Goal: Transaction & Acquisition: Book appointment/travel/reservation

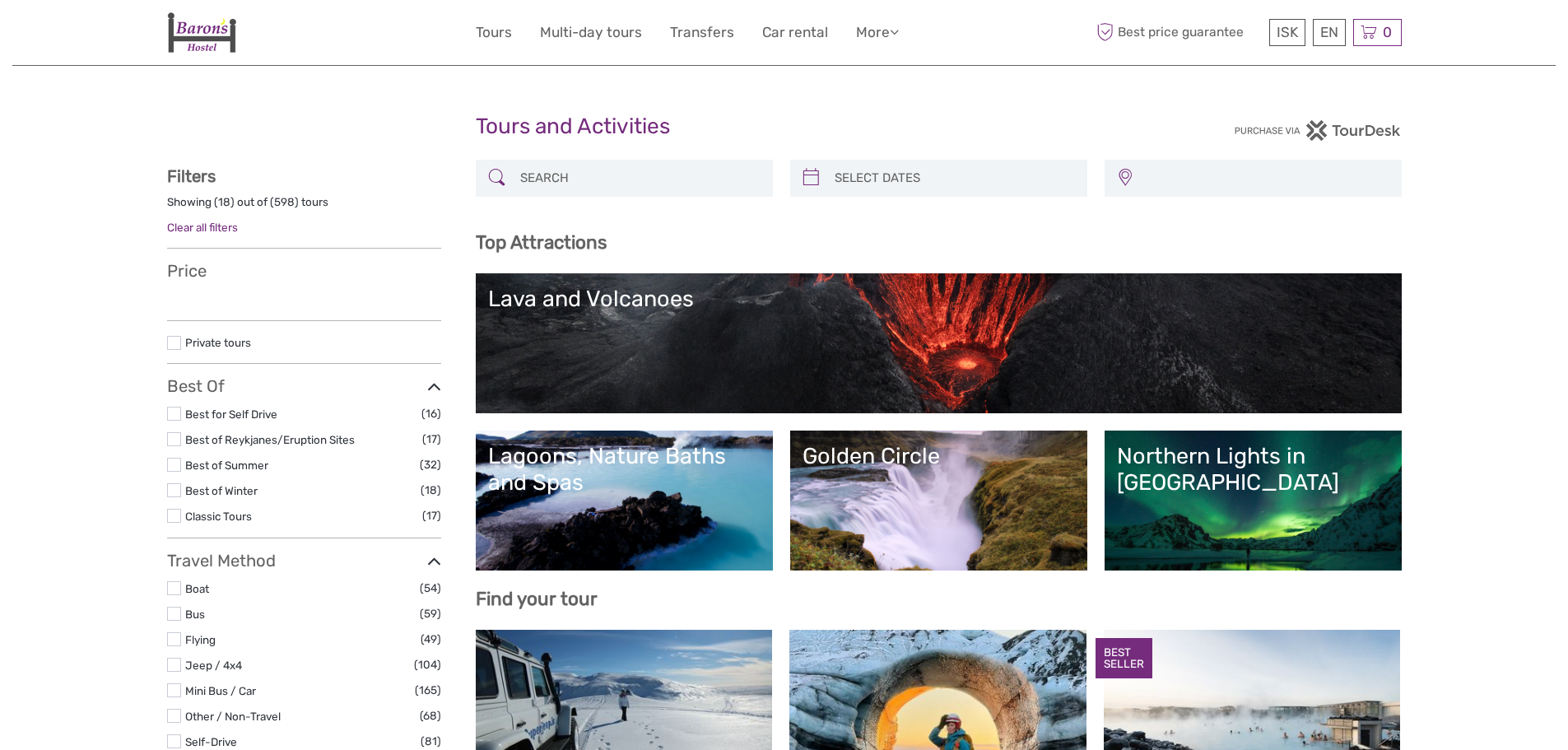
select select
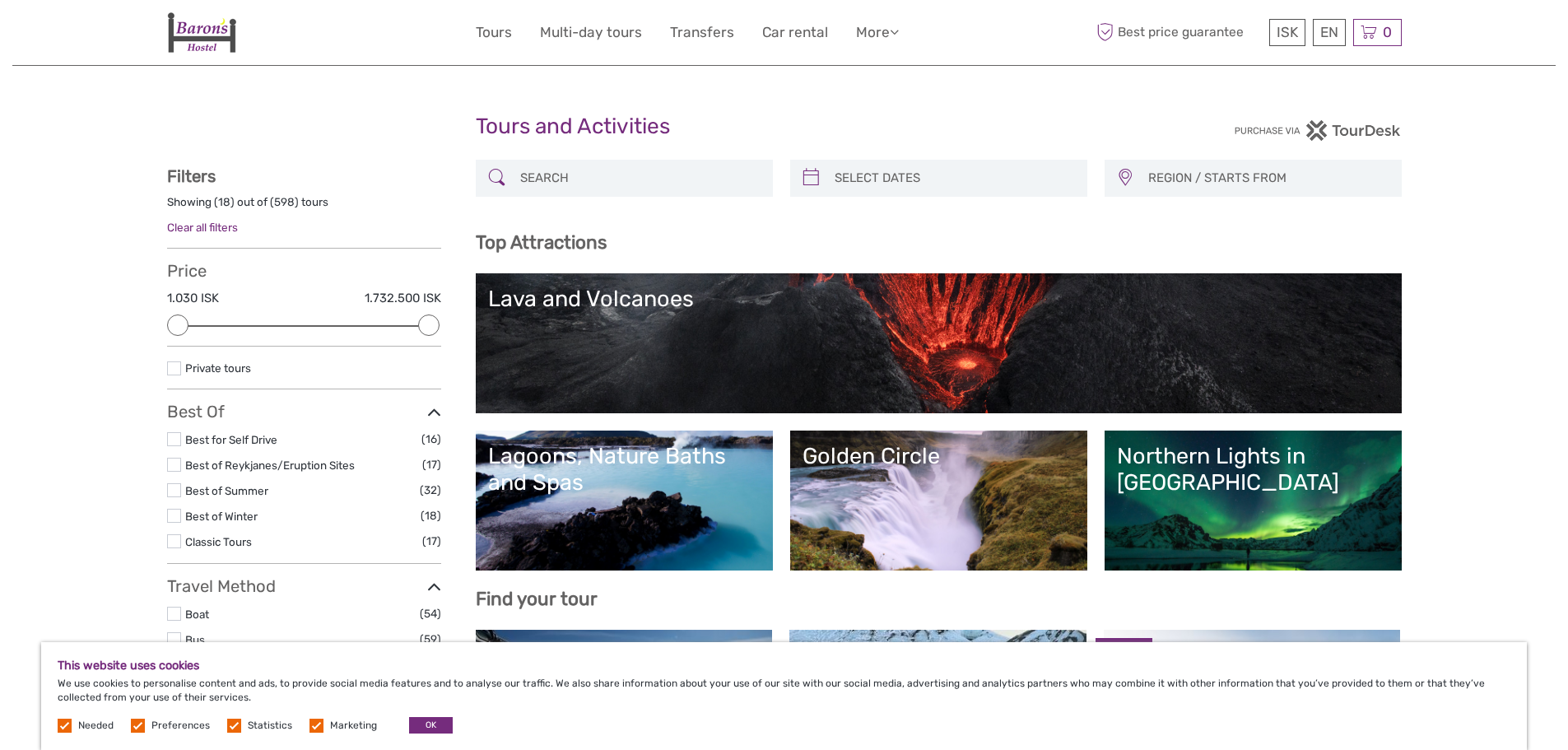
click at [842, 359] on link "Lava and Volcanoes" at bounding box center [939, 343] width 901 height 115
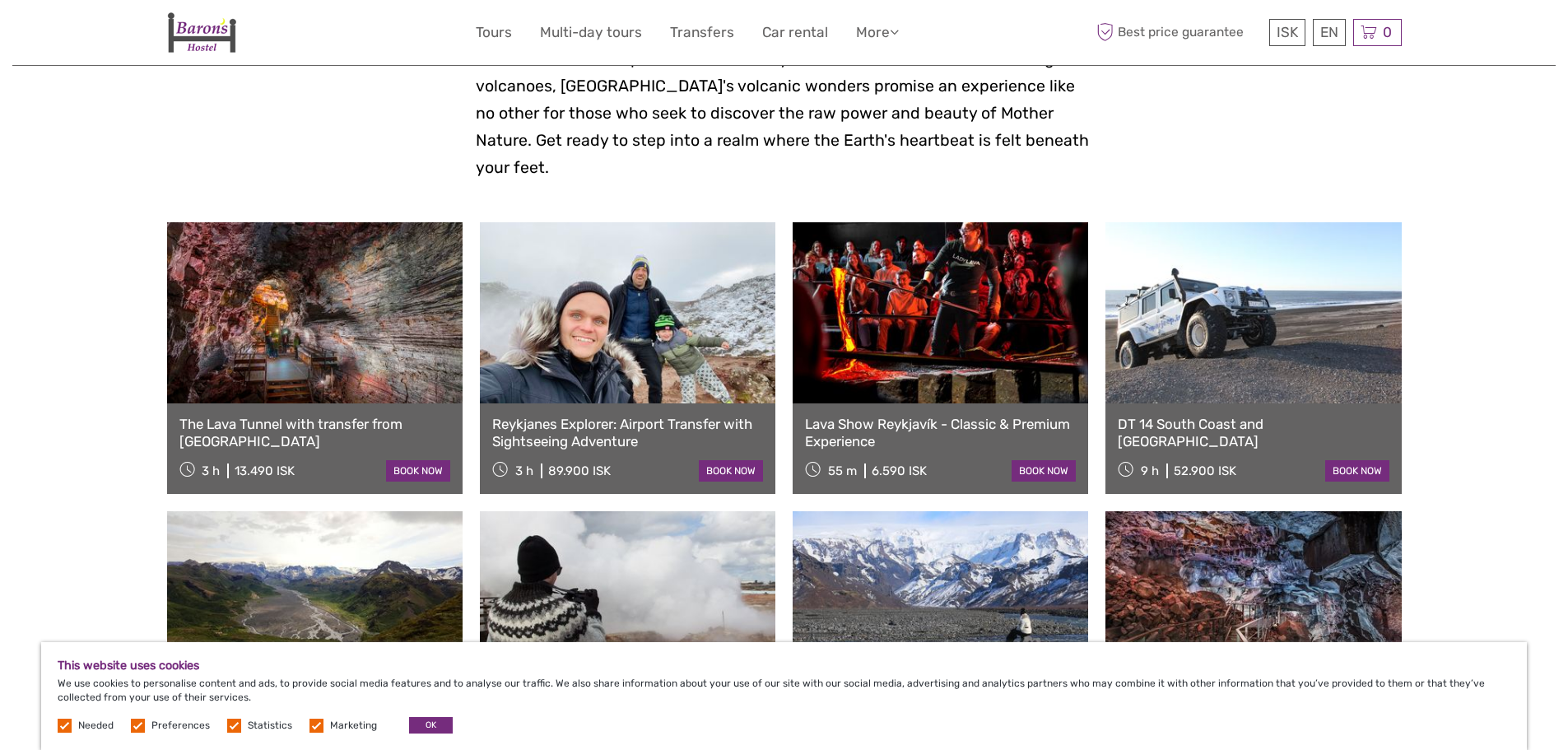
scroll to position [576, 0]
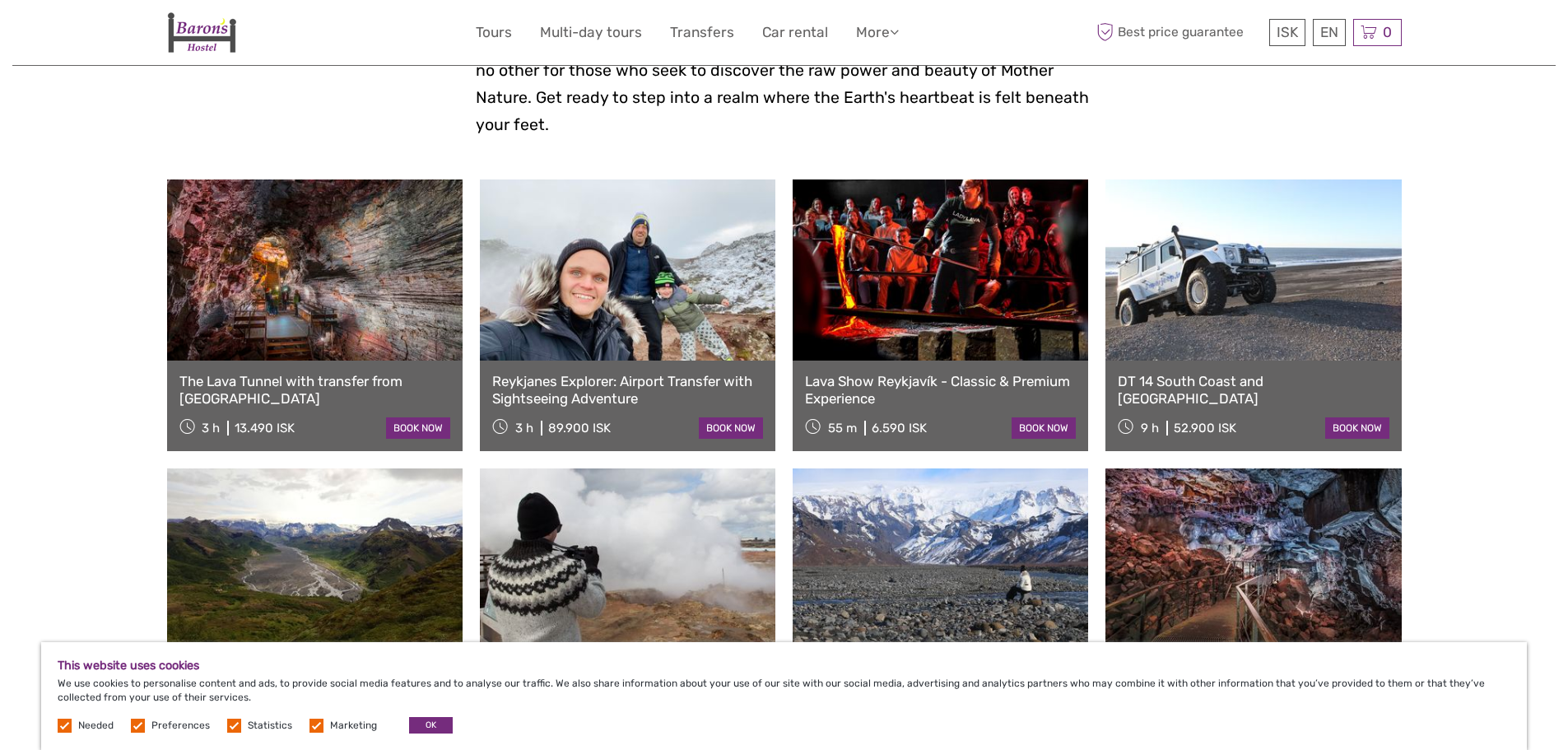
click at [659, 285] on link at bounding box center [627, 269] width 296 height 181
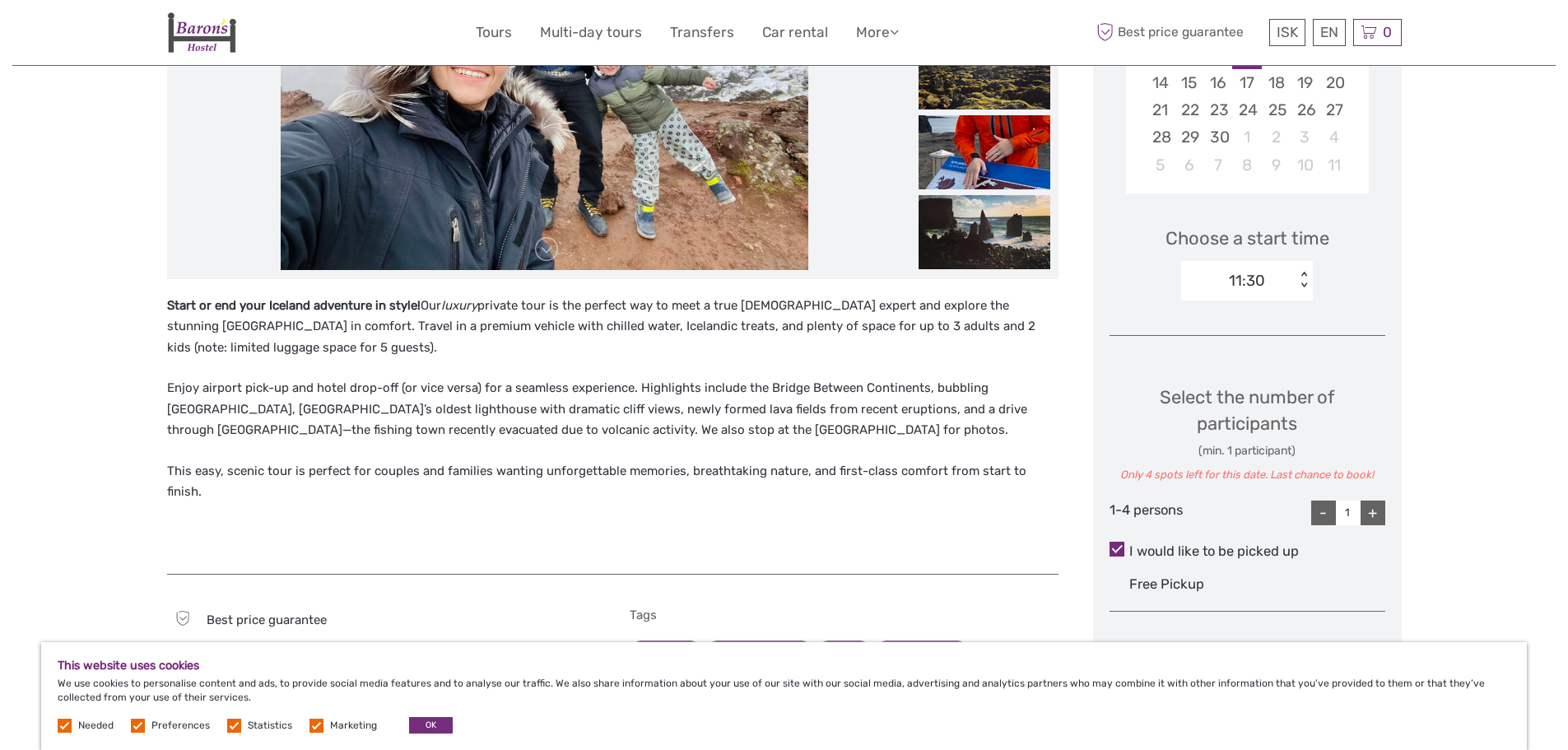
scroll to position [412, 0]
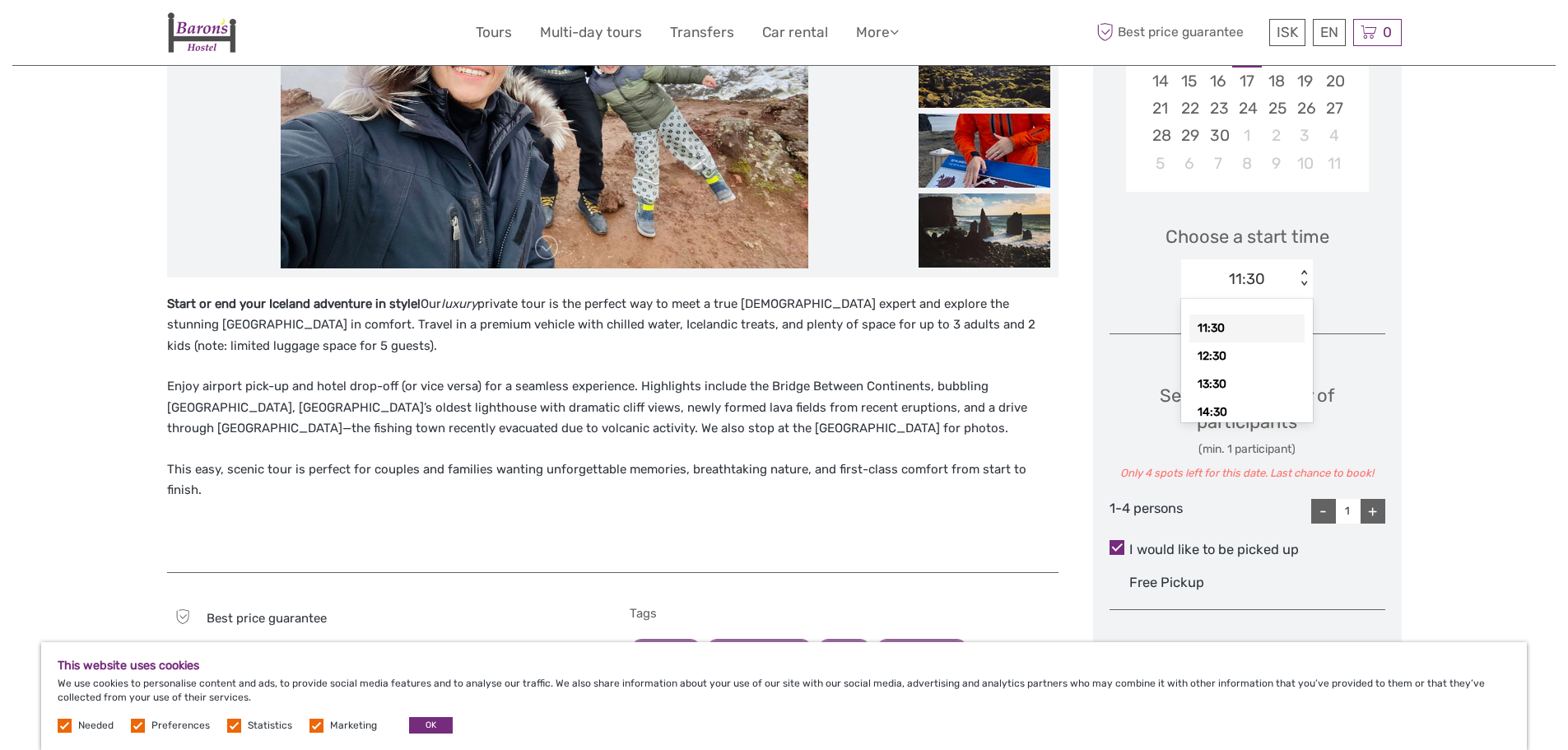
click at [1302, 276] on div "< >" at bounding box center [1303, 279] width 14 height 17
click at [99, 287] on div "Region / Starts from: Capital Region Travel method: Jeep / 4x4 Category: Lava a…" at bounding box center [784, 523] width 1543 height 1870
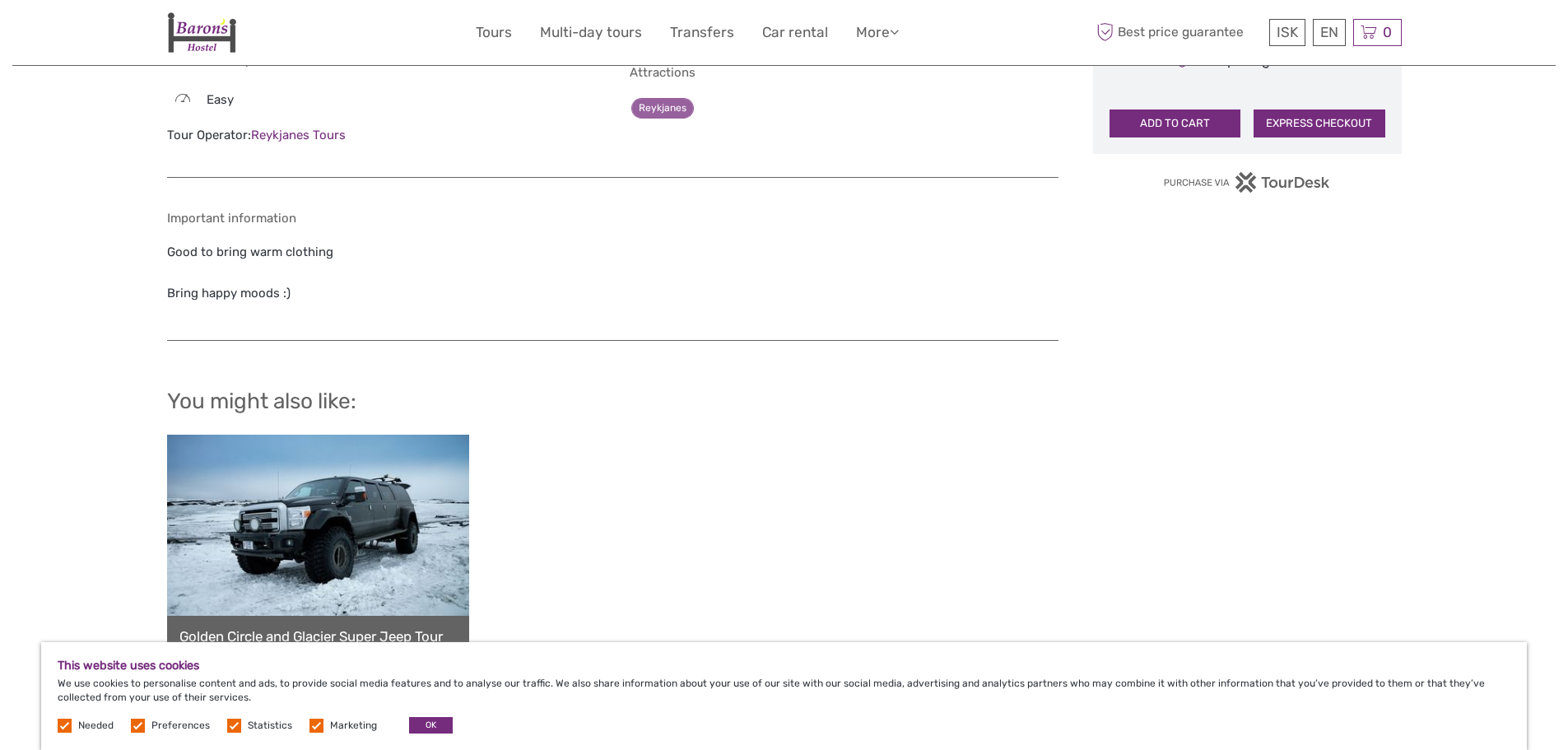
scroll to position [1070, 0]
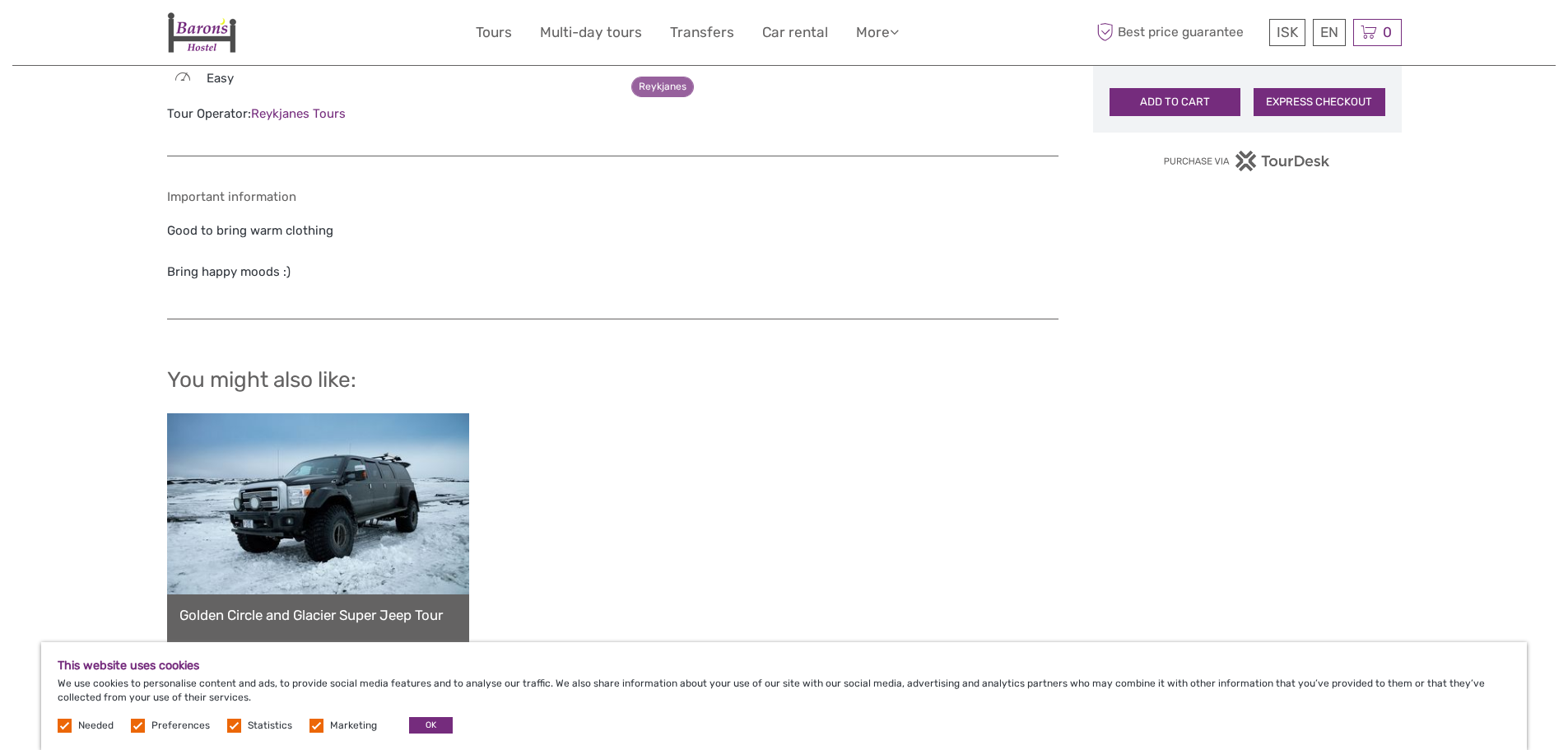
click at [311, 725] on label at bounding box center [316, 725] width 14 height 14
click at [0, 0] on input "checkbox" at bounding box center [0, 0] width 0 height 0
click at [230, 723] on label at bounding box center [234, 725] width 14 height 14
click at [0, 0] on input "checkbox" at bounding box center [0, 0] width 0 height 0
click at [137, 724] on label at bounding box center [138, 725] width 14 height 14
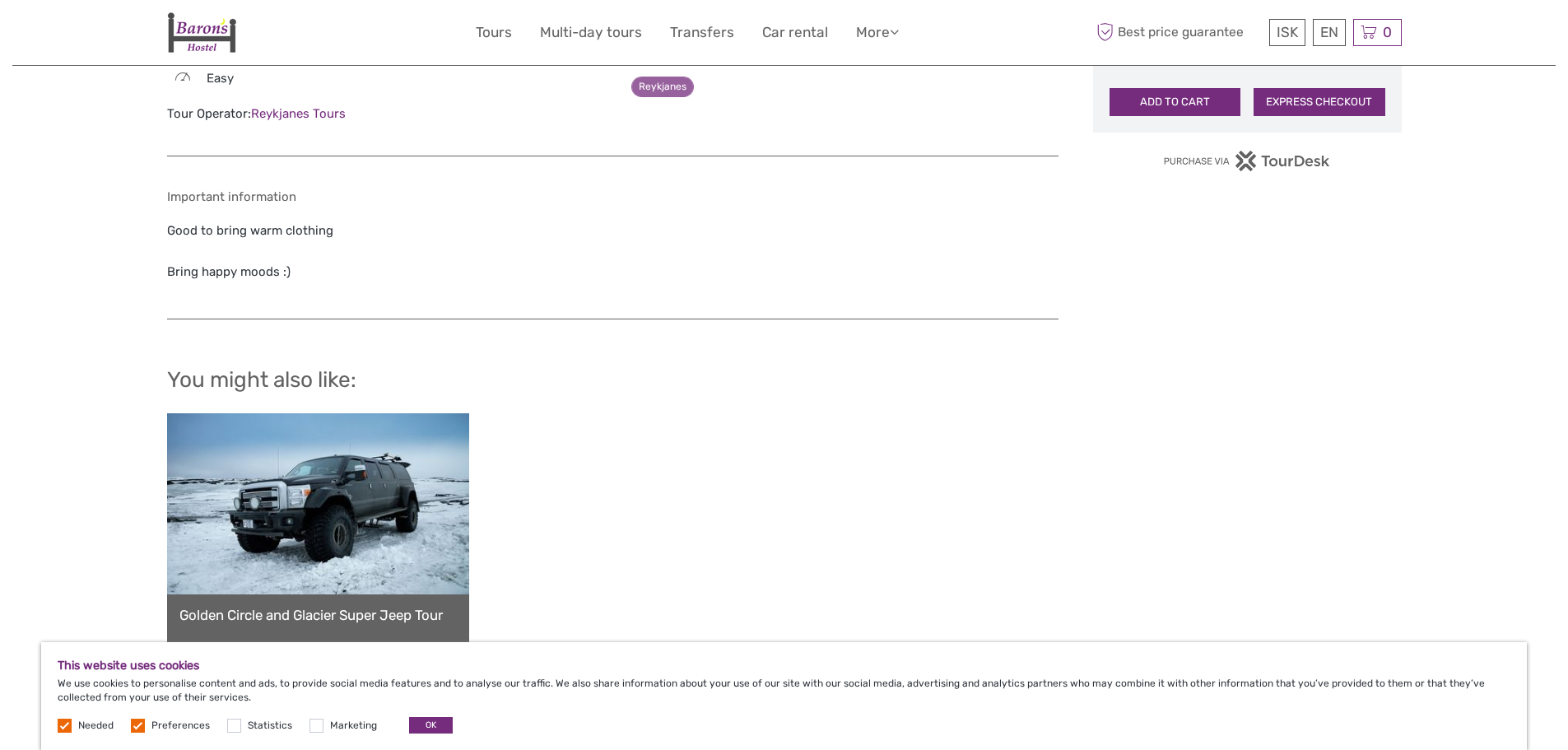
click at [0, 0] on input "checkbox" at bounding box center [0, 0] width 0 height 0
click at [415, 729] on button "OK" at bounding box center [430, 725] width 44 height 16
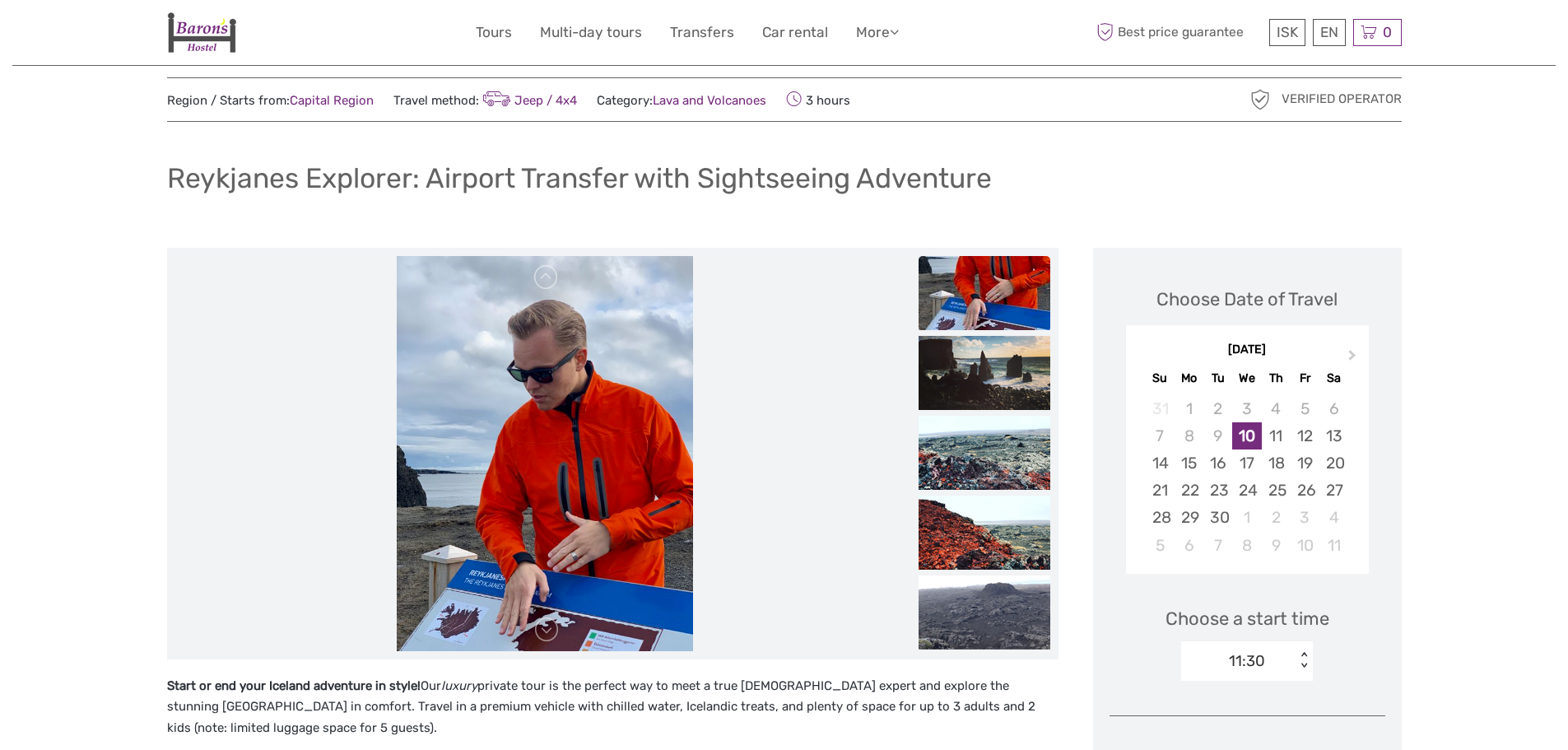
scroll to position [0, 0]
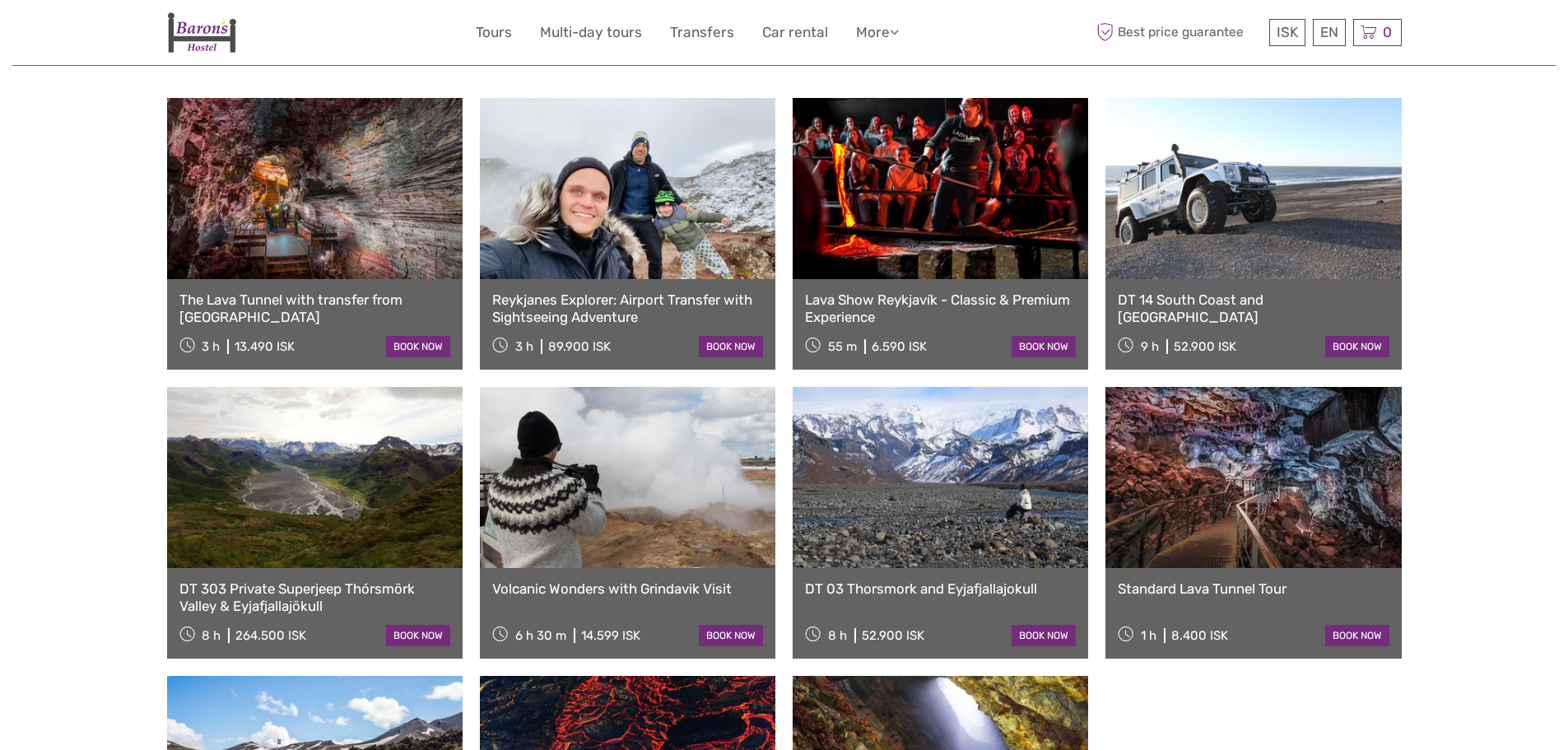
scroll to position [658, 0]
click at [601, 429] on link at bounding box center [627, 476] width 296 height 181
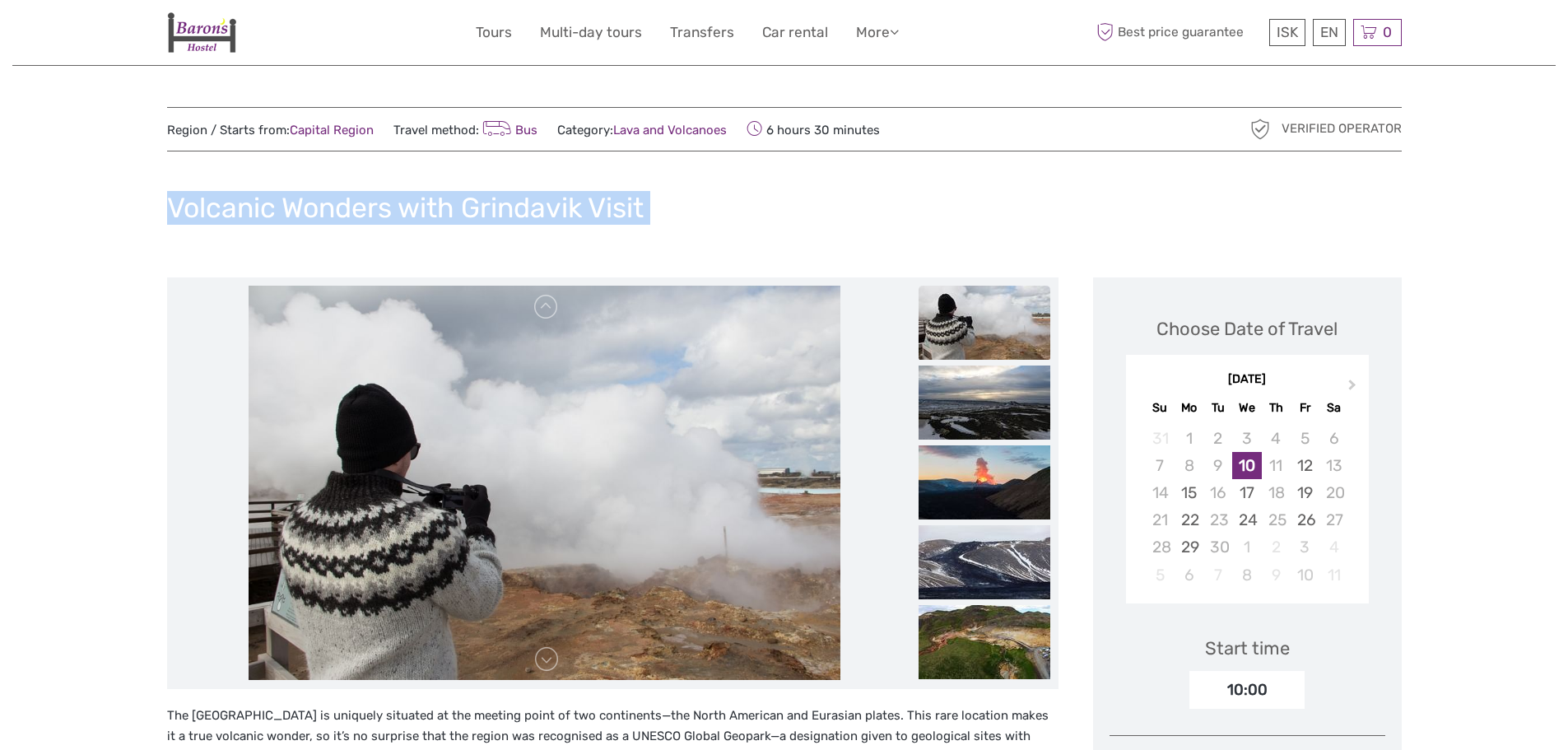
drag, startPoint x: 142, startPoint y: 200, endPoint x: 696, endPoint y: 281, distance: 559.9
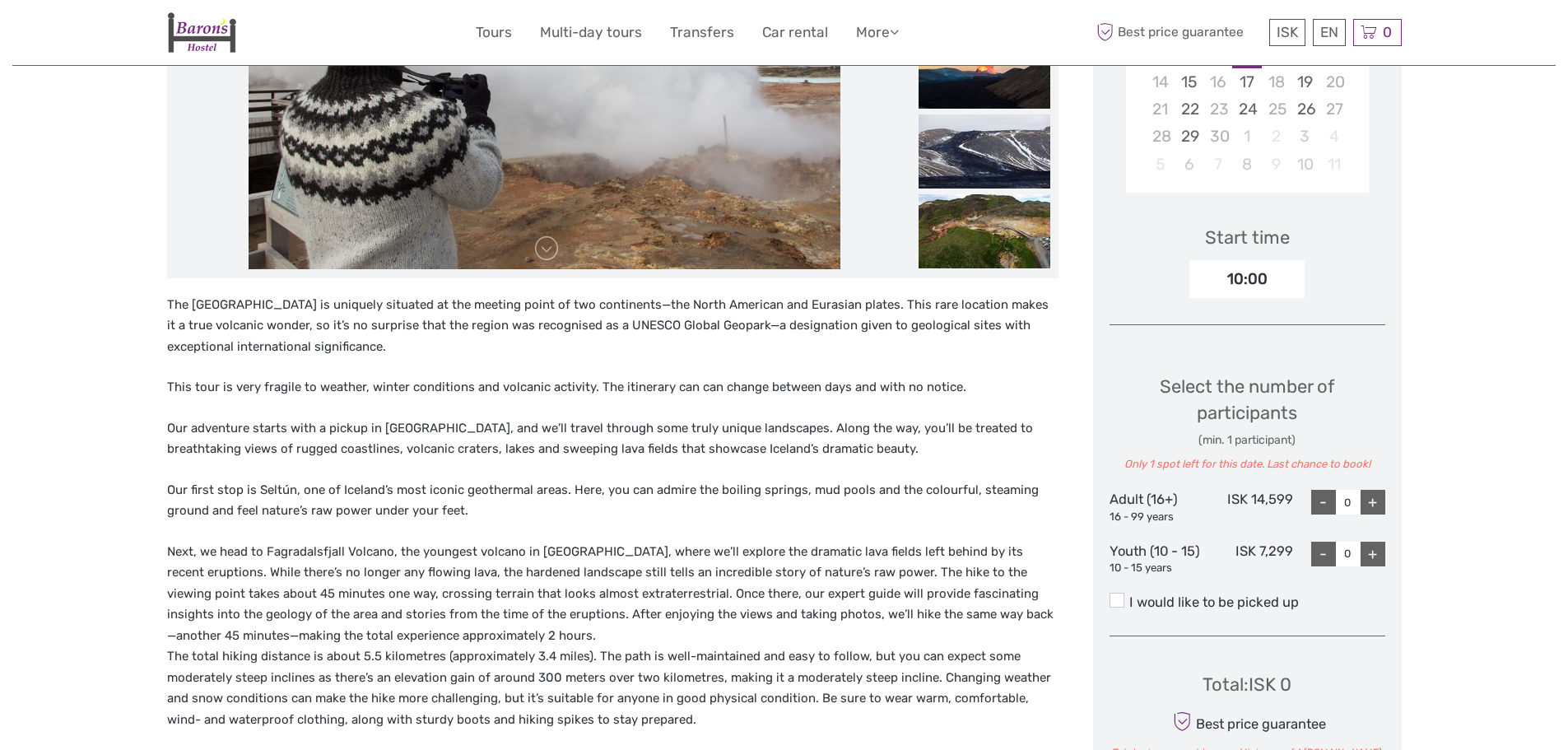
scroll to position [412, 0]
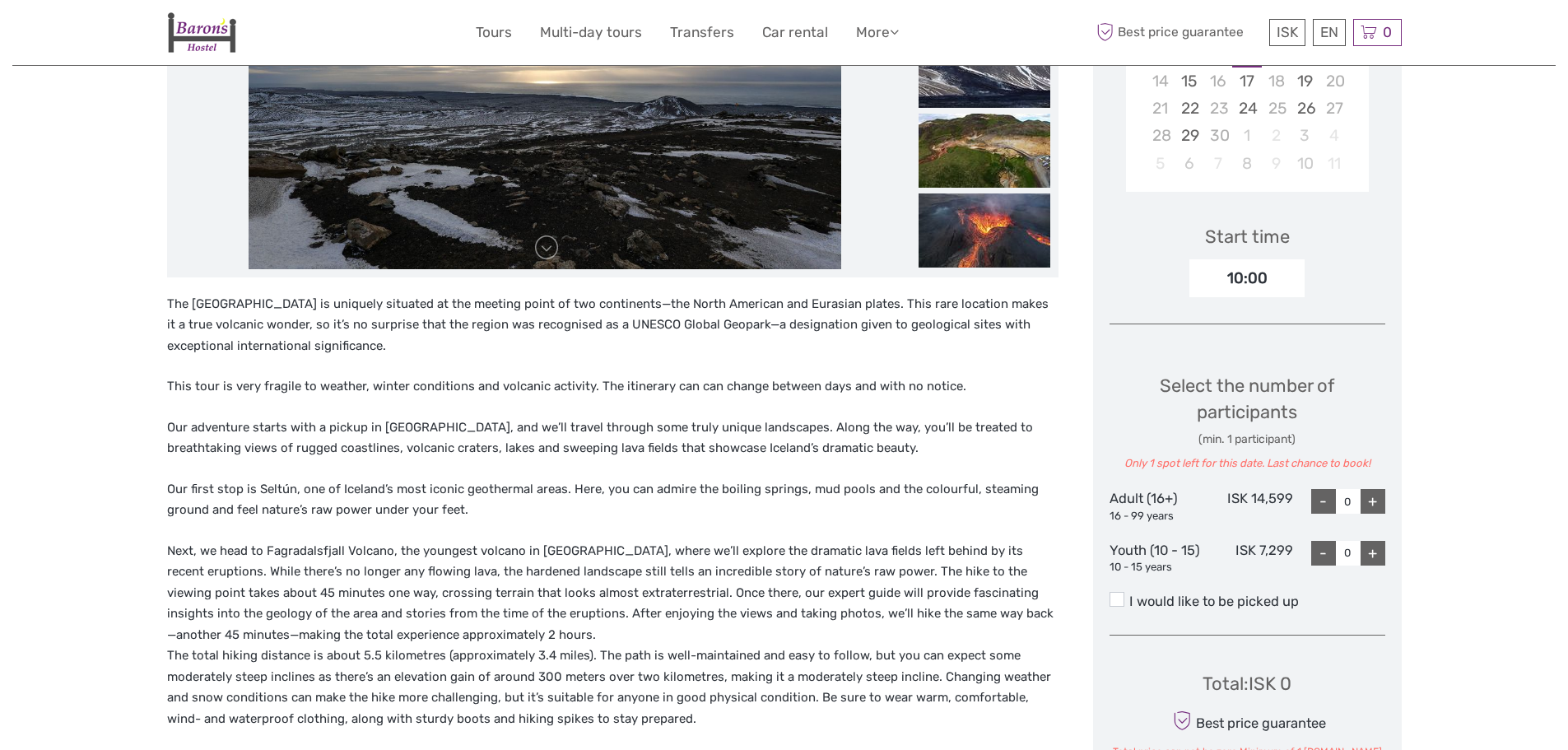
click at [1245, 281] on div "10:00" at bounding box center [1246, 278] width 115 height 38
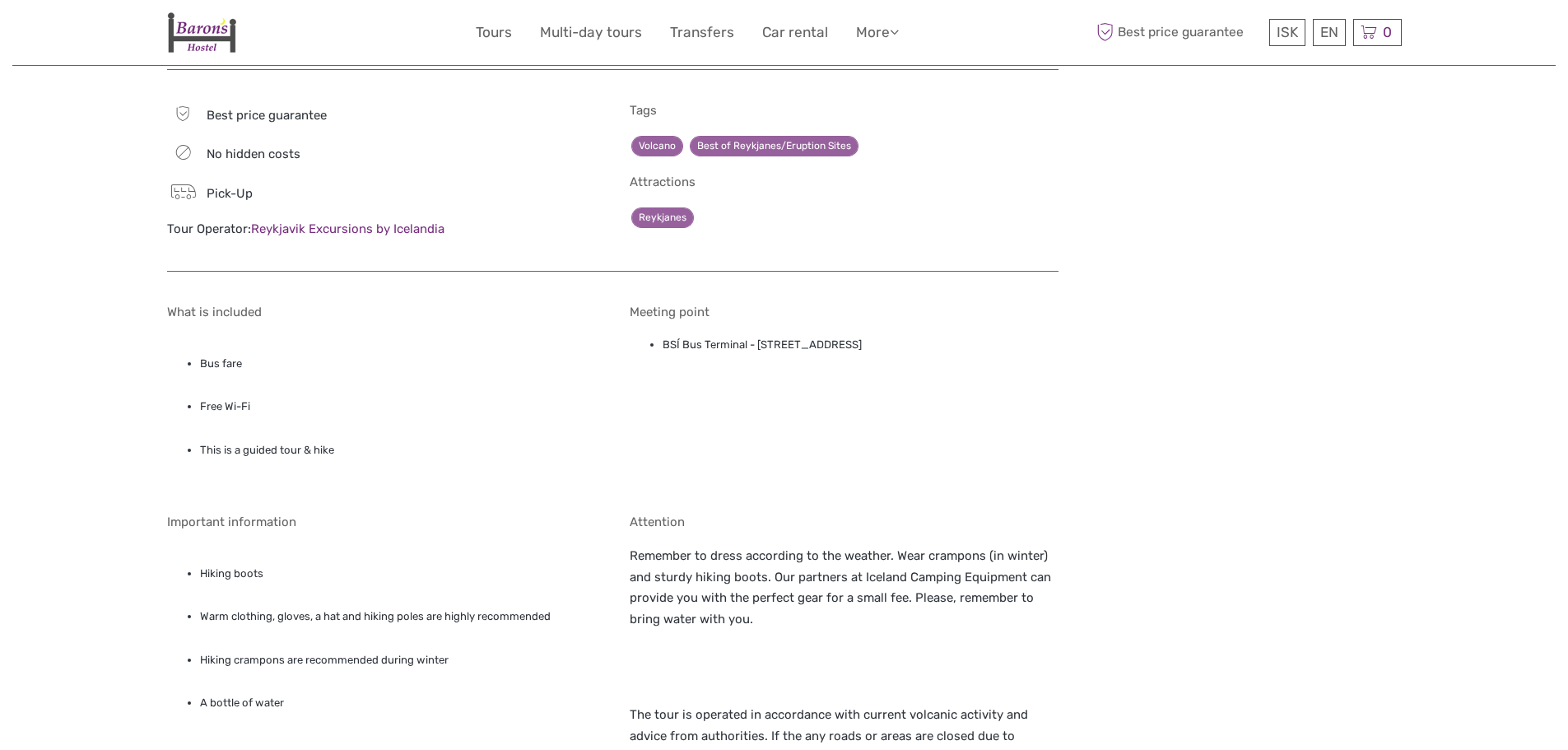
scroll to position [1399, 0]
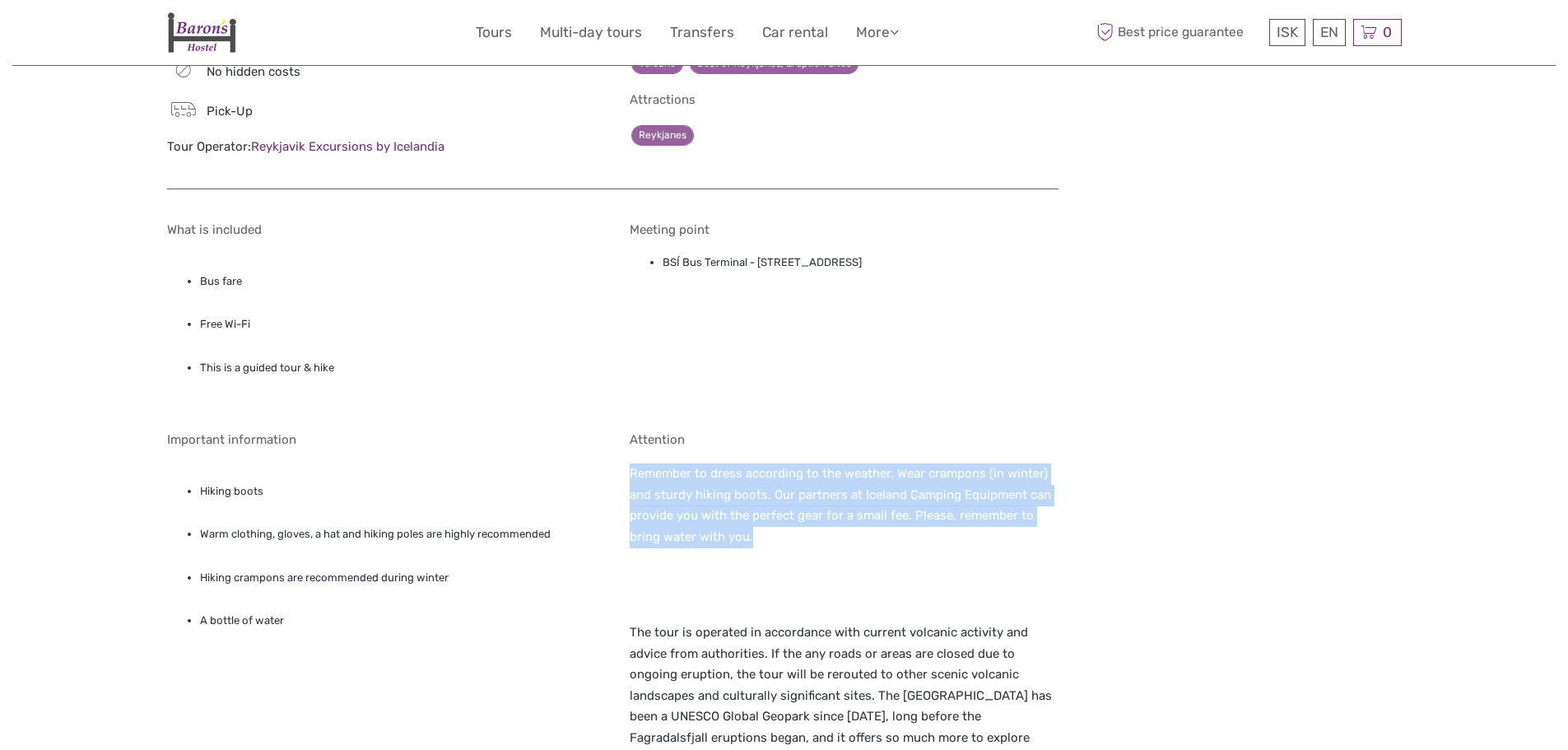
drag, startPoint x: 766, startPoint y: 504, endPoint x: 625, endPoint y: 418, distance: 165.2
click at [625, 418] on div "What is included Bus fare Free Wi-Fi This is a guided tour & hike Meeting point…" at bounding box center [612, 505] width 892 height 600
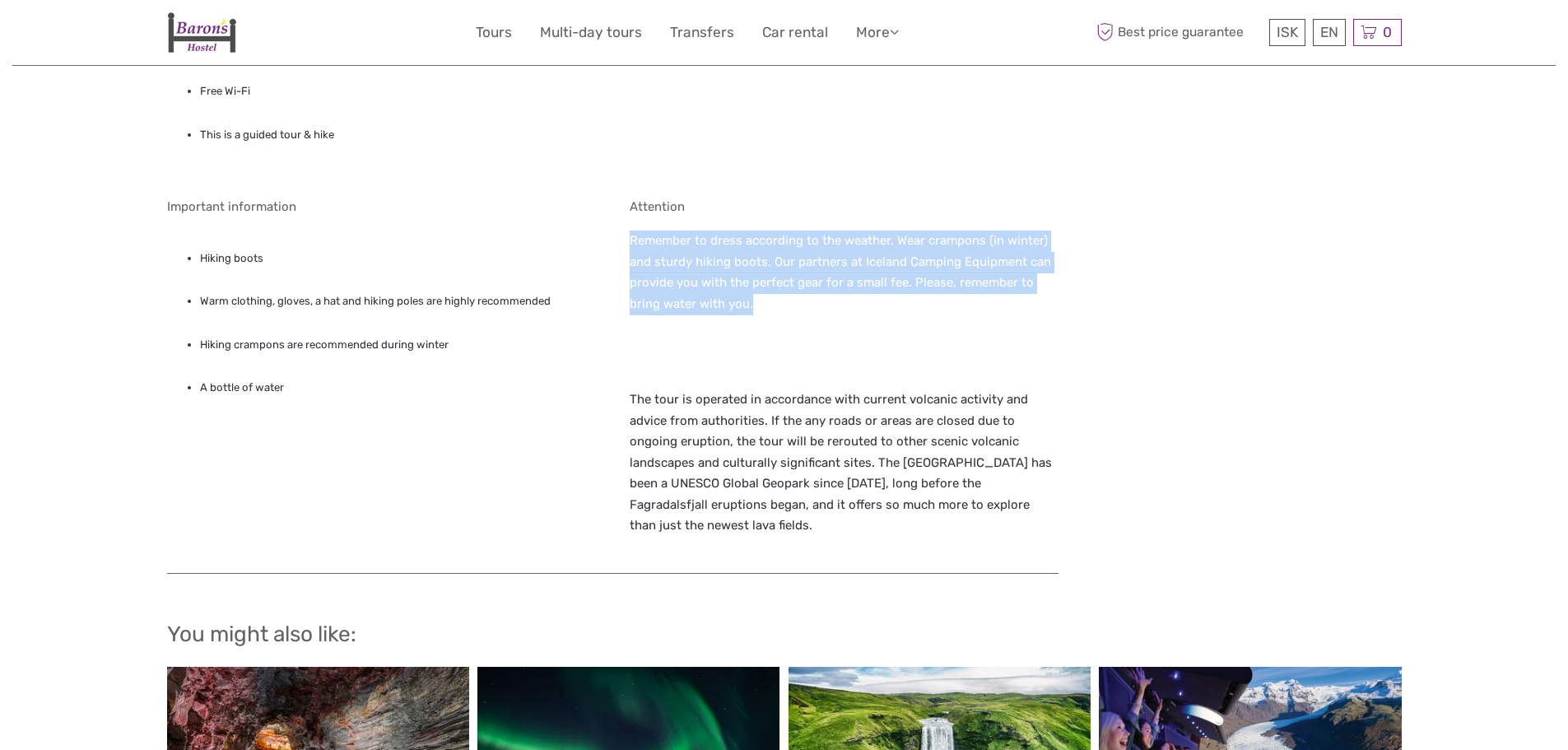
scroll to position [1646, 0]
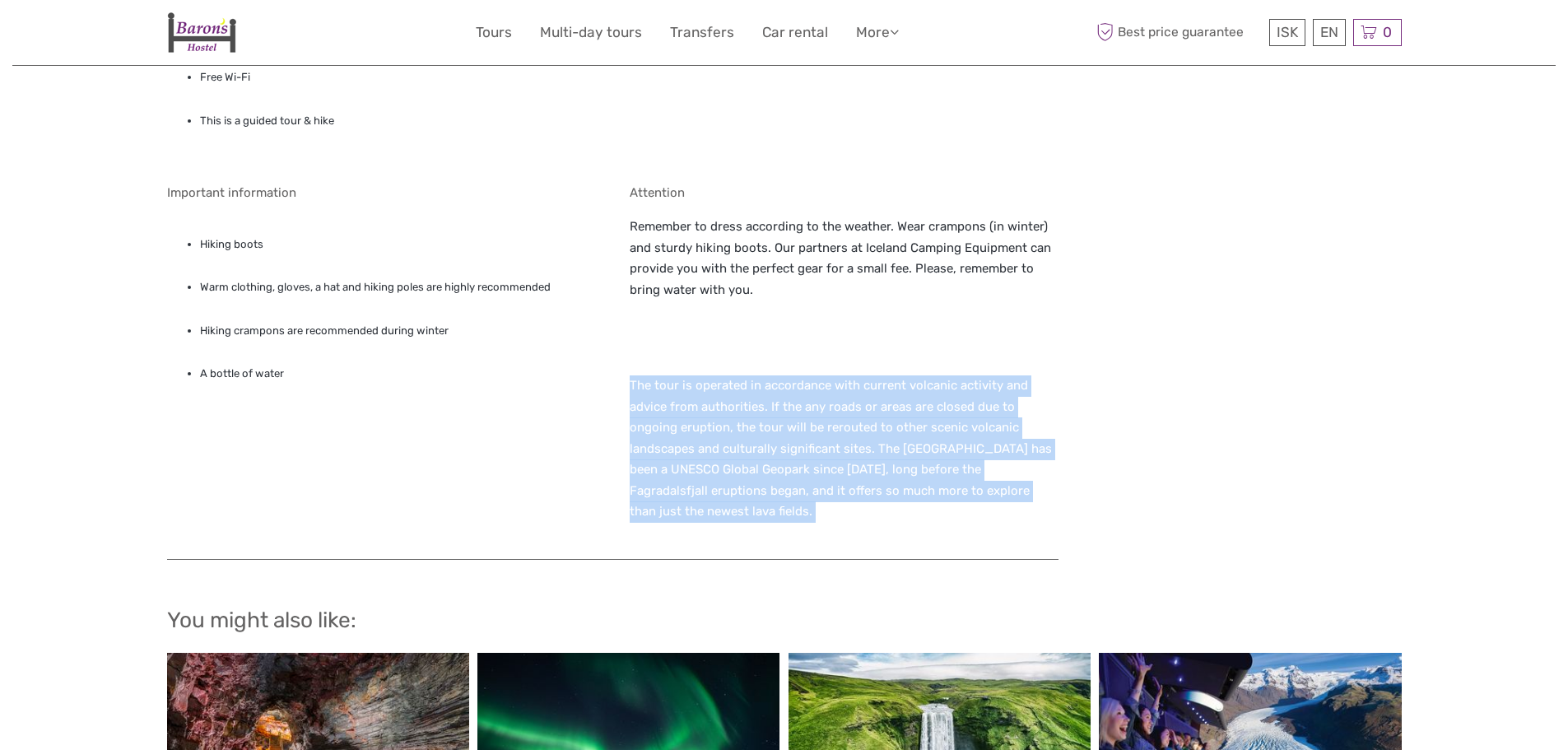
drag, startPoint x: 612, startPoint y: 346, endPoint x: 1122, endPoint y: 517, distance: 537.9
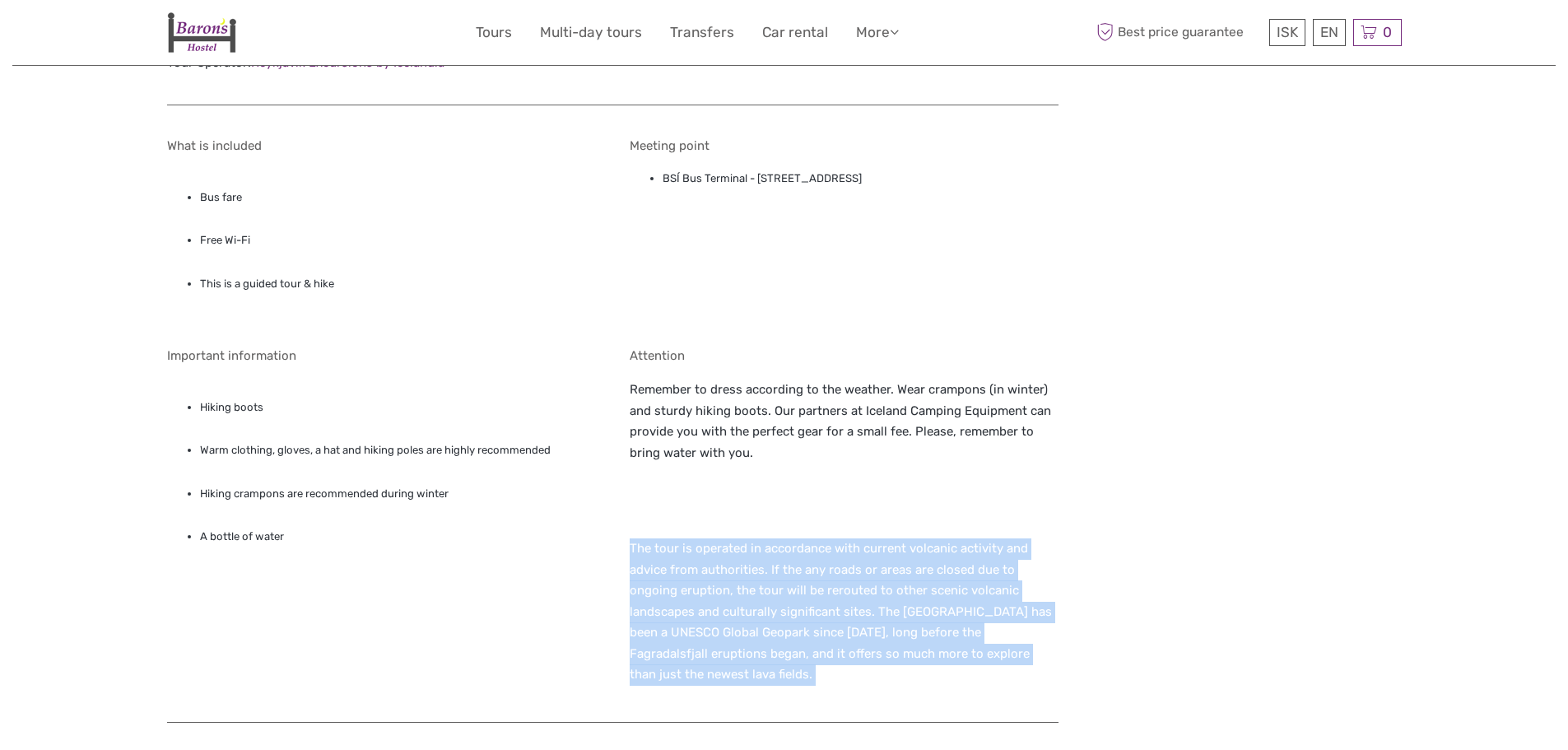
scroll to position [1482, 0]
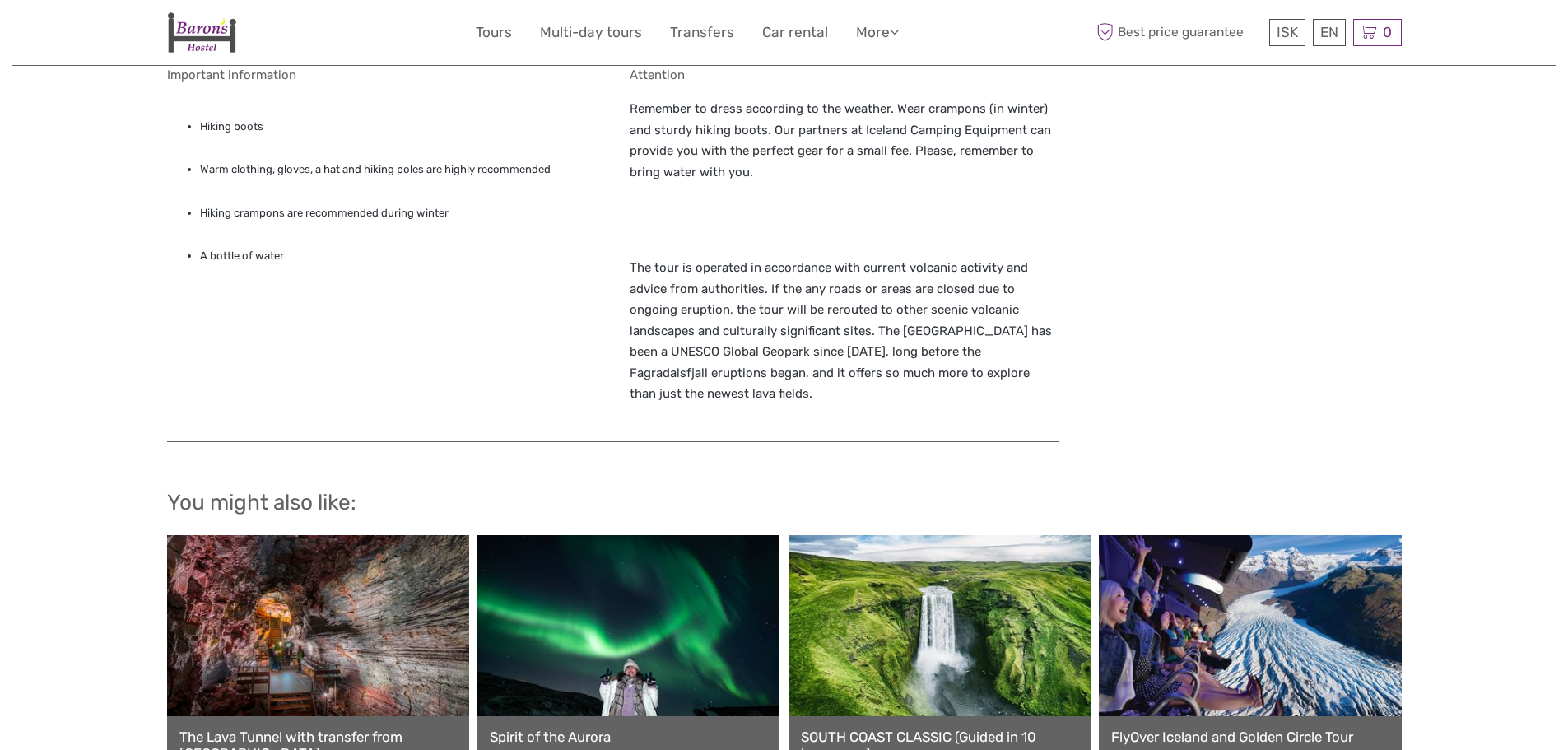
scroll to position [1728, 0]
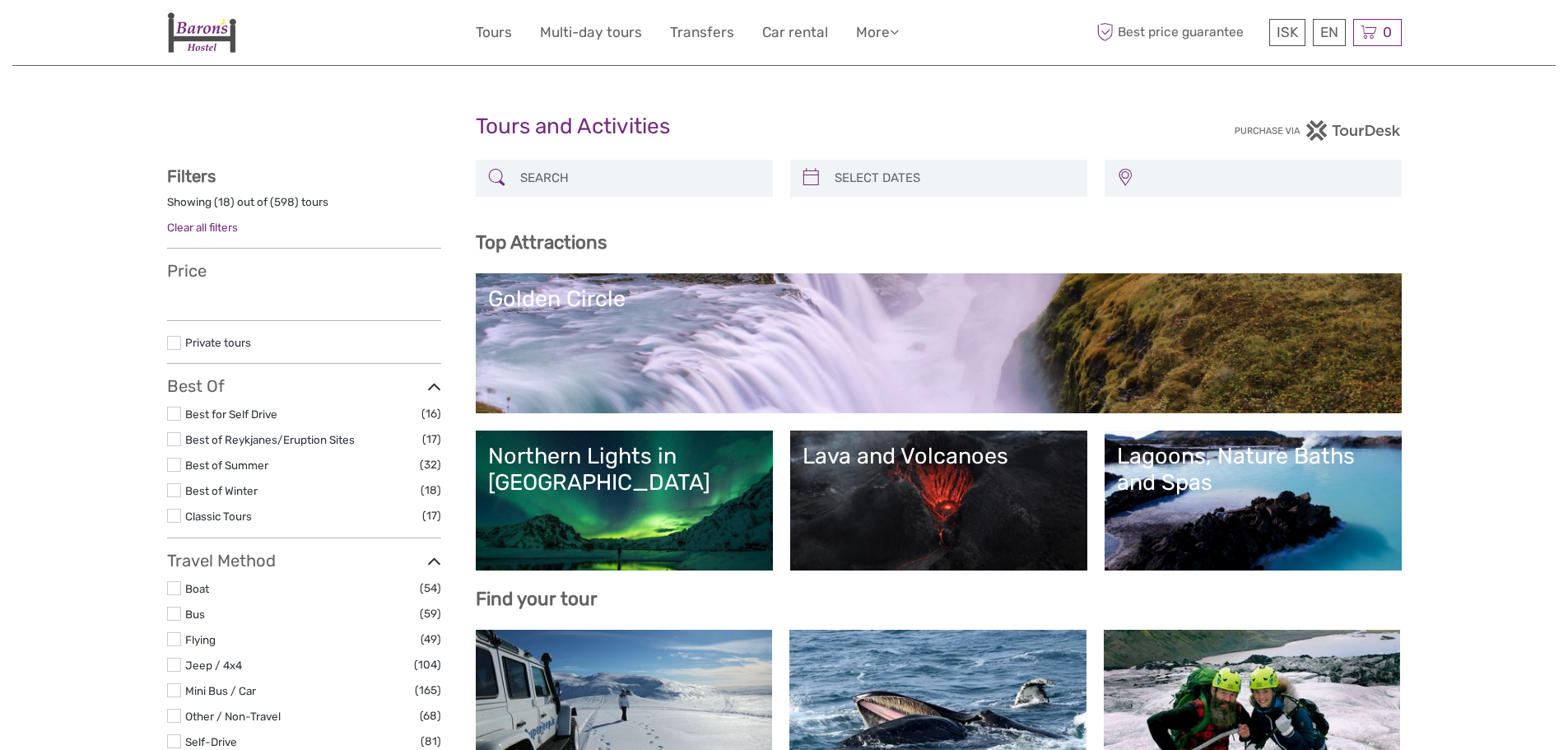
select select
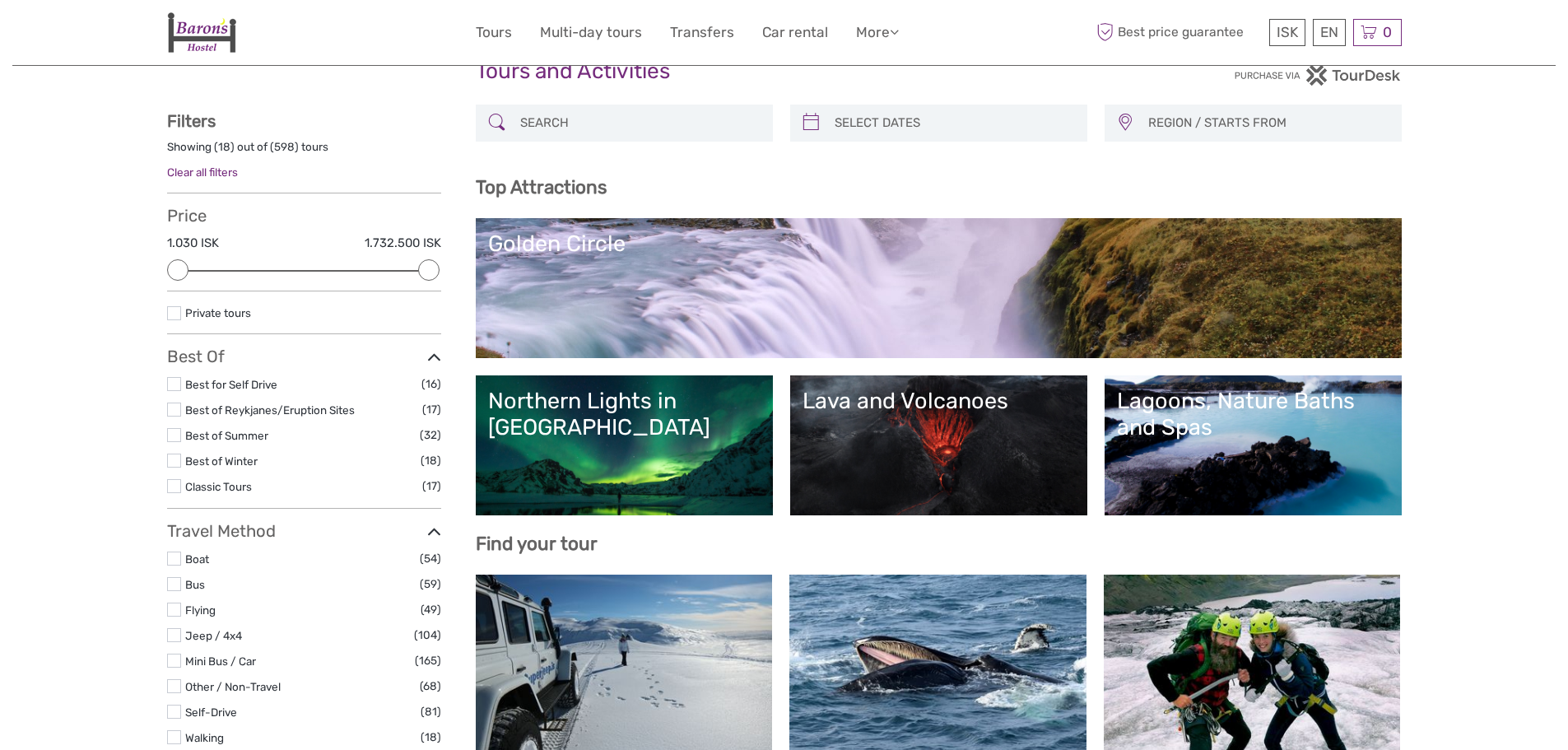
scroll to position [82, 0]
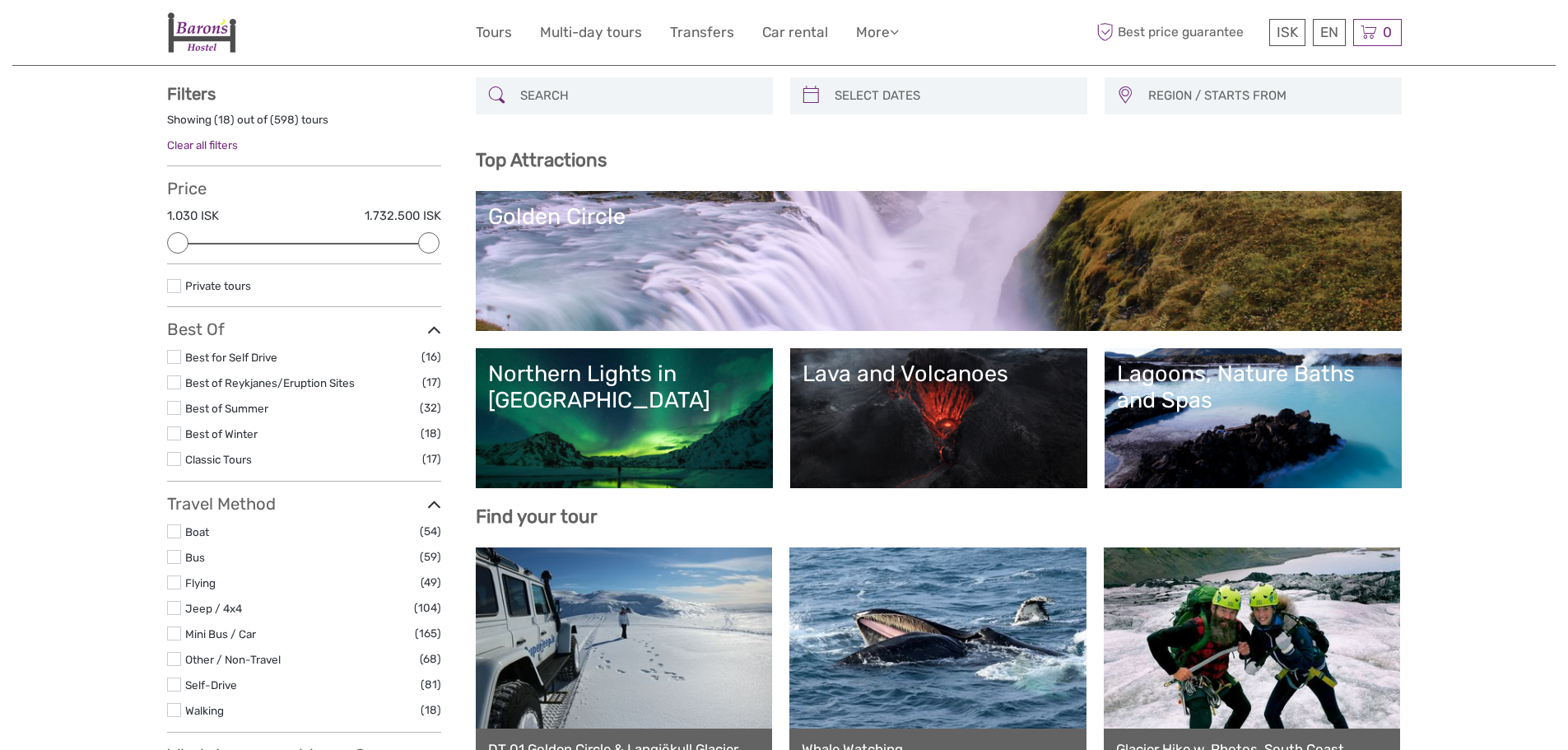
click at [746, 160] on h3 "Top Attractions" at bounding box center [938, 160] width 925 height 22
click at [718, 255] on link "Golden Circle" at bounding box center [939, 261] width 901 height 115
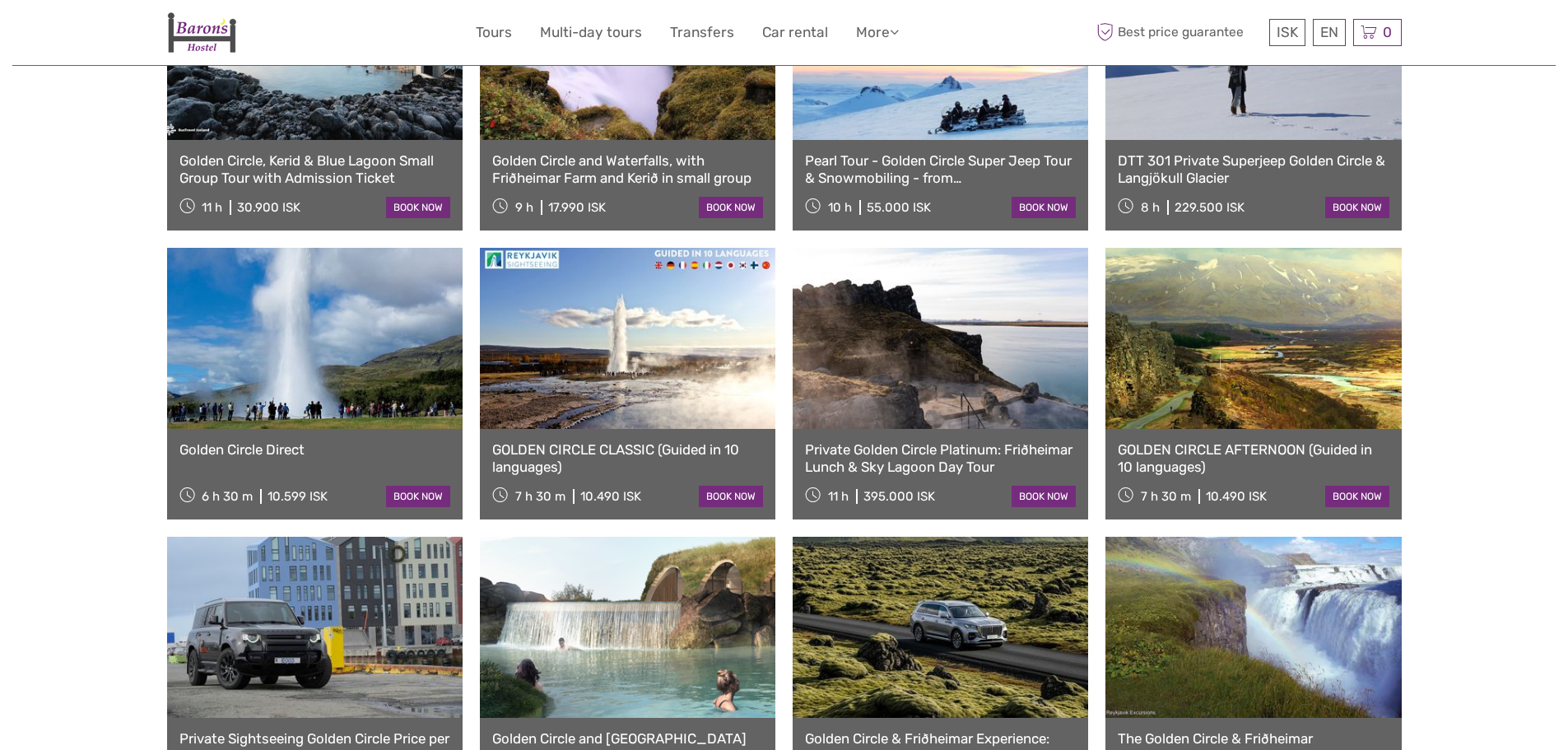
scroll to position [1070, 0]
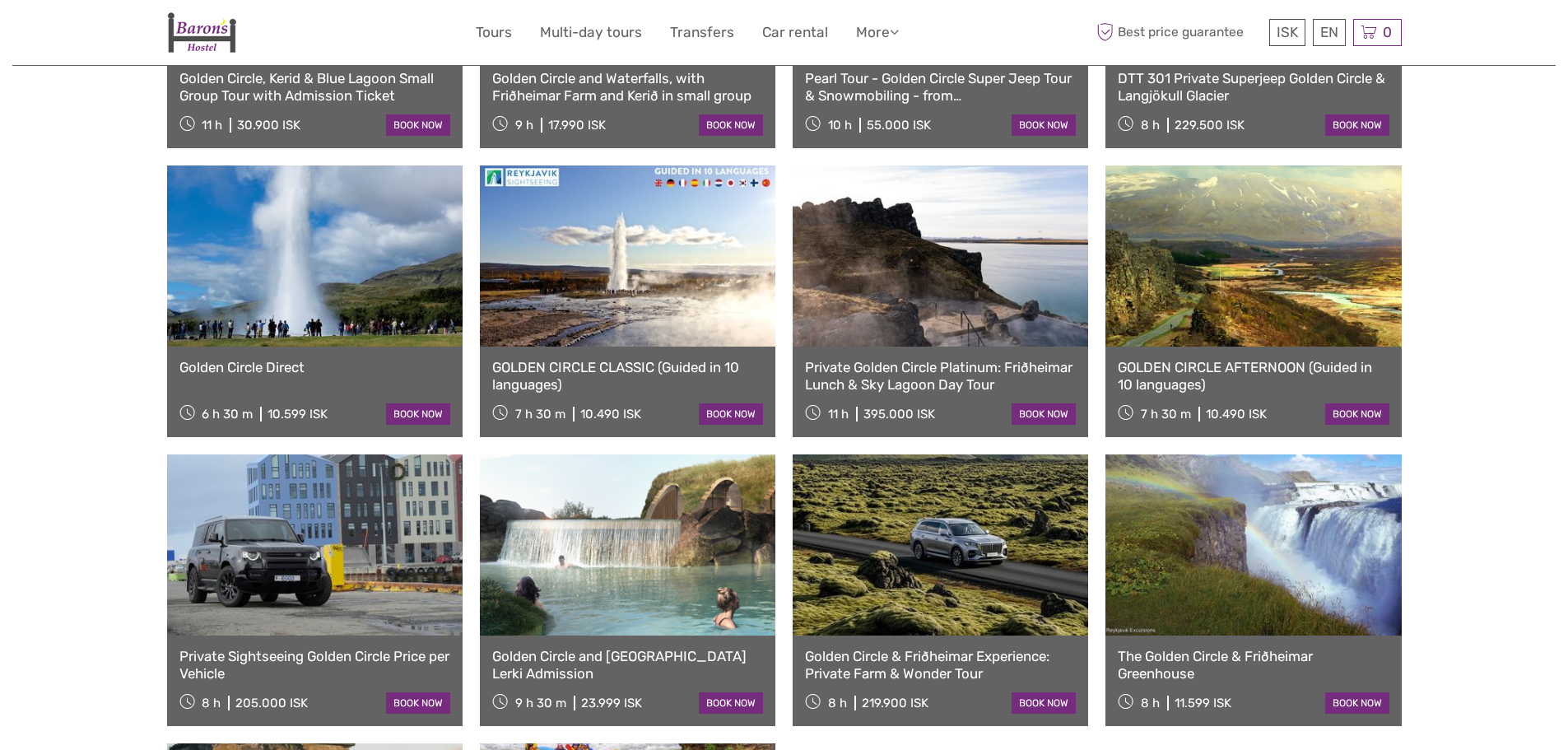
click at [1306, 239] on link at bounding box center [1253, 256] width 296 height 181
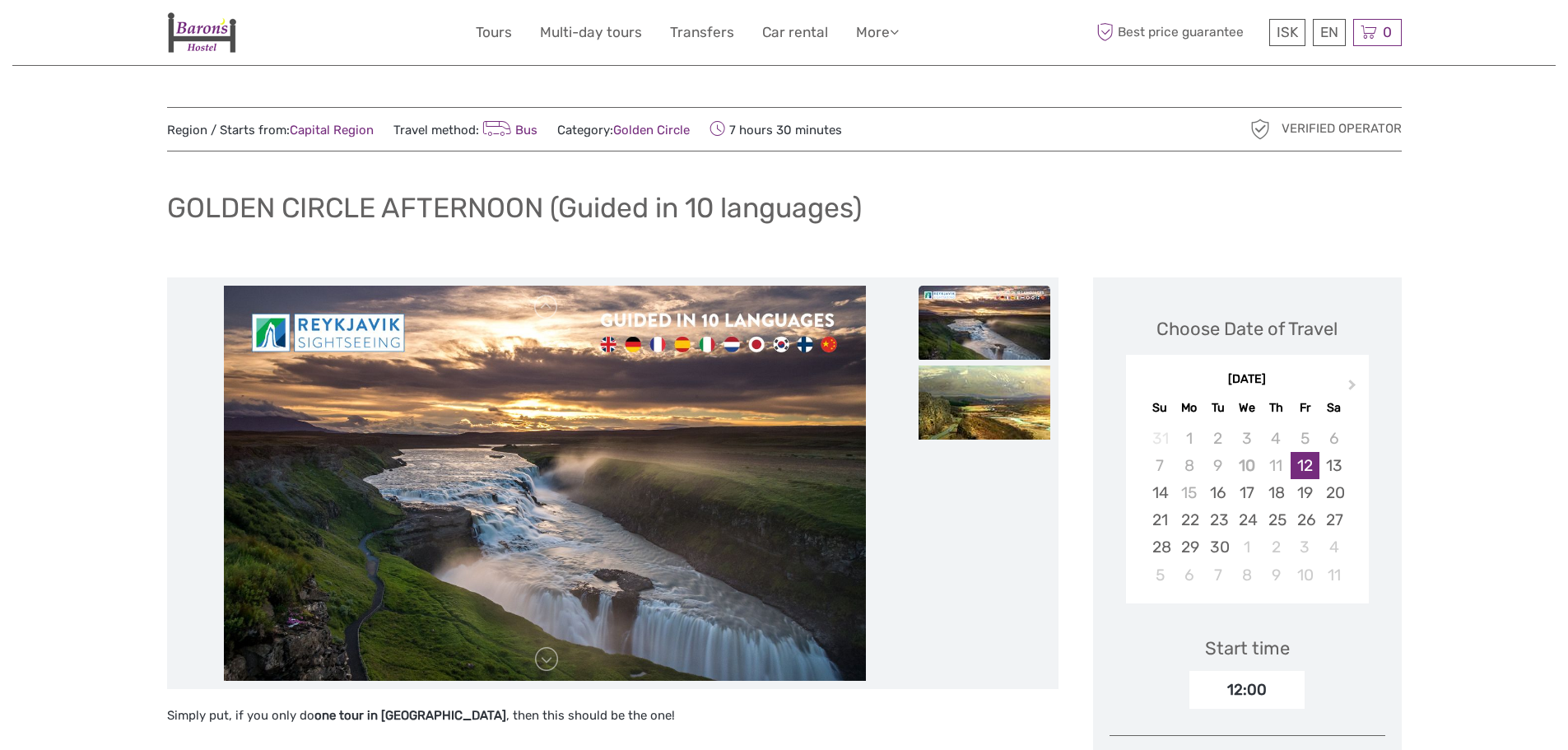
click at [786, 356] on img at bounding box center [545, 484] width 642 height 395
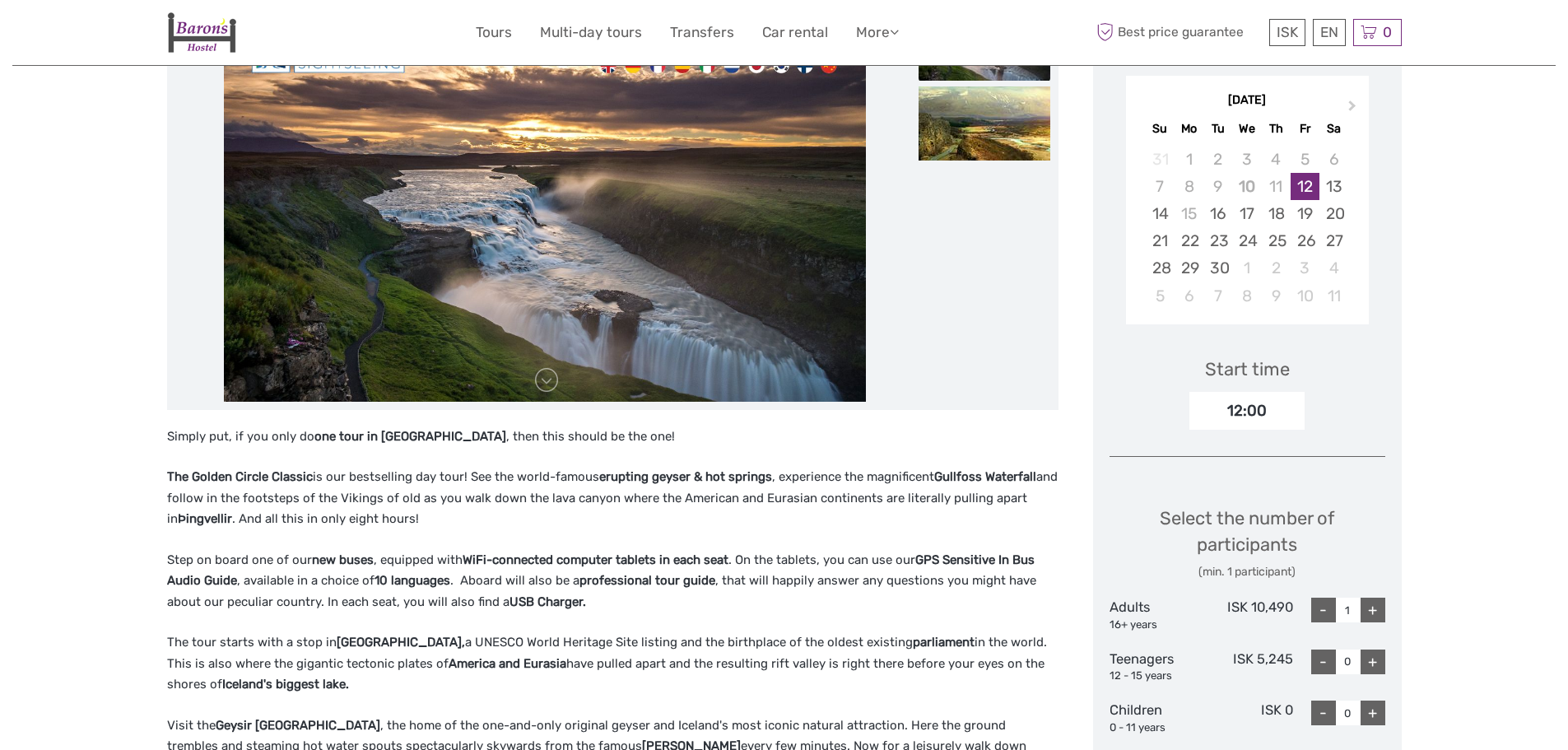
scroll to position [329, 0]
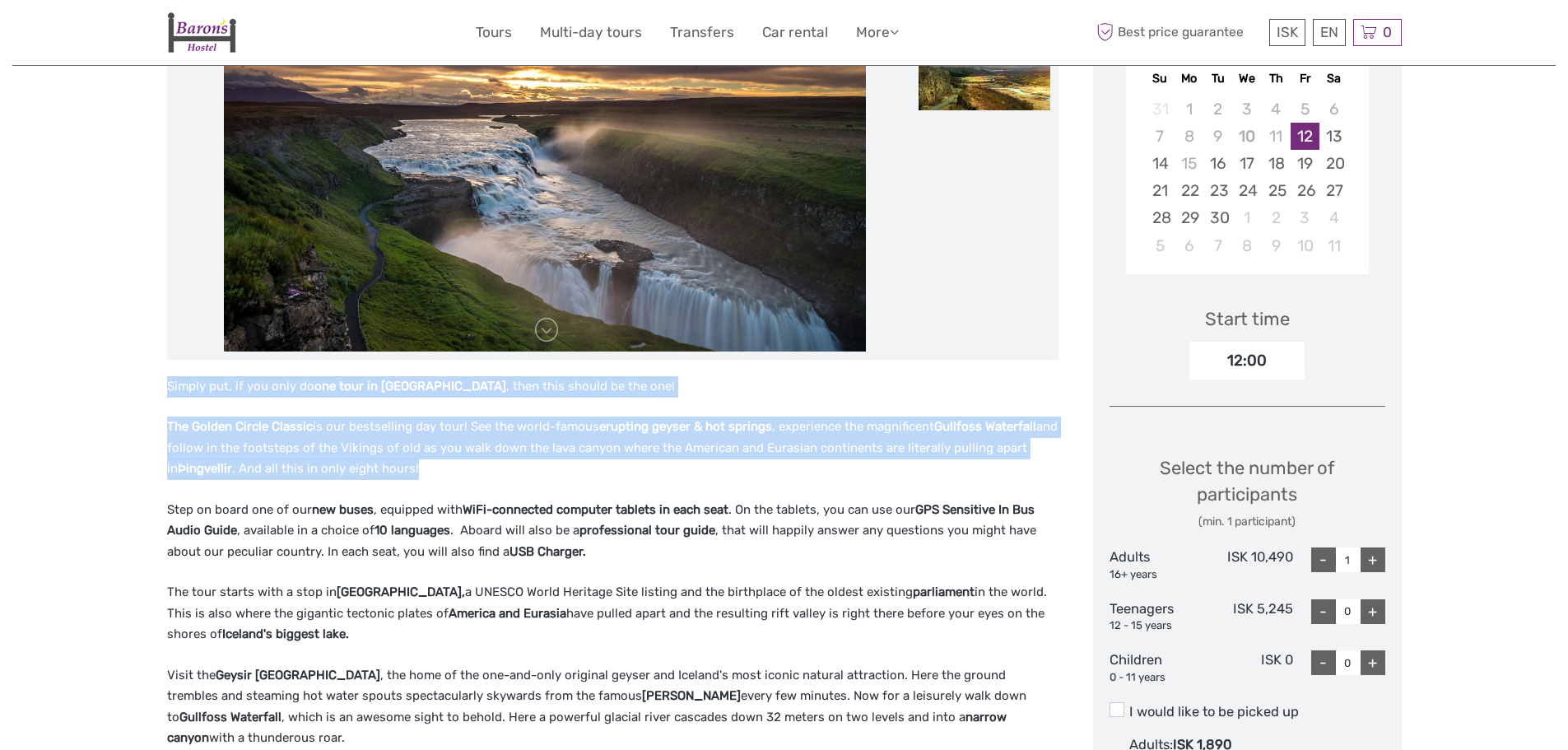
drag, startPoint x: 179, startPoint y: 391, endPoint x: 640, endPoint y: 467, distance: 467.2
click at [640, 467] on p "The Golden Circle Classic is our bestselling day tour! See the world-famous eru…" at bounding box center [612, 448] width 892 height 63
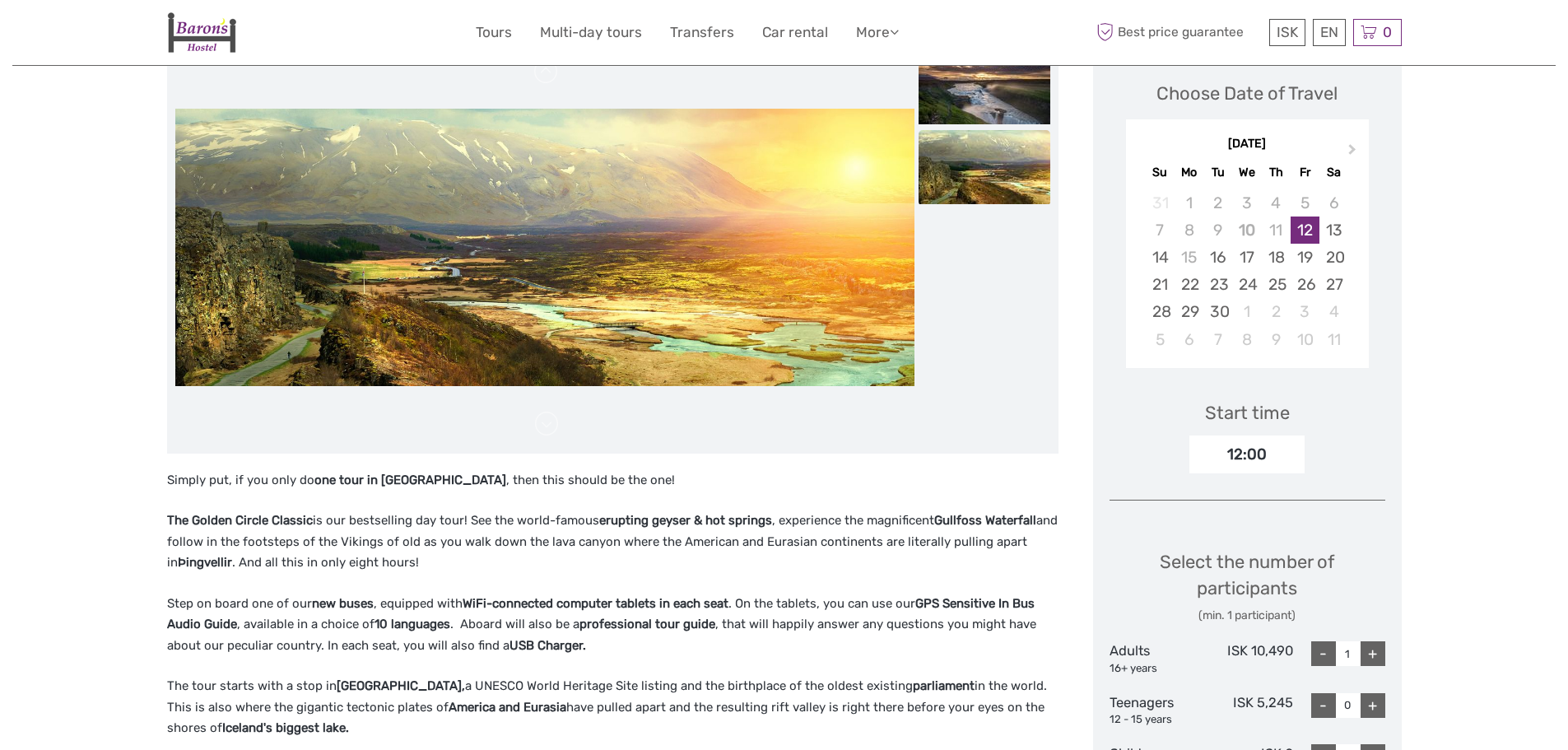
scroll to position [165, 0]
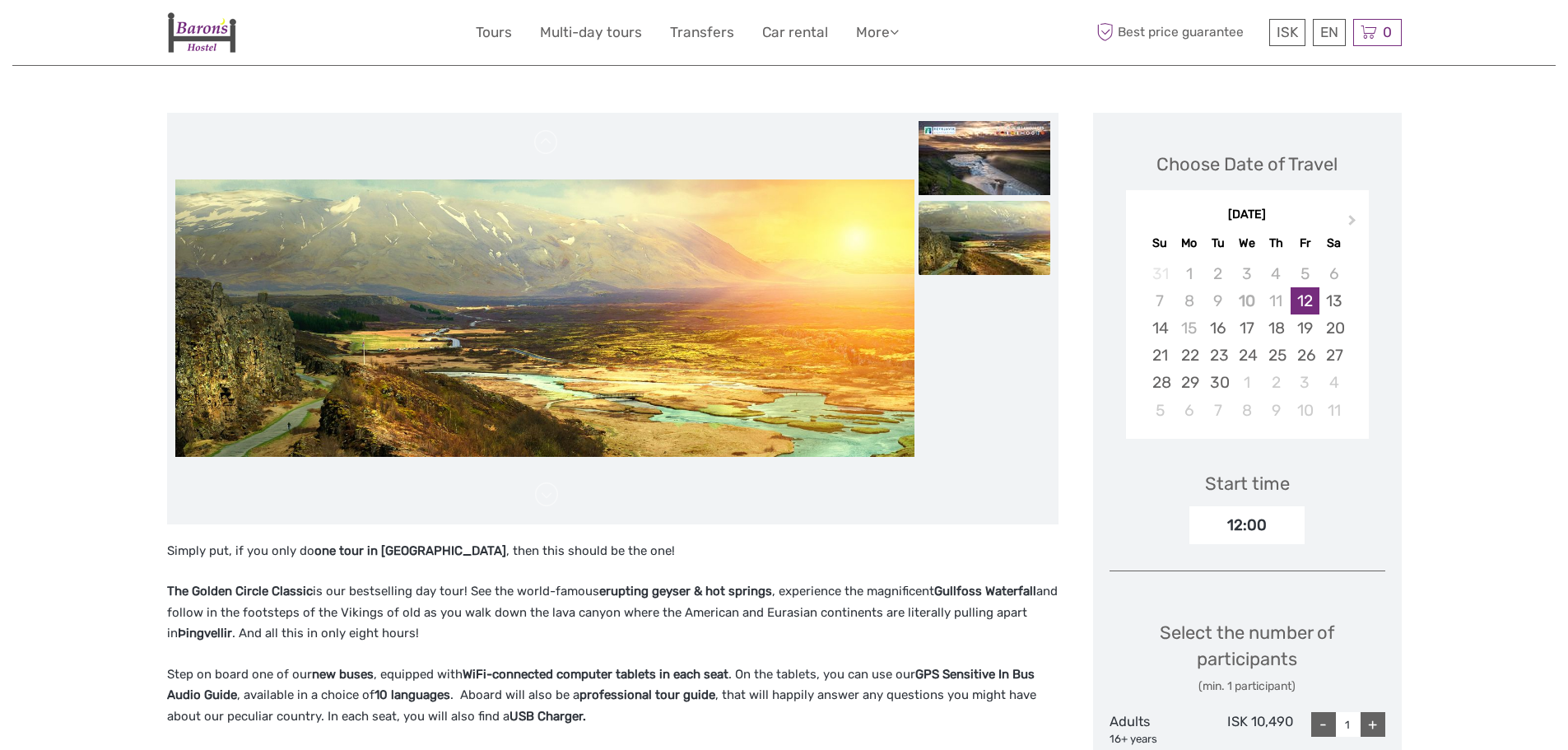
click at [1243, 526] on div "12:00" at bounding box center [1246, 524] width 115 height 38
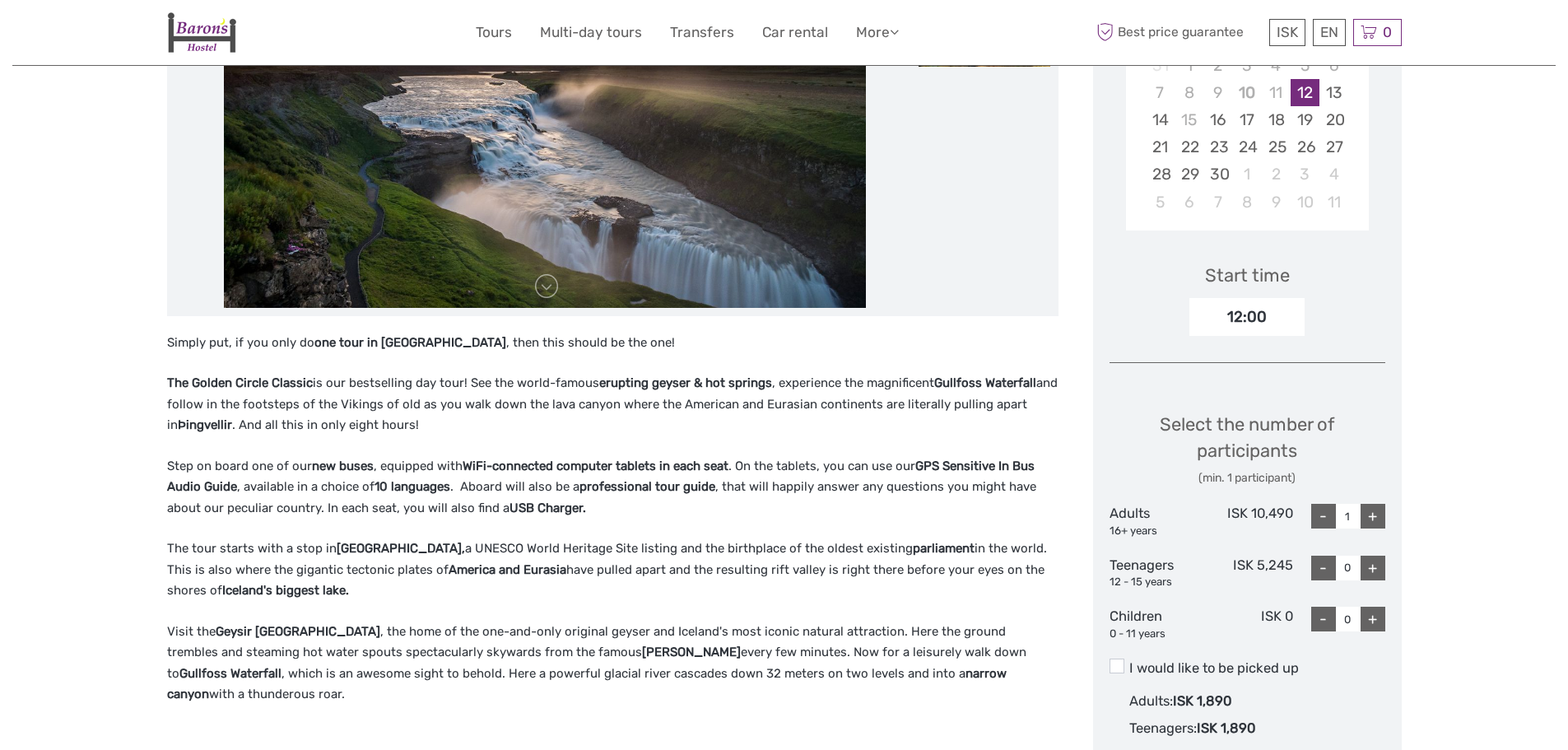
scroll to position [412, 0]
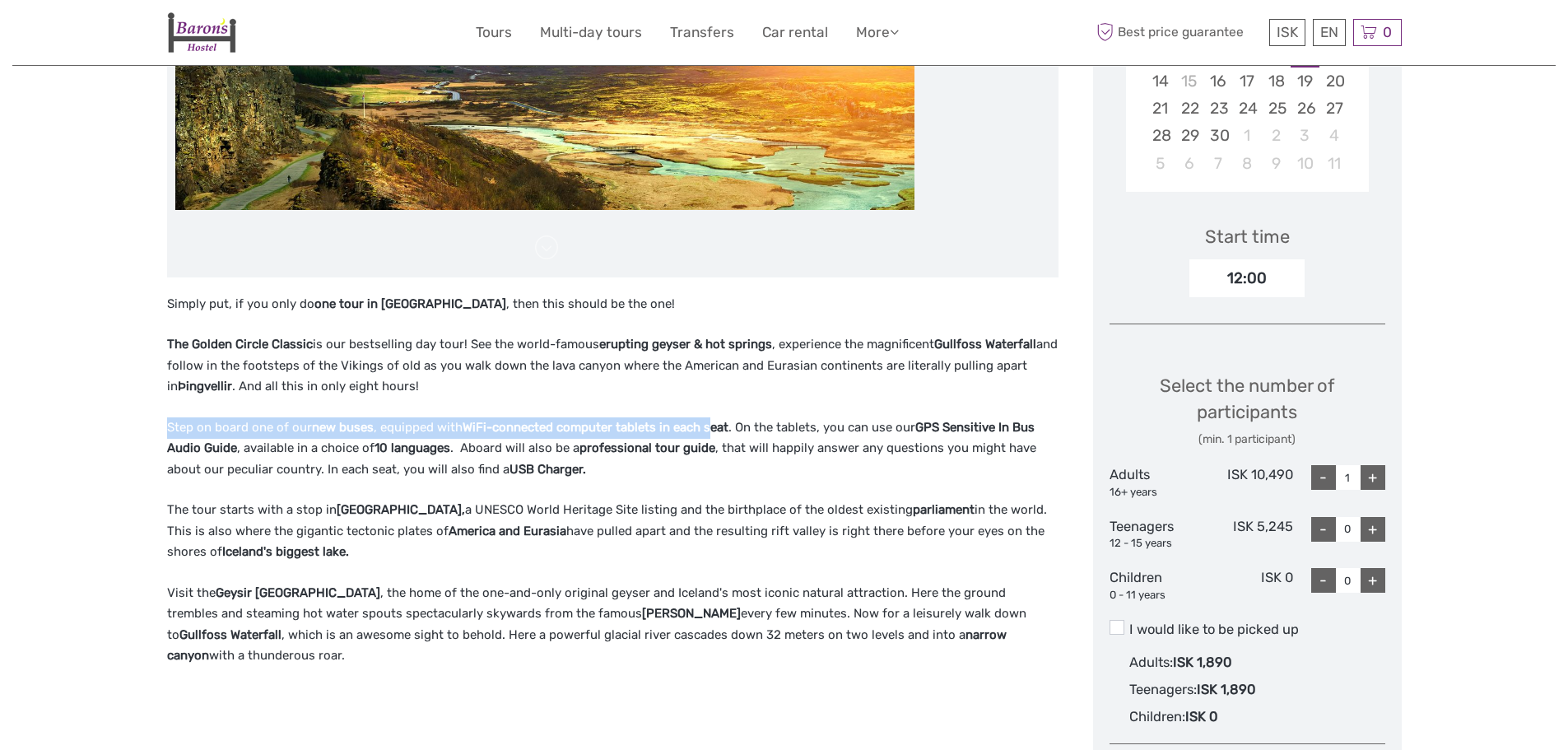
drag, startPoint x: 135, startPoint y: 422, endPoint x: 710, endPoint y: 437, distance: 575.2
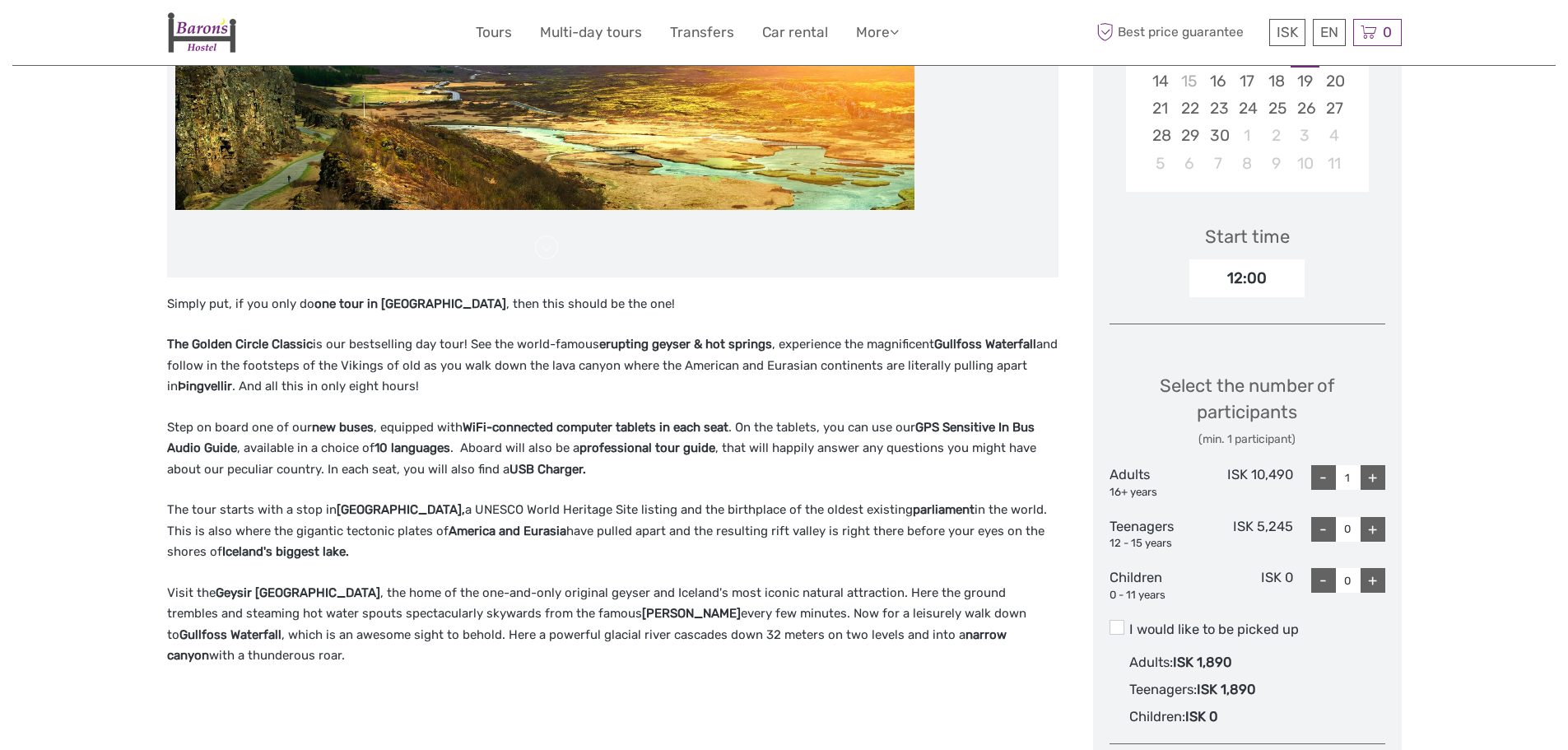
click at [749, 436] on p "Step on board one of our new buses , equipped with WiFi-connected computer tabl…" at bounding box center [612, 449] width 892 height 63
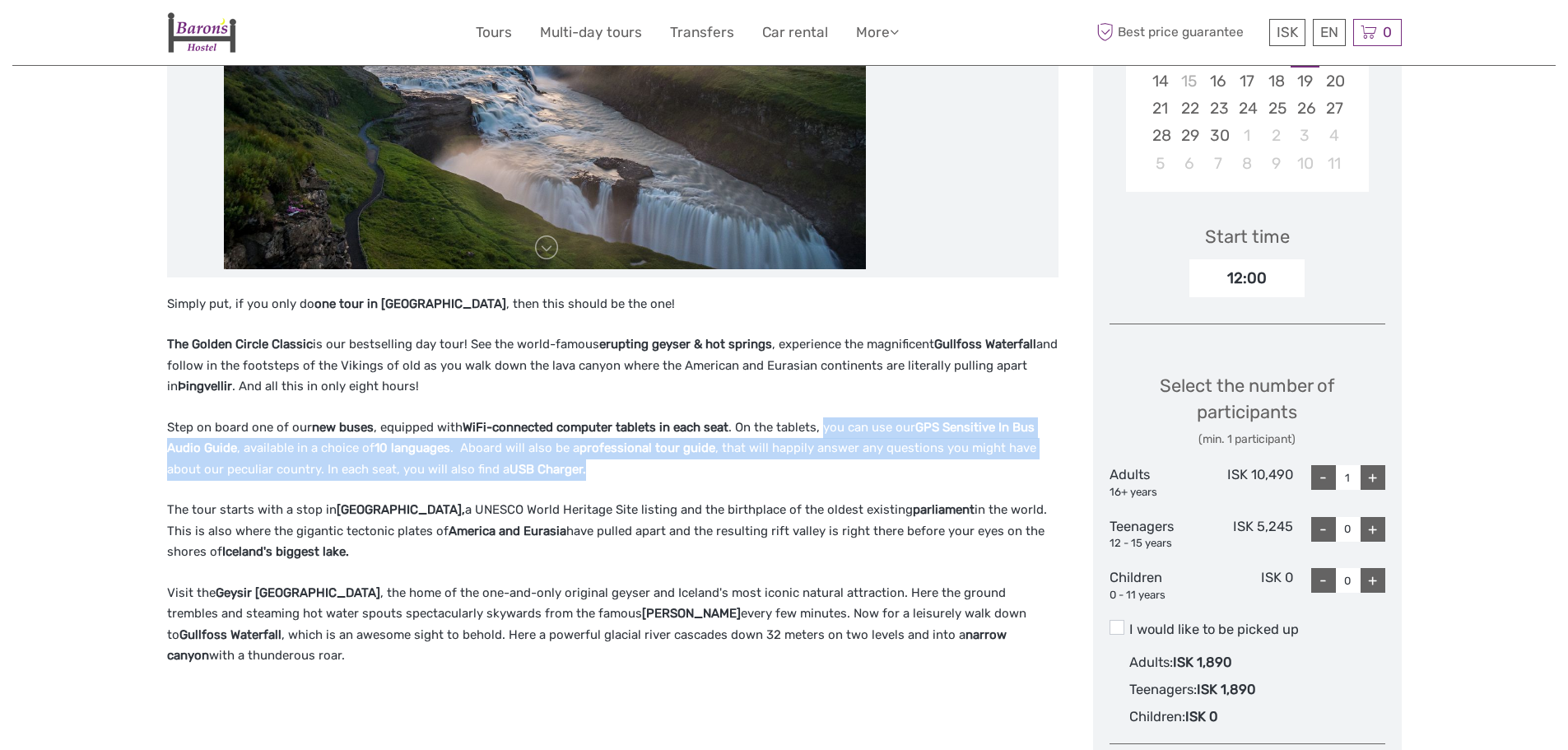
drag, startPoint x: 822, startPoint y: 431, endPoint x: 699, endPoint y: 475, distance: 130.6
click at [699, 475] on p "Step on board one of our new buses , equipped with WiFi-connected computer tabl…" at bounding box center [612, 449] width 892 height 63
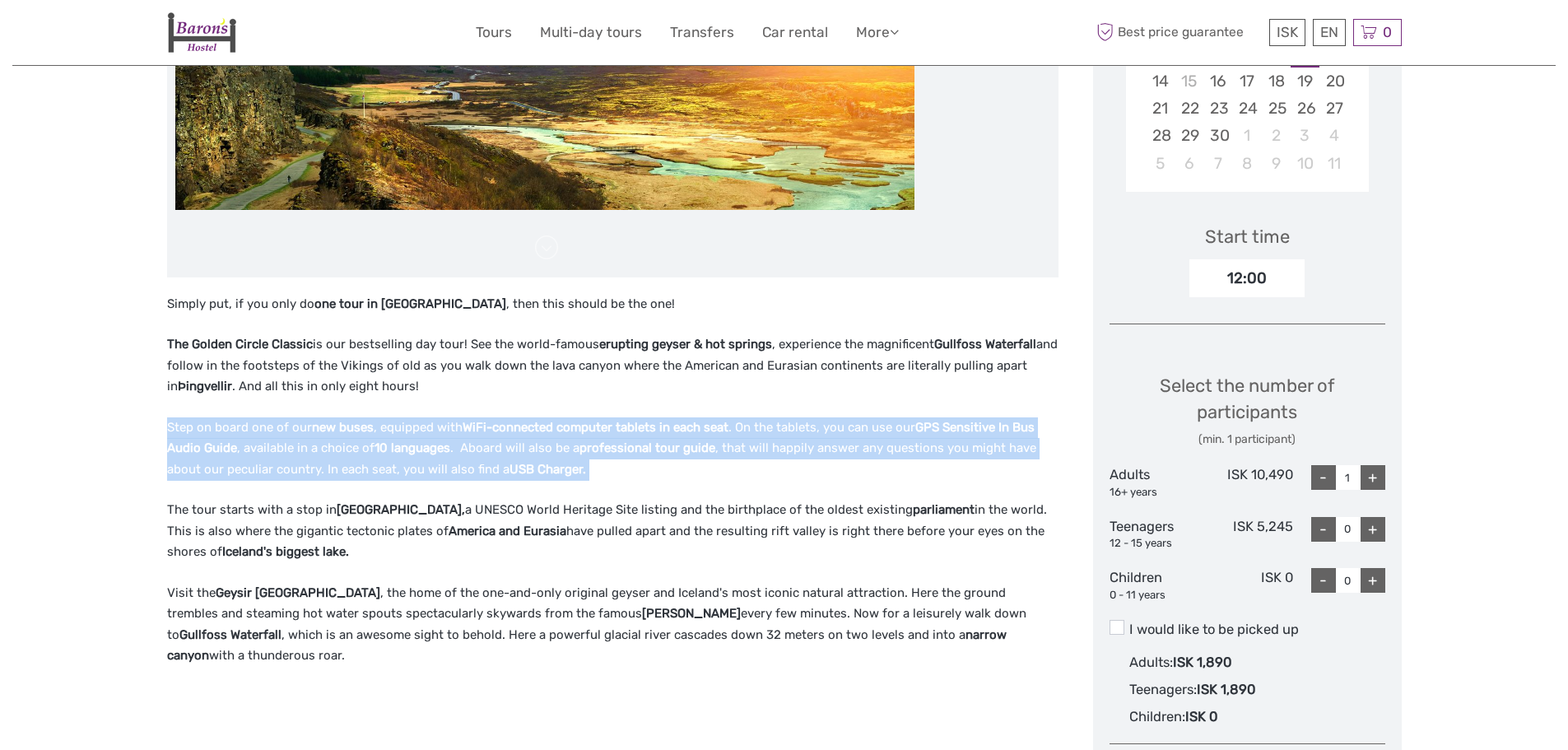
drag, startPoint x: 699, startPoint y: 475, endPoint x: 686, endPoint y: 395, distance: 81.0
click at [686, 395] on div "Simply put, if you only do one tour in Iceland , then this should be the one! T…" at bounding box center [612, 527] width 892 height 468
click at [686, 395] on p "The Golden Circle Classic is our bestselling day tour! See the world-famous eru…" at bounding box center [612, 365] width 892 height 63
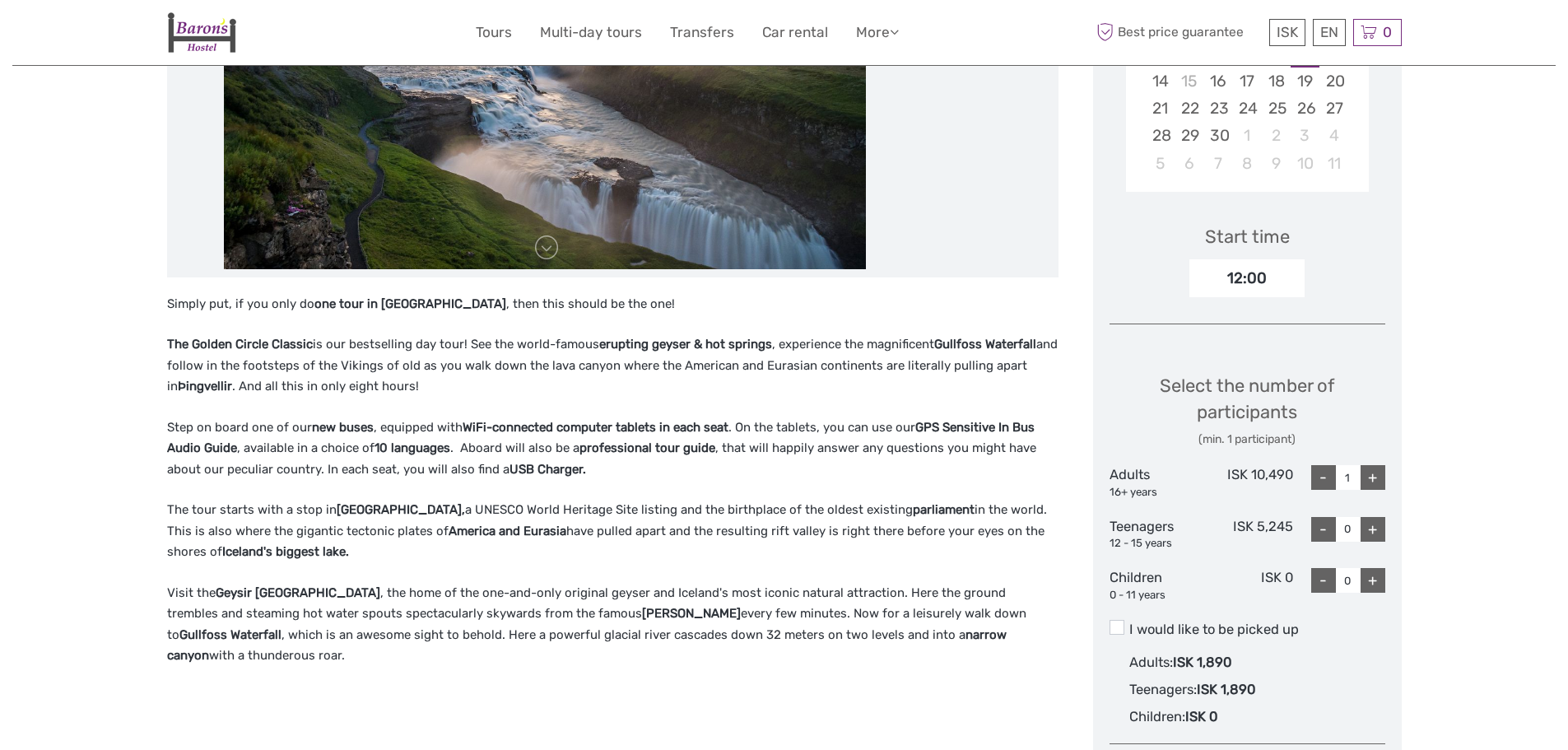
drag, startPoint x: 327, startPoint y: 503, endPoint x: 464, endPoint y: 516, distance: 137.6
click at [464, 516] on p "The tour starts with a stop in Þingvellir National Park, a UNESCO World Heritag…" at bounding box center [612, 531] width 892 height 63
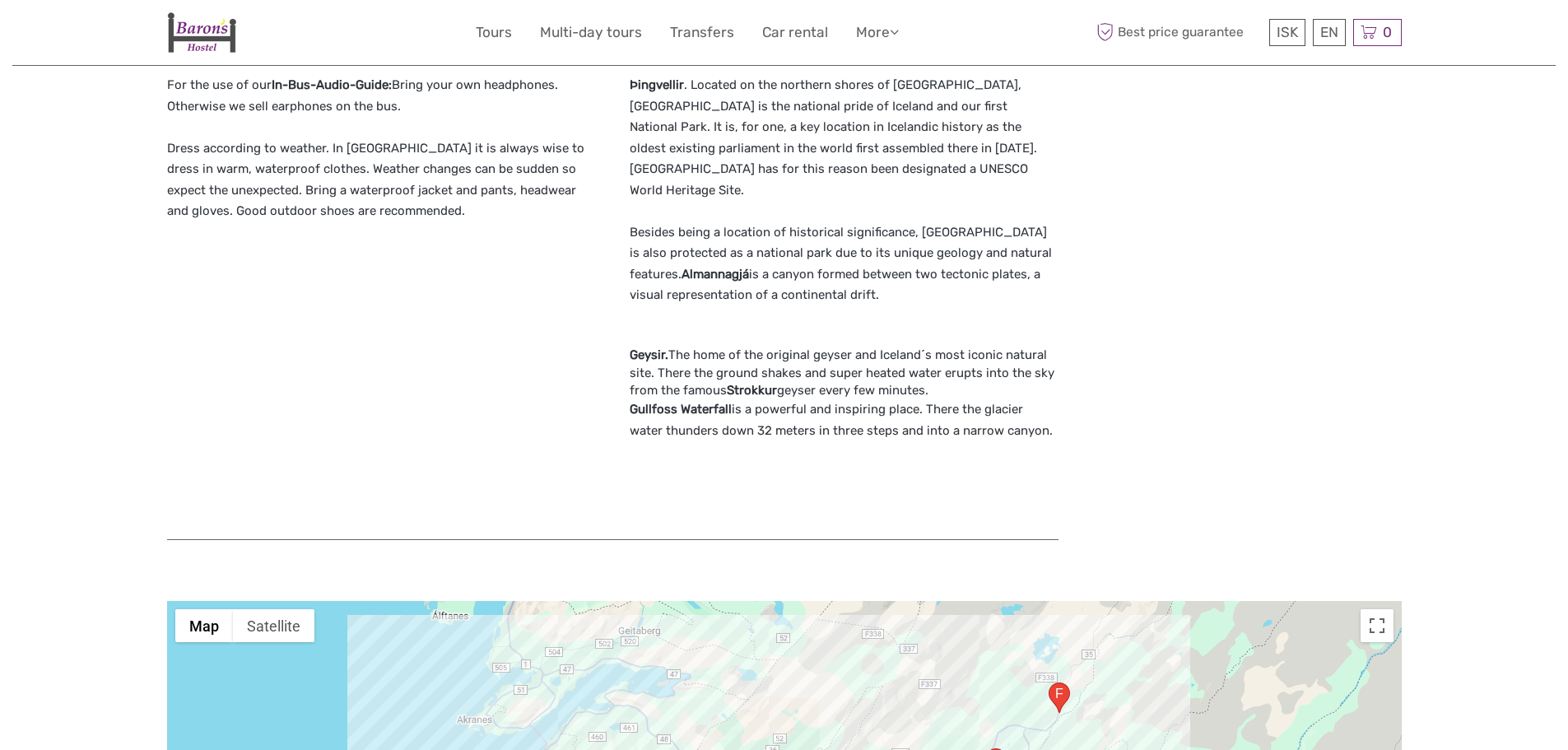
scroll to position [1646, 0]
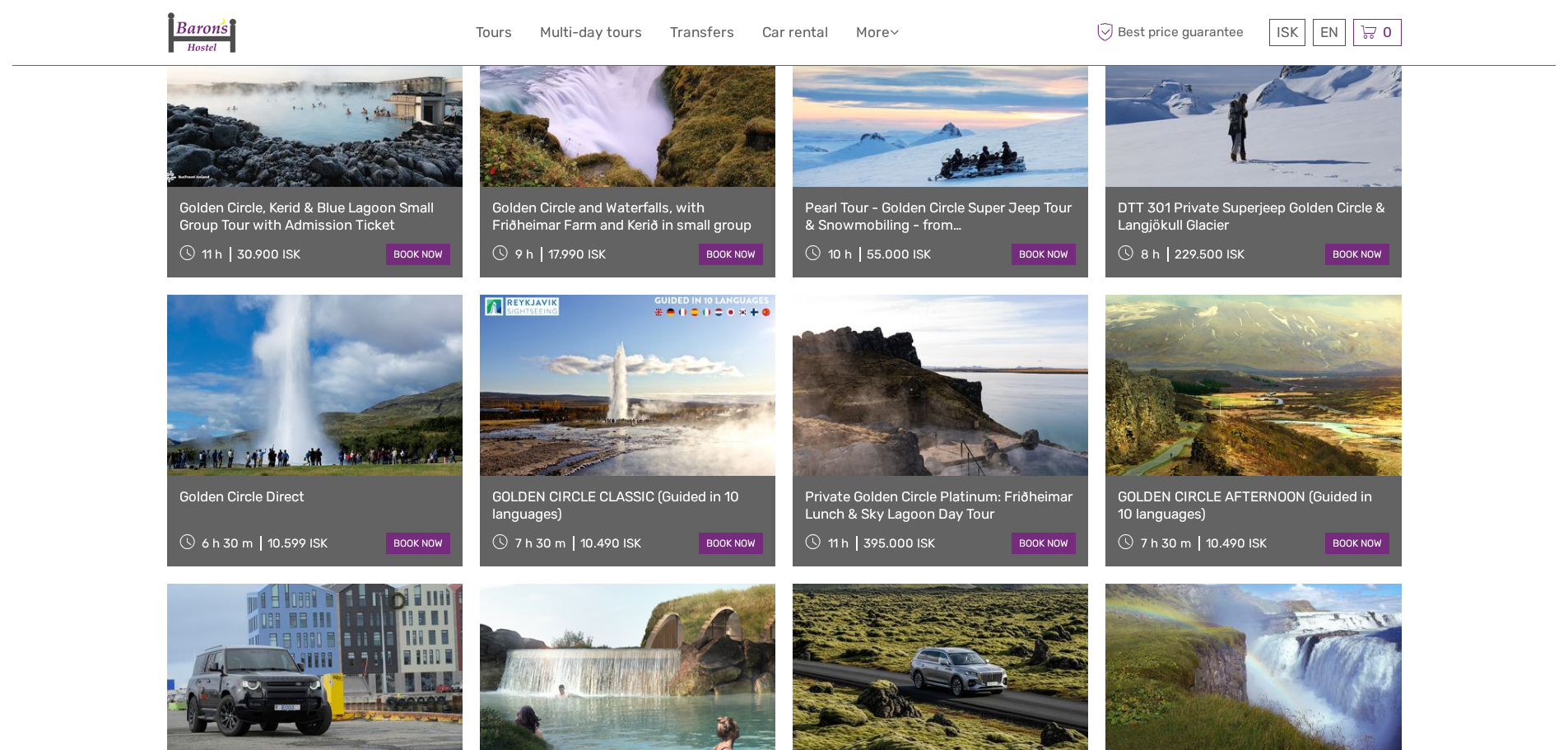
scroll to position [987, 0]
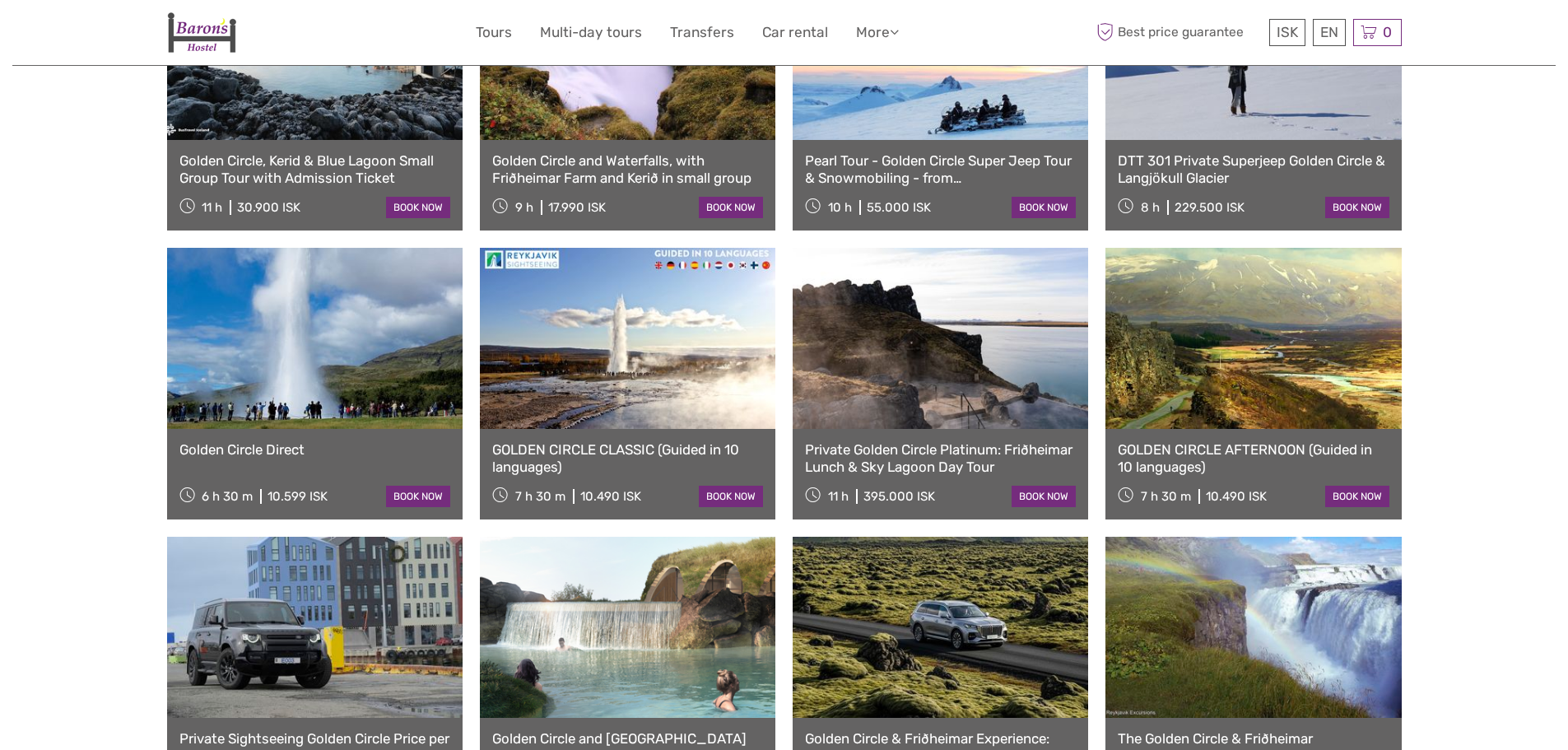
click at [533, 365] on link at bounding box center [627, 338] width 296 height 181
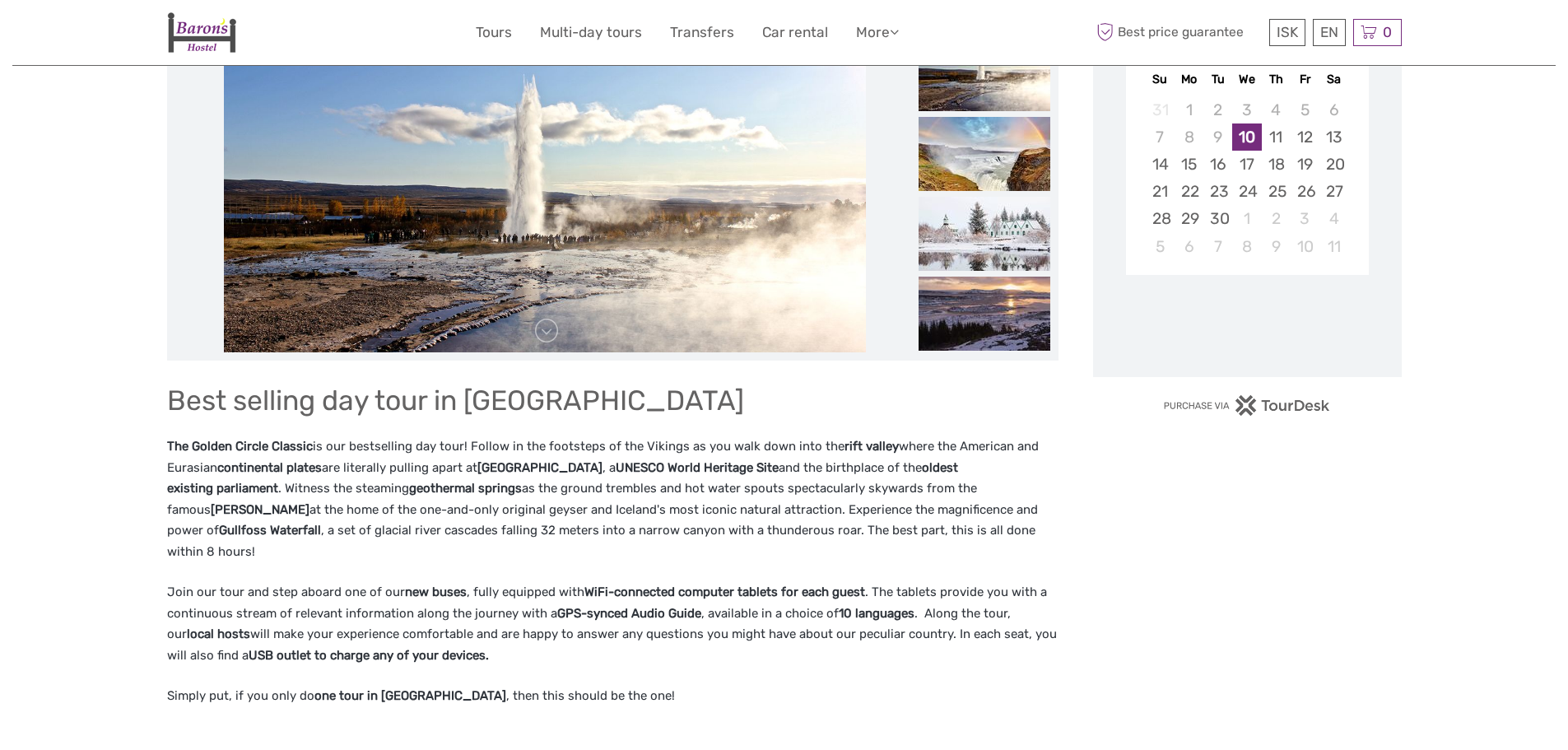
scroll to position [329, 0]
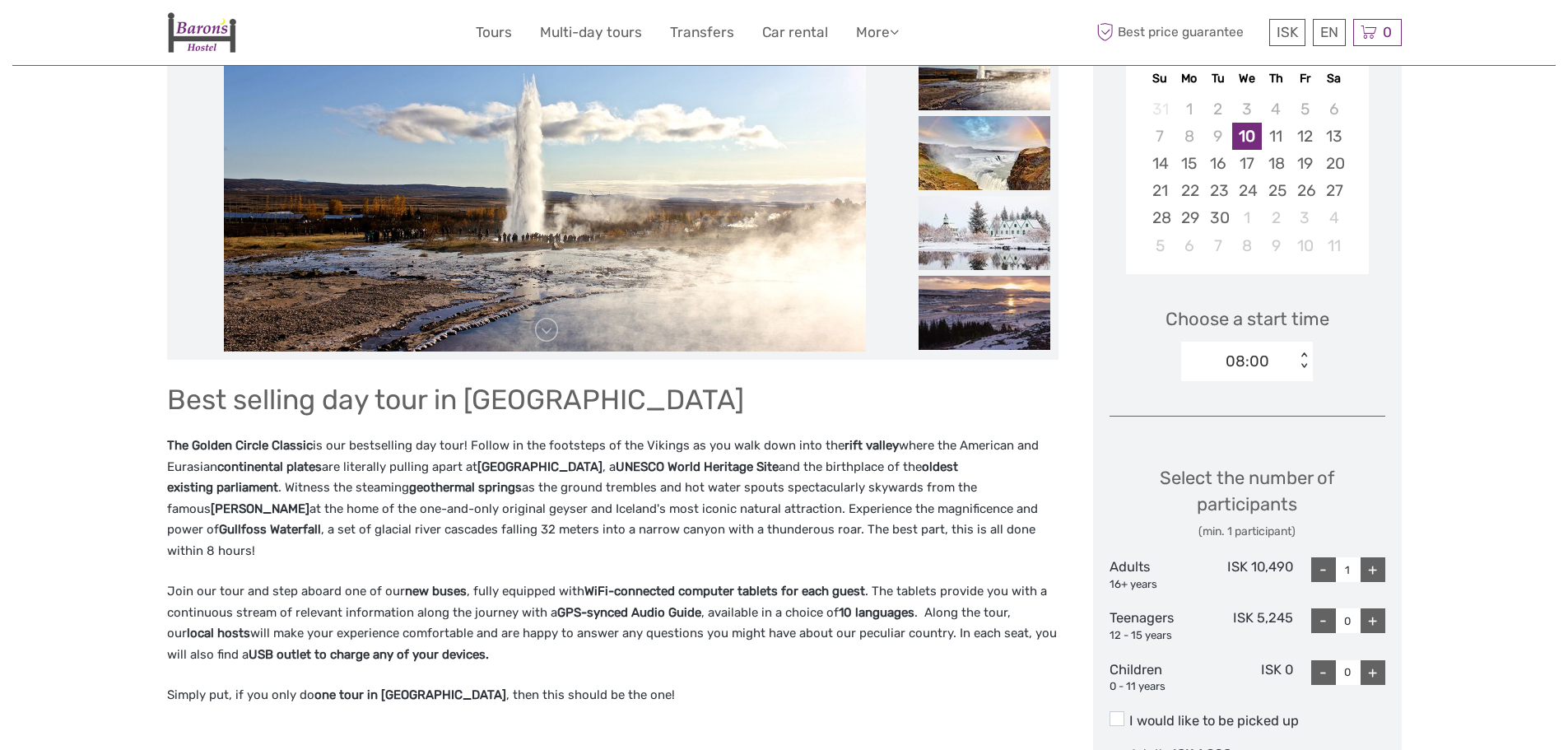
click at [1302, 365] on div "< >" at bounding box center [1303, 360] width 14 height 17
click at [1304, 362] on div "< >" at bounding box center [1303, 360] width 14 height 17
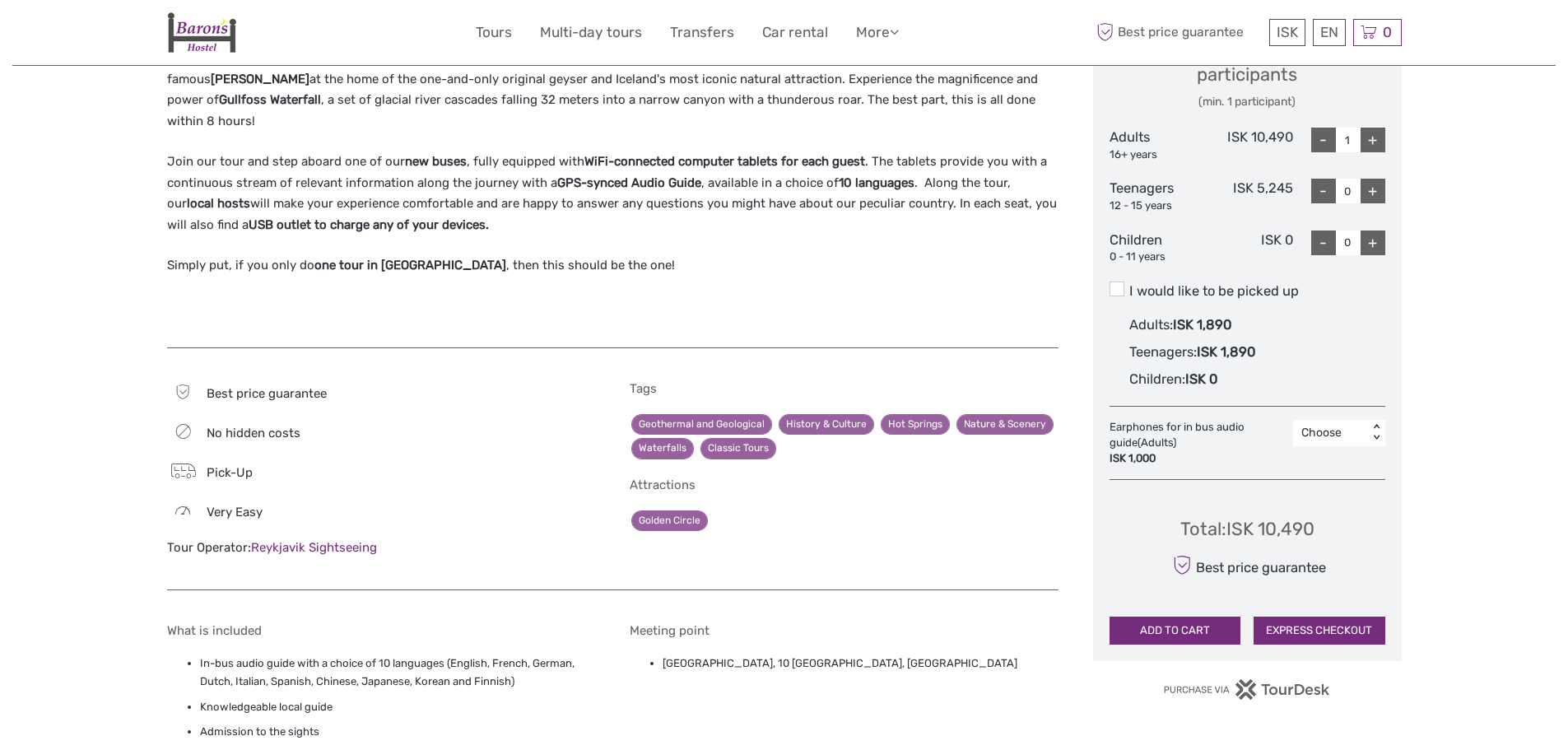
scroll to position [576, 0]
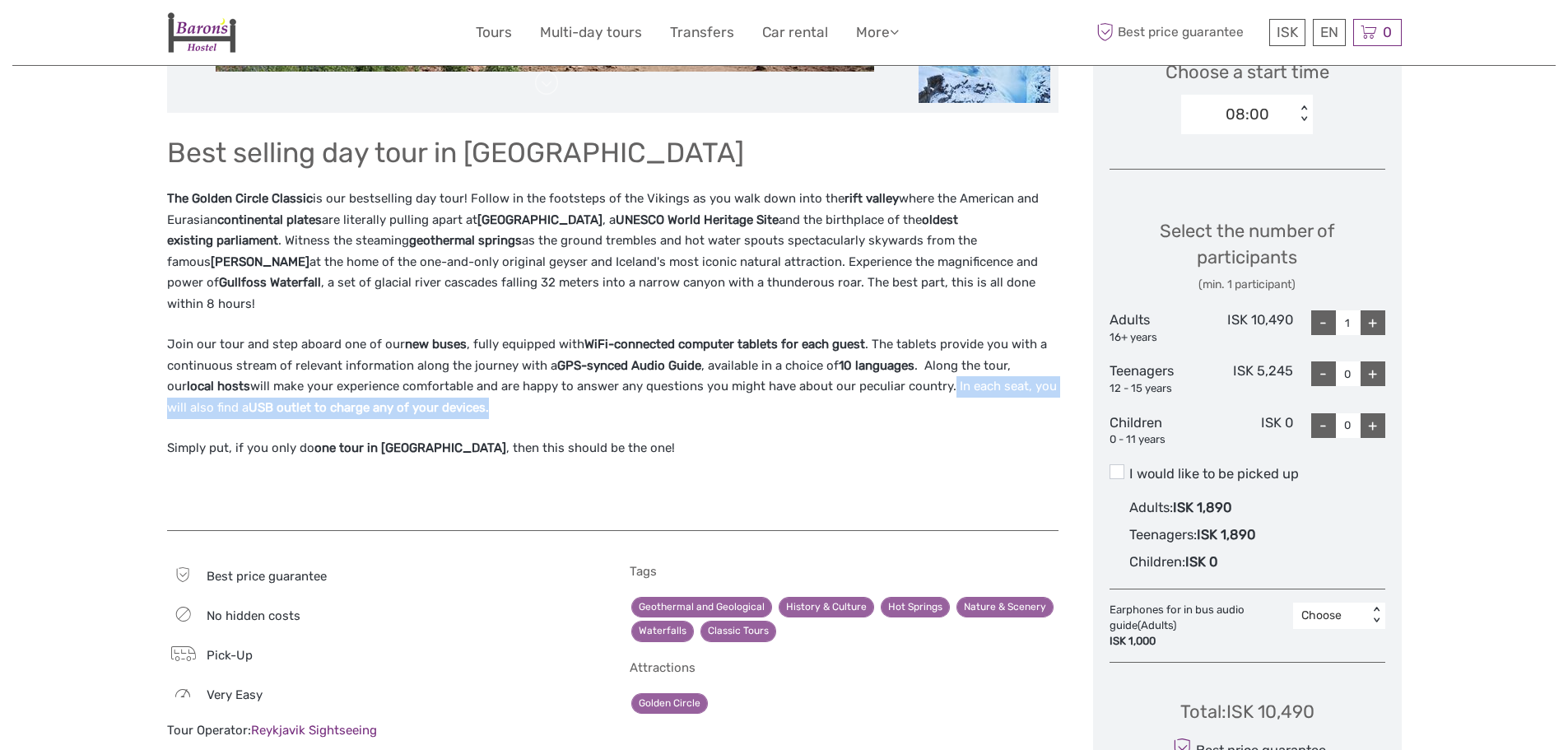
drag, startPoint x: 896, startPoint y: 387, endPoint x: 612, endPoint y: 462, distance: 293.7
click at [611, 462] on div "Best selling day tour in Iceland The Golden Circle Classic is our bestselling d…" at bounding box center [612, 321] width 892 height 385
click at [612, 462] on div "Best selling day tour in Iceland The Golden Circle Classic is our bestselling d…" at bounding box center [612, 321] width 892 height 385
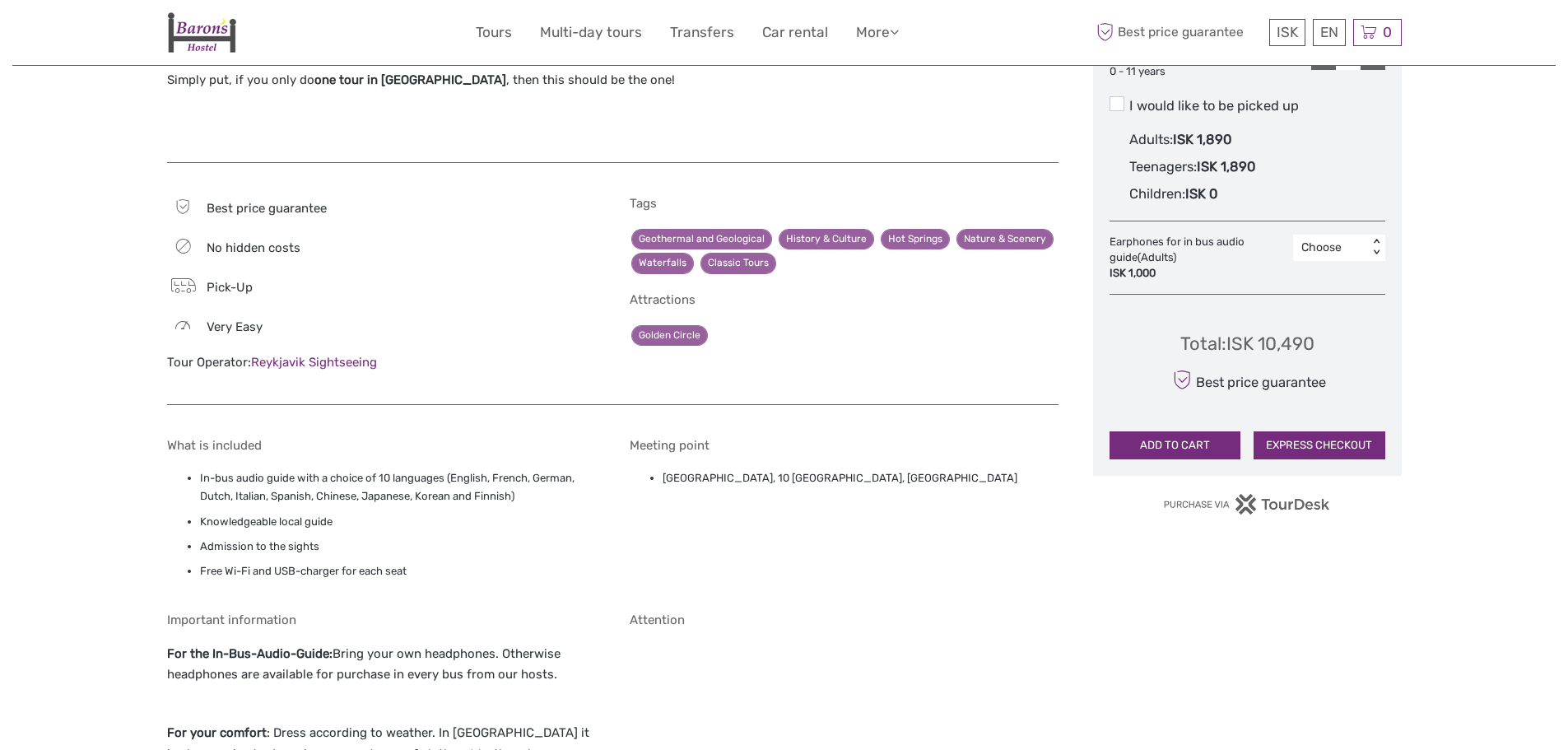
scroll to position [987, 0]
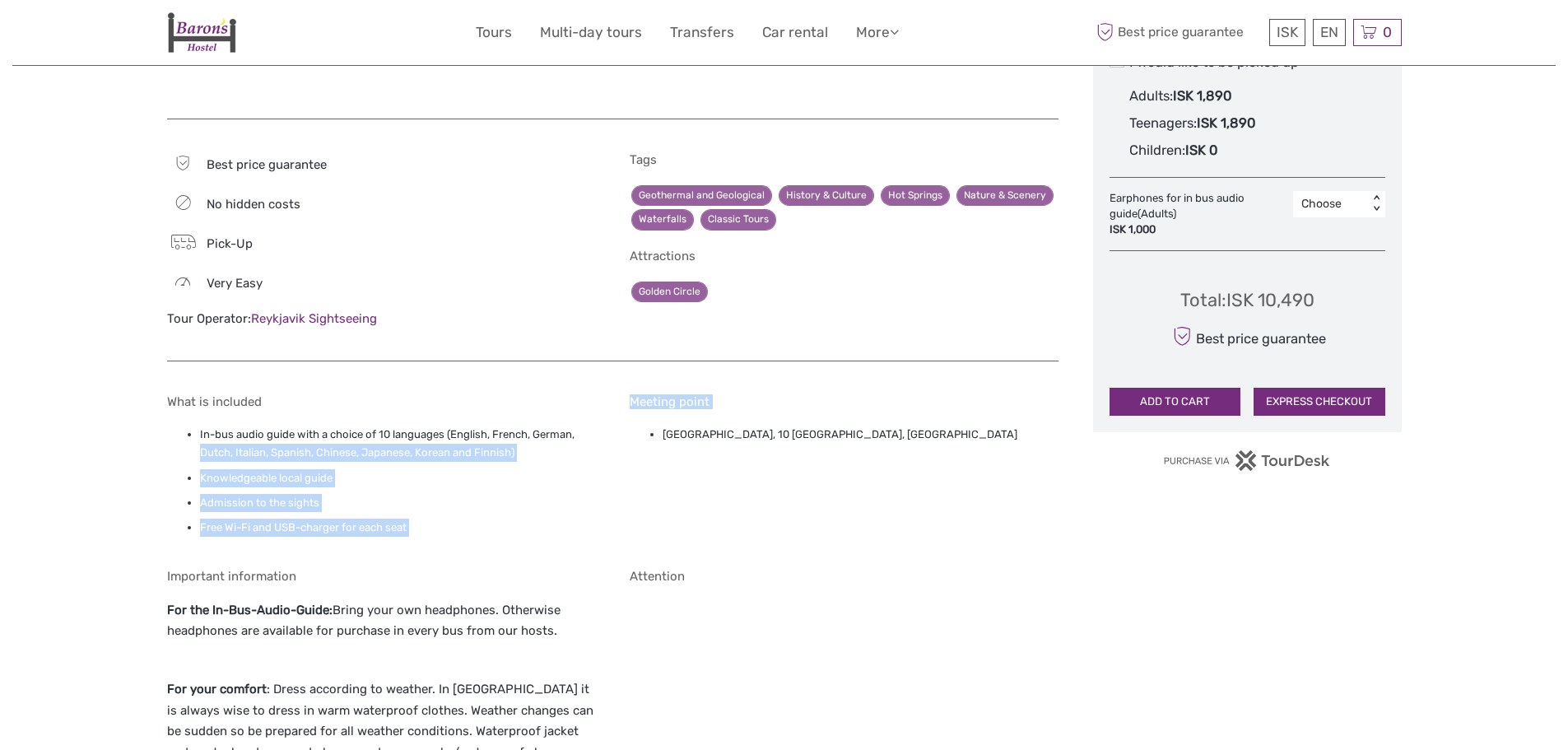
drag, startPoint x: 128, startPoint y: 440, endPoint x: 666, endPoint y: 515, distance: 543.2
click at [666, 515] on div "Region / Starts from: Capital Region Travel method: Bus Category: Golden Circle…" at bounding box center [784, 396] width 1543 height 2767
click at [666, 515] on div "Meeting point Reykjavik Terminal, 10 Skógarhlíð, Reykjavík" at bounding box center [844, 469] width 428 height 150
drag, startPoint x: 613, startPoint y: 500, endPoint x: 144, endPoint y: 394, distance: 480.8
click at [144, 394] on div "Region / Starts from: Capital Region Travel method: Bus Category: Golden Circle…" at bounding box center [784, 396] width 1543 height 2767
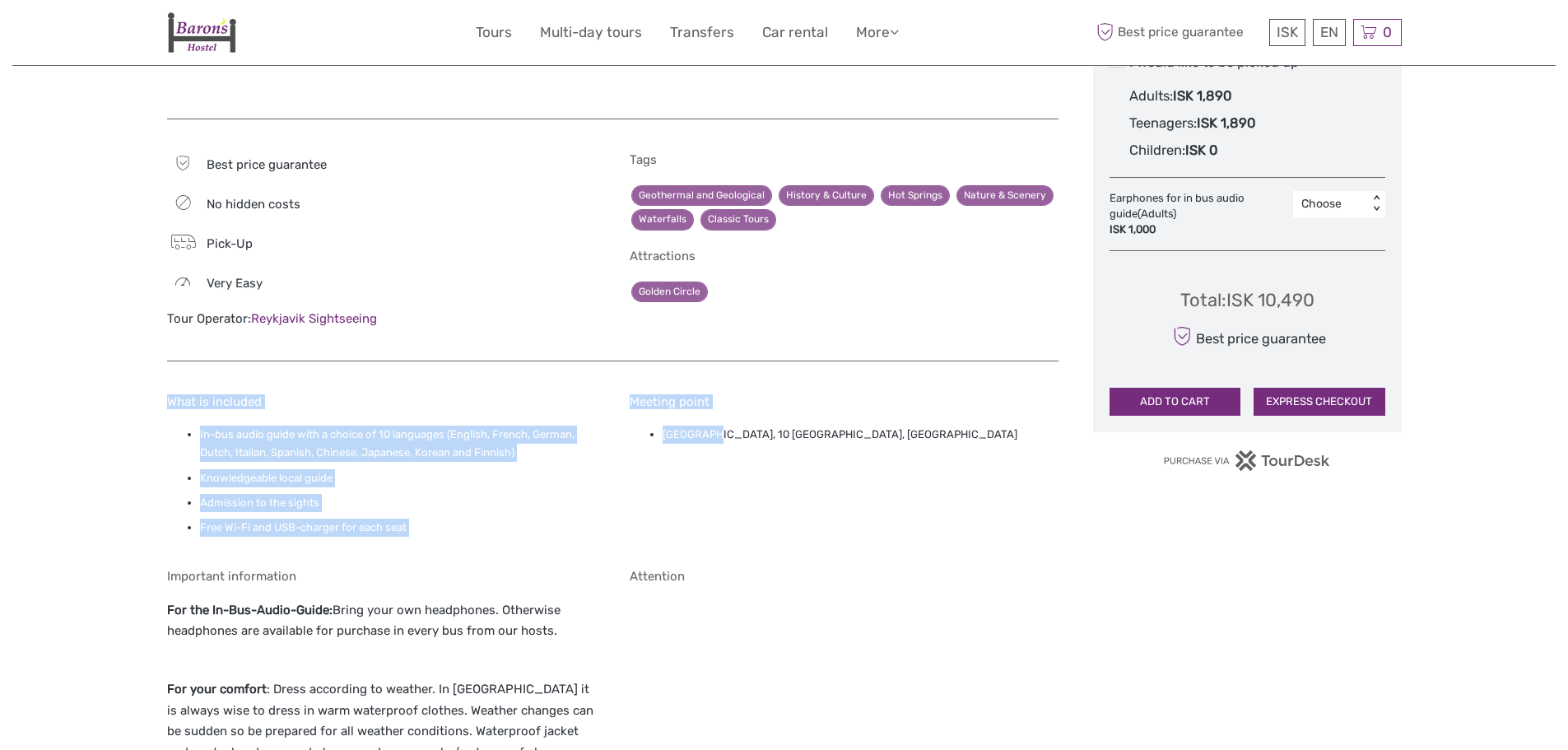
click at [119, 399] on div "Region / Starts from: Capital Region Travel method: Bus Category: Golden Circle…" at bounding box center [784, 396] width 1543 height 2767
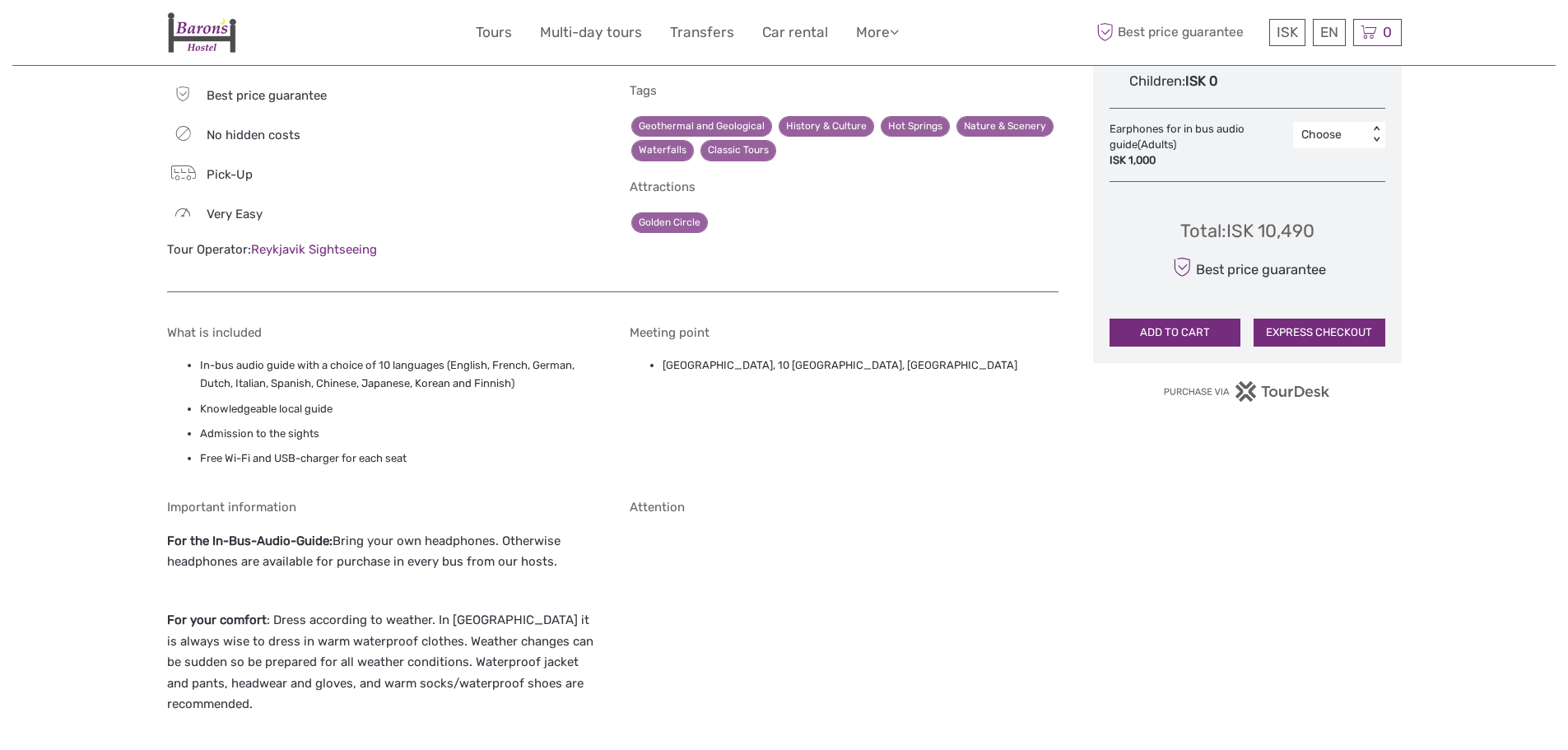
scroll to position [1152, 0]
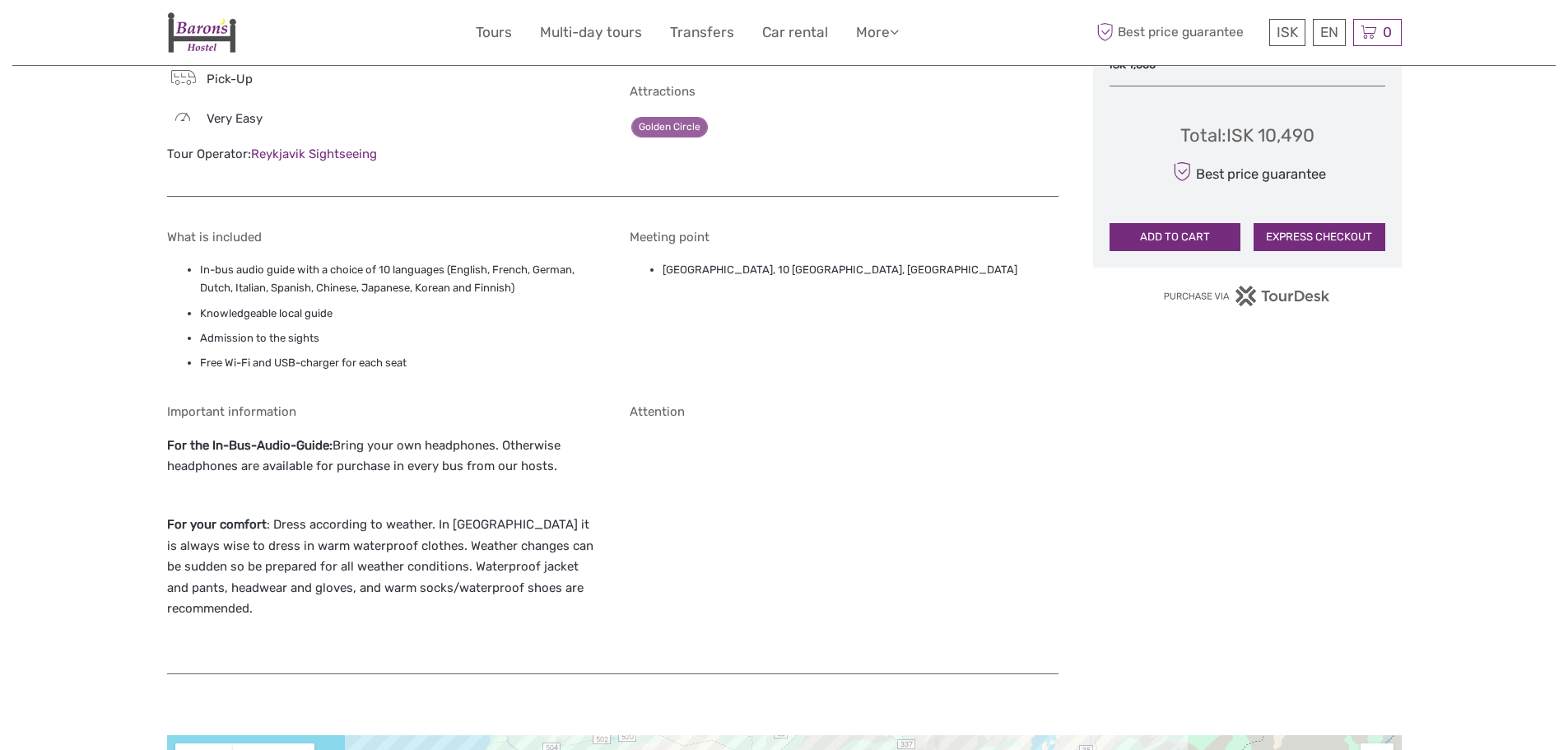
drag, startPoint x: 329, startPoint y: 440, endPoint x: 580, endPoint y: 476, distance: 253.6
click at [580, 476] on p "For the In-Bus-Audio-Guide: Bring your own headphones. Otherwise headphones are…" at bounding box center [381, 455] width 428 height 42
drag, startPoint x: 583, startPoint y: 475, endPoint x: 153, endPoint y: 410, distance: 434.9
click at [153, 410] on div "Region / Starts from: Capital Region Travel method: Bus Category: Golden Circle…" at bounding box center [784, 232] width 1543 height 2767
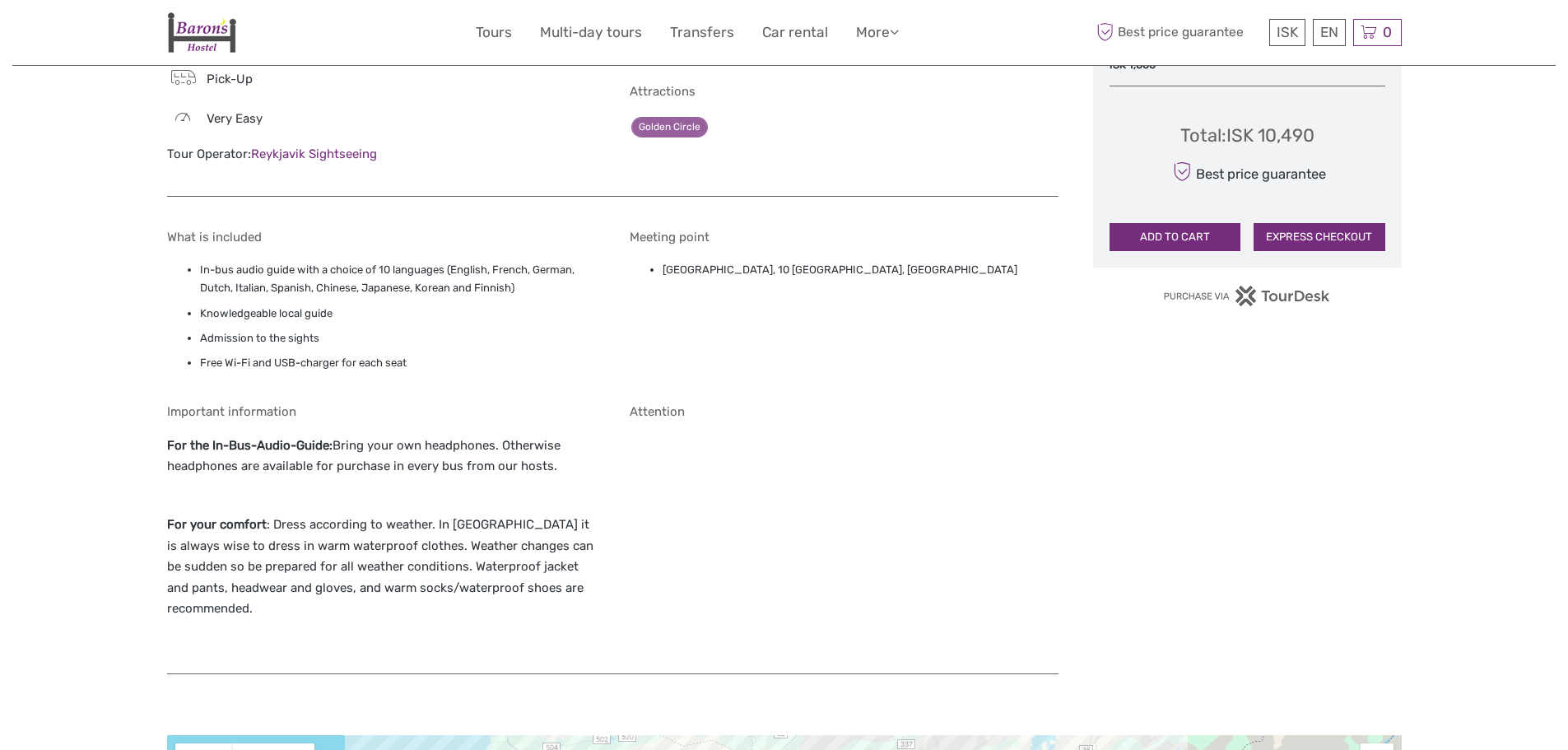
click at [198, 449] on strong "For the In-Bus-Audio-Guide:" at bounding box center [249, 445] width 166 height 15
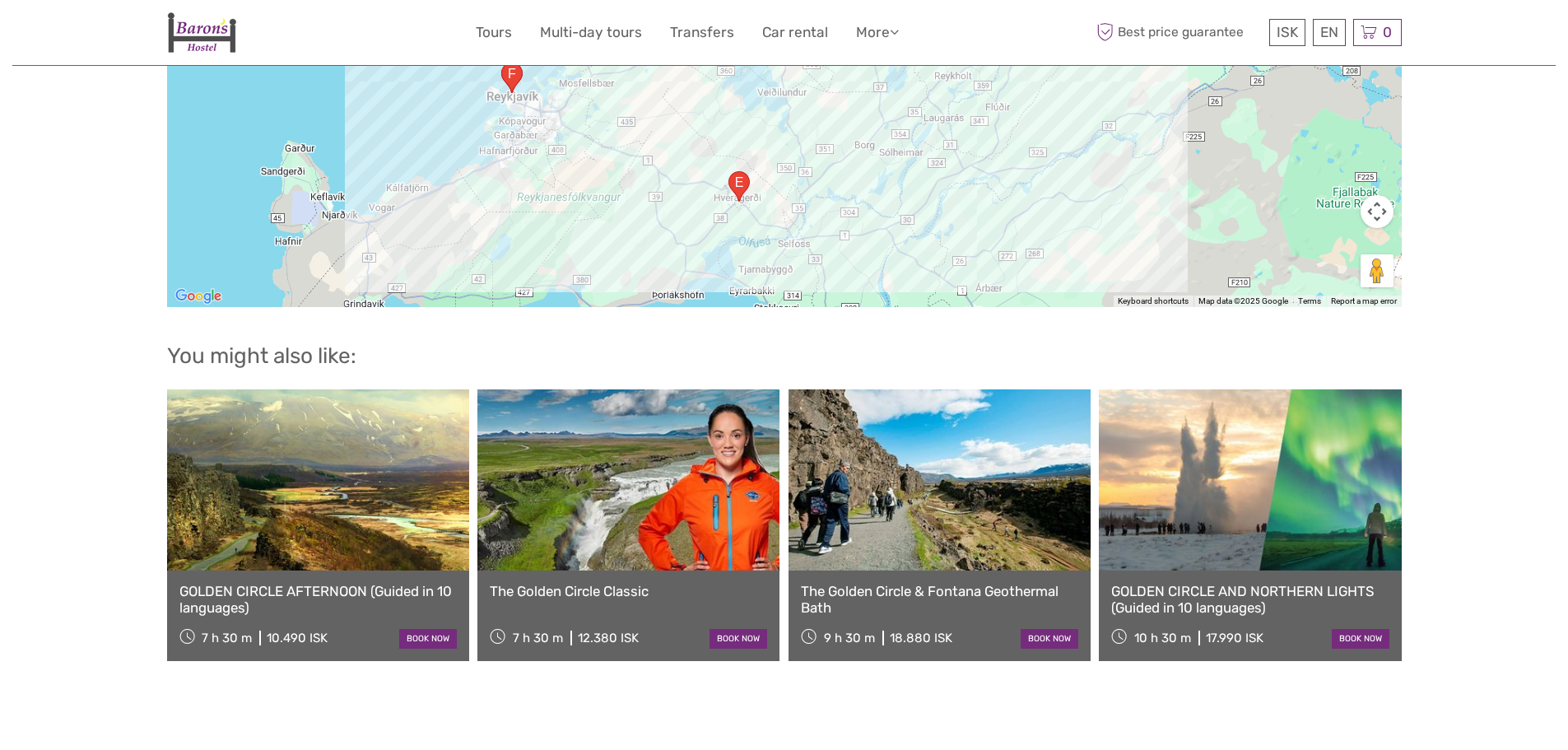
scroll to position [2057, 0]
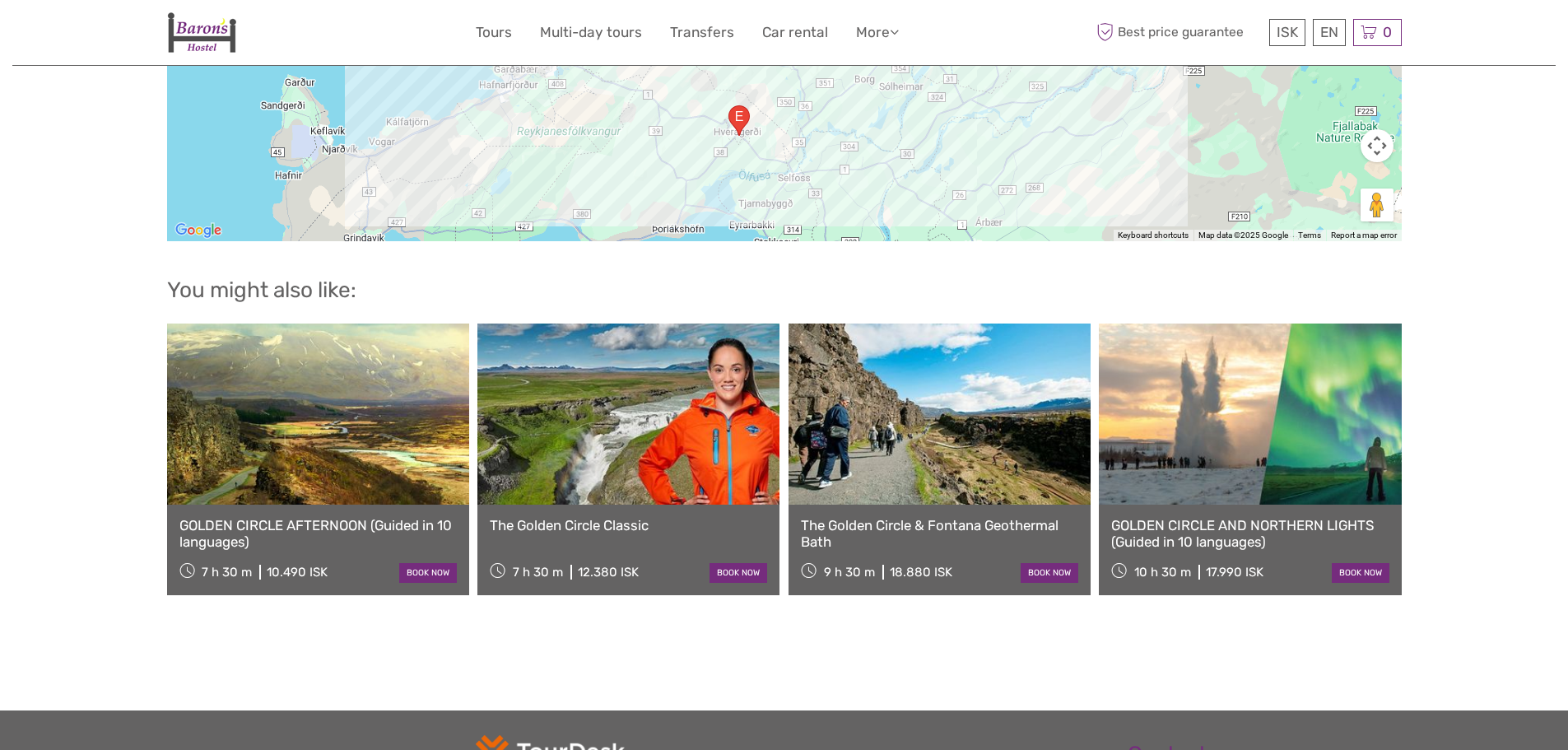
click at [1204, 425] on link at bounding box center [1250, 414] width 302 height 181
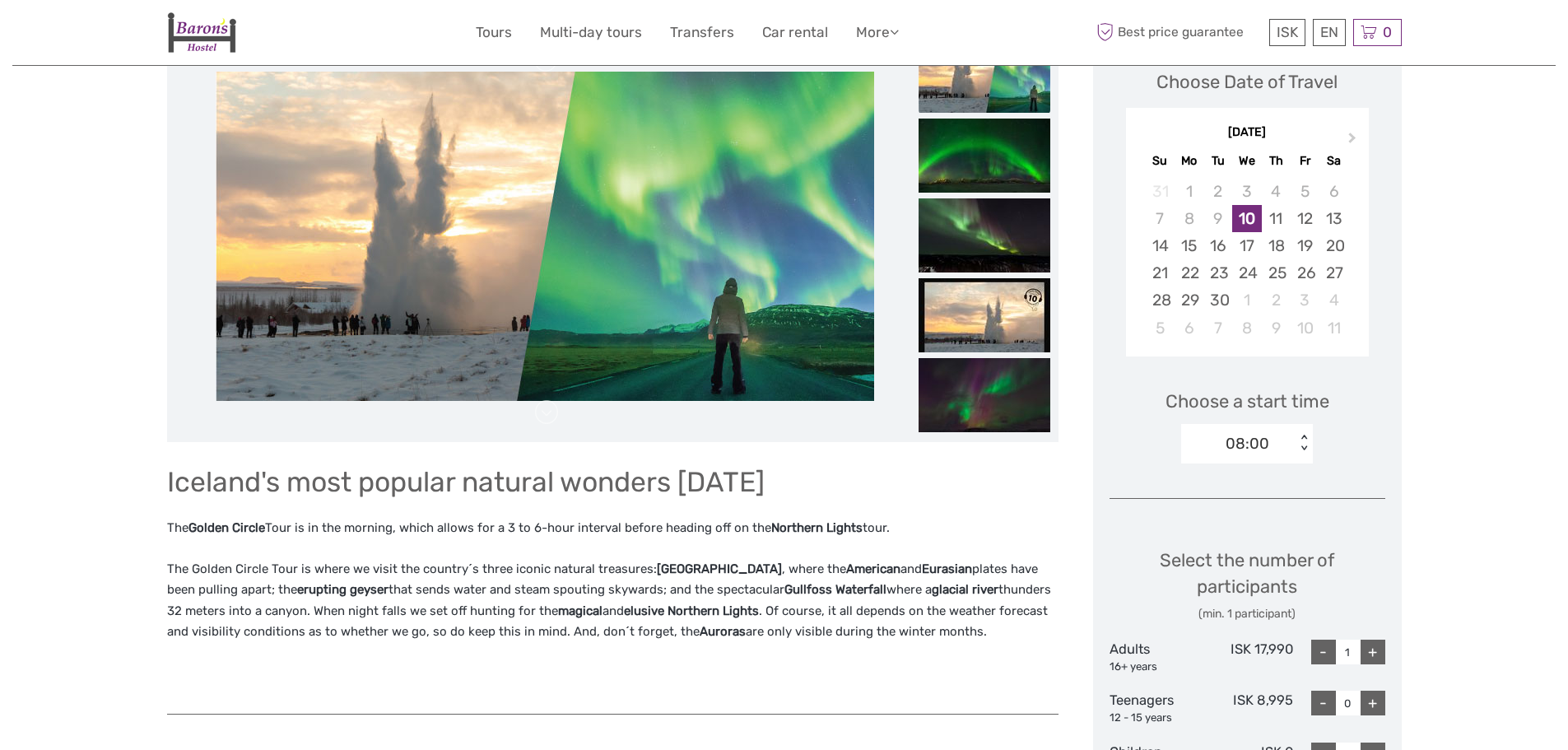
scroll to position [329, 0]
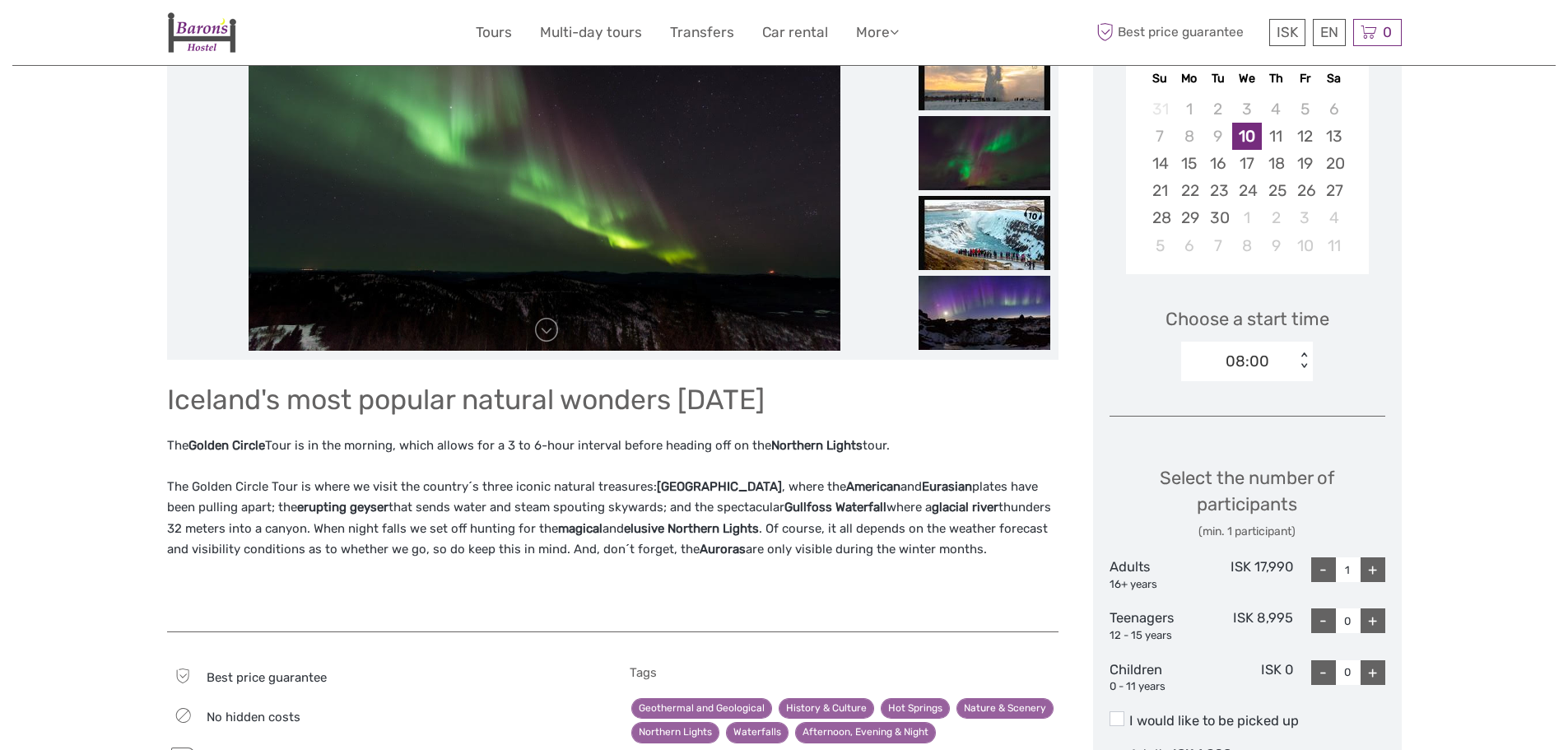
click at [1286, 366] on div "08:00" at bounding box center [1239, 360] width 114 height 24
click at [1270, 444] on div "10:00" at bounding box center [1246, 438] width 115 height 28
click at [1288, 357] on div "10:00" at bounding box center [1239, 360] width 114 height 24
click at [1247, 407] on div "08:00" at bounding box center [1246, 410] width 115 height 28
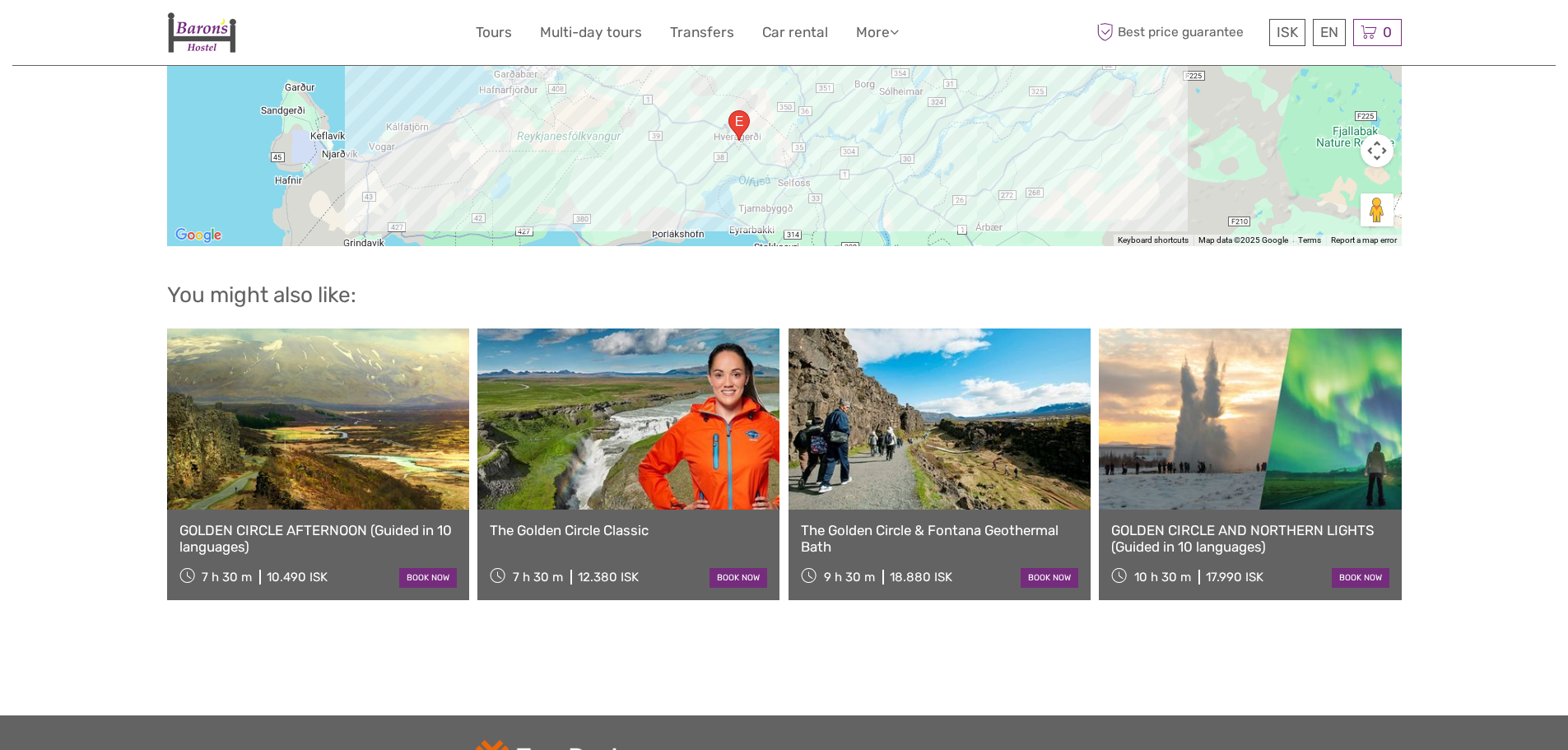
scroll to position [2112, 0]
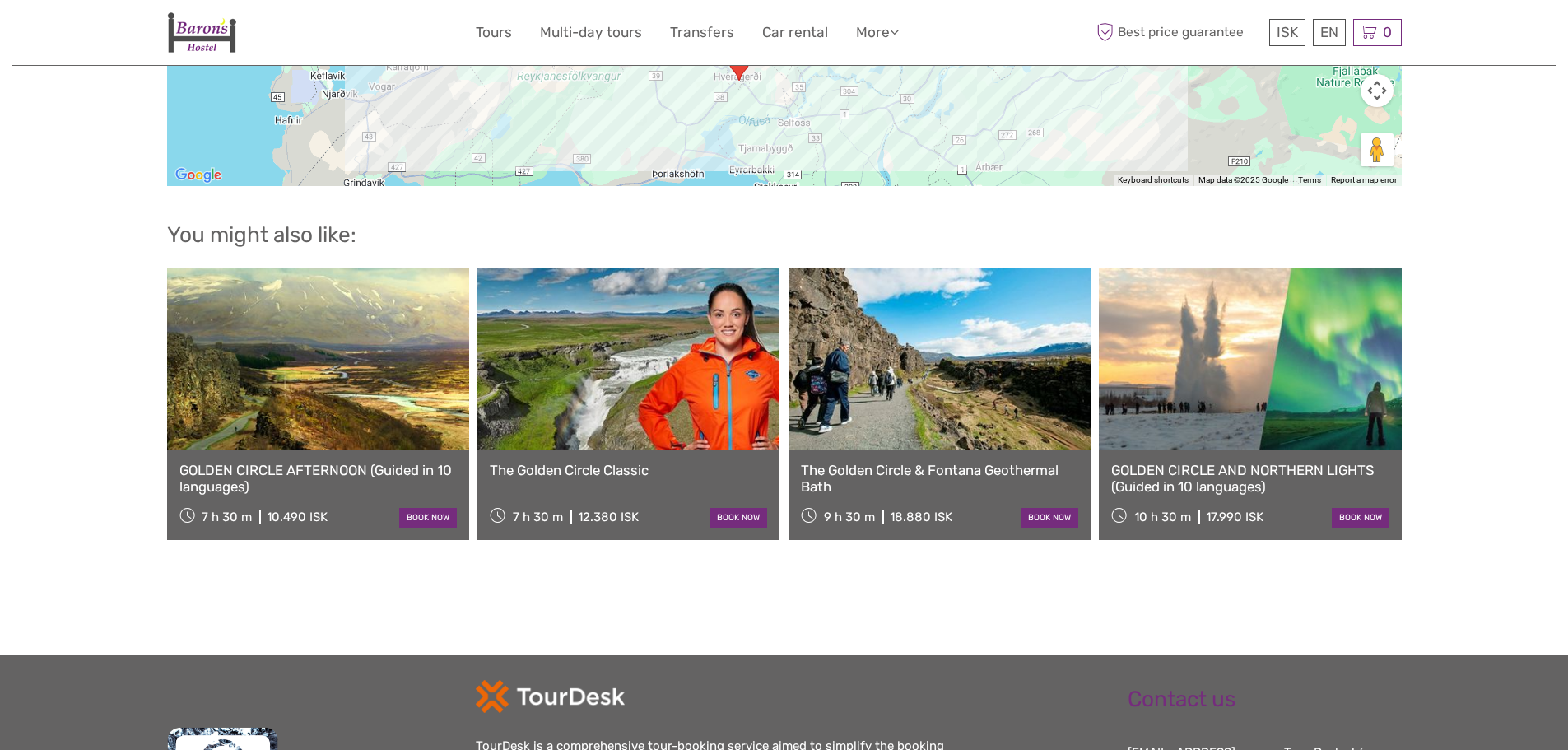
click at [300, 396] on link at bounding box center [318, 359] width 302 height 181
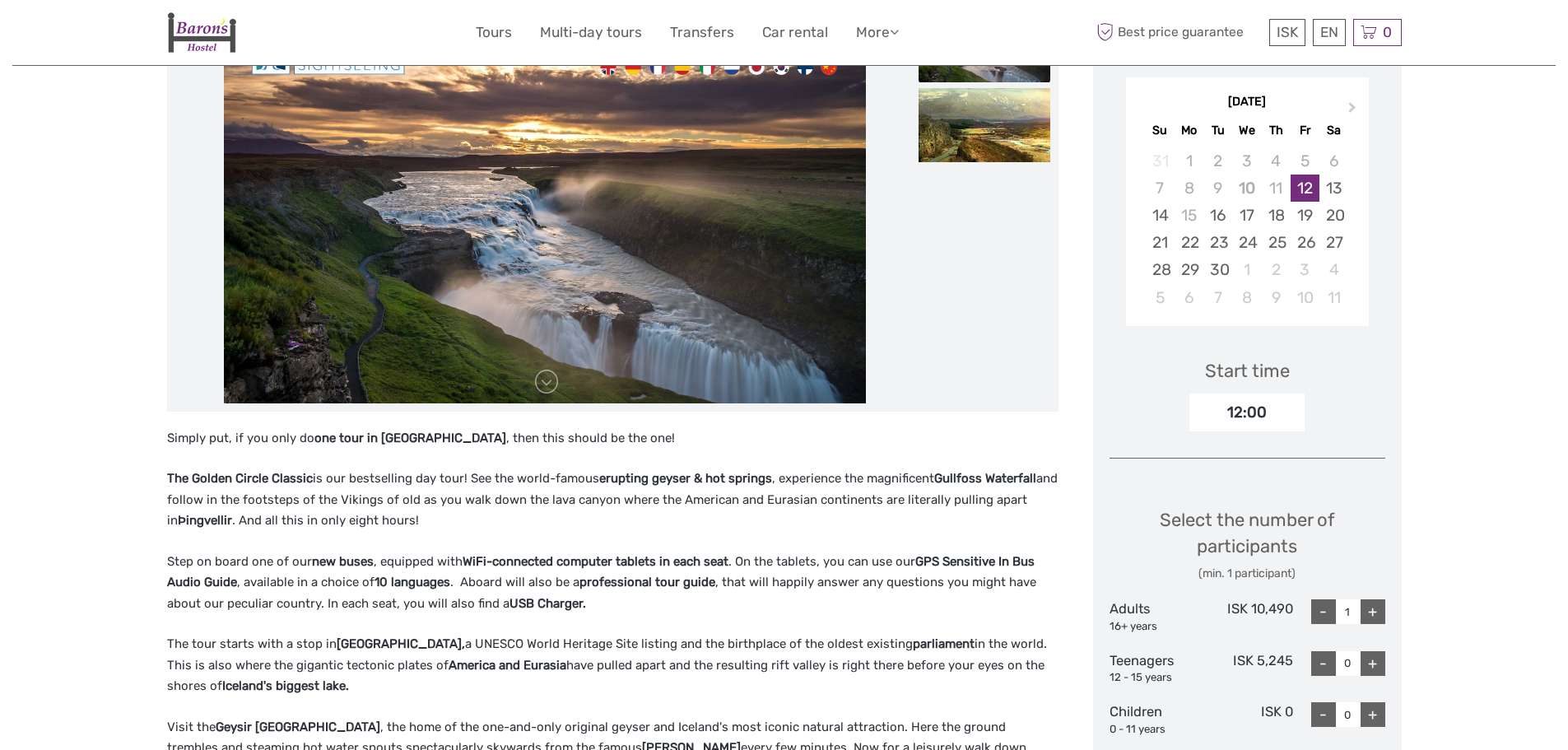
scroll to position [329, 0]
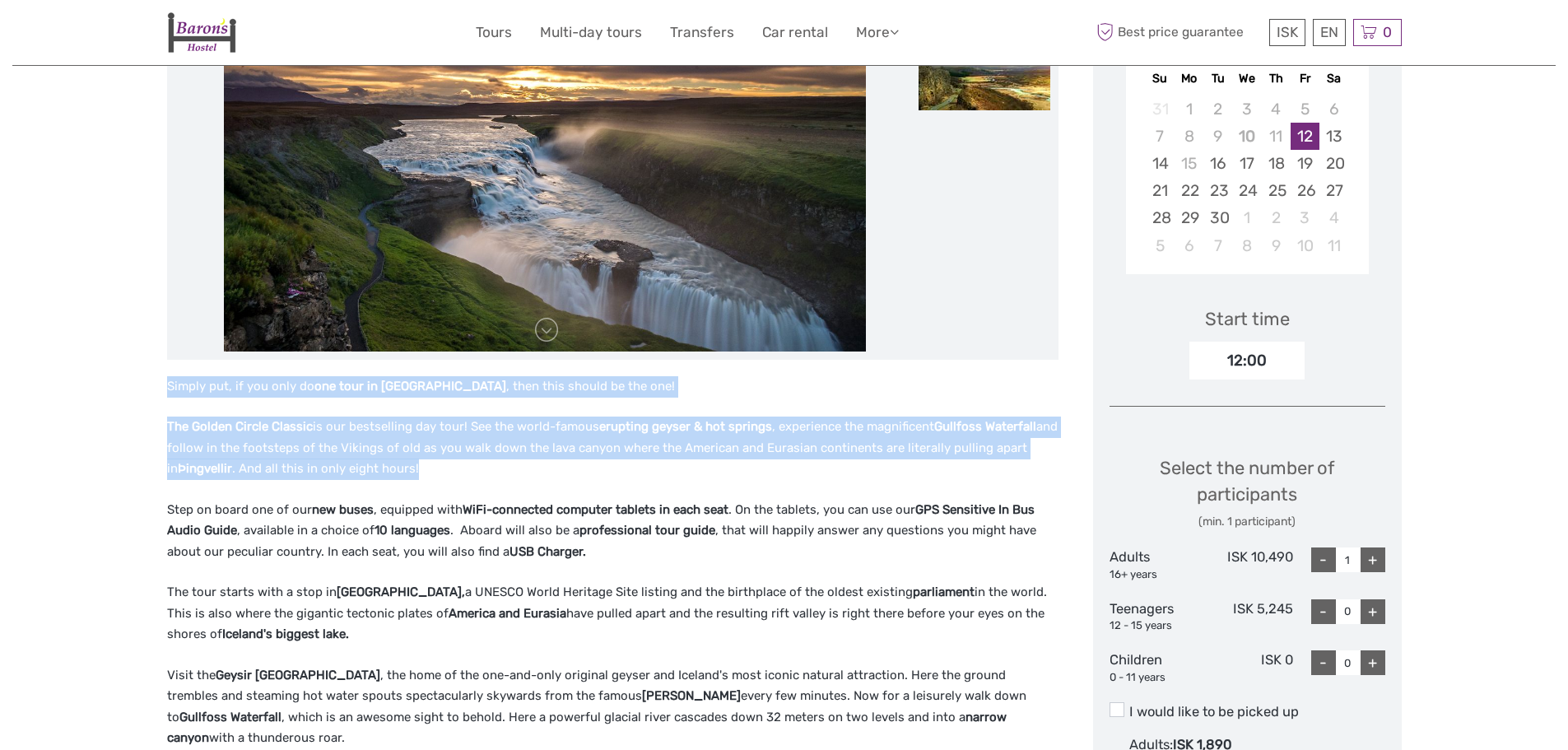
drag, startPoint x: 223, startPoint y: 408, endPoint x: 656, endPoint y: 461, distance: 436.2
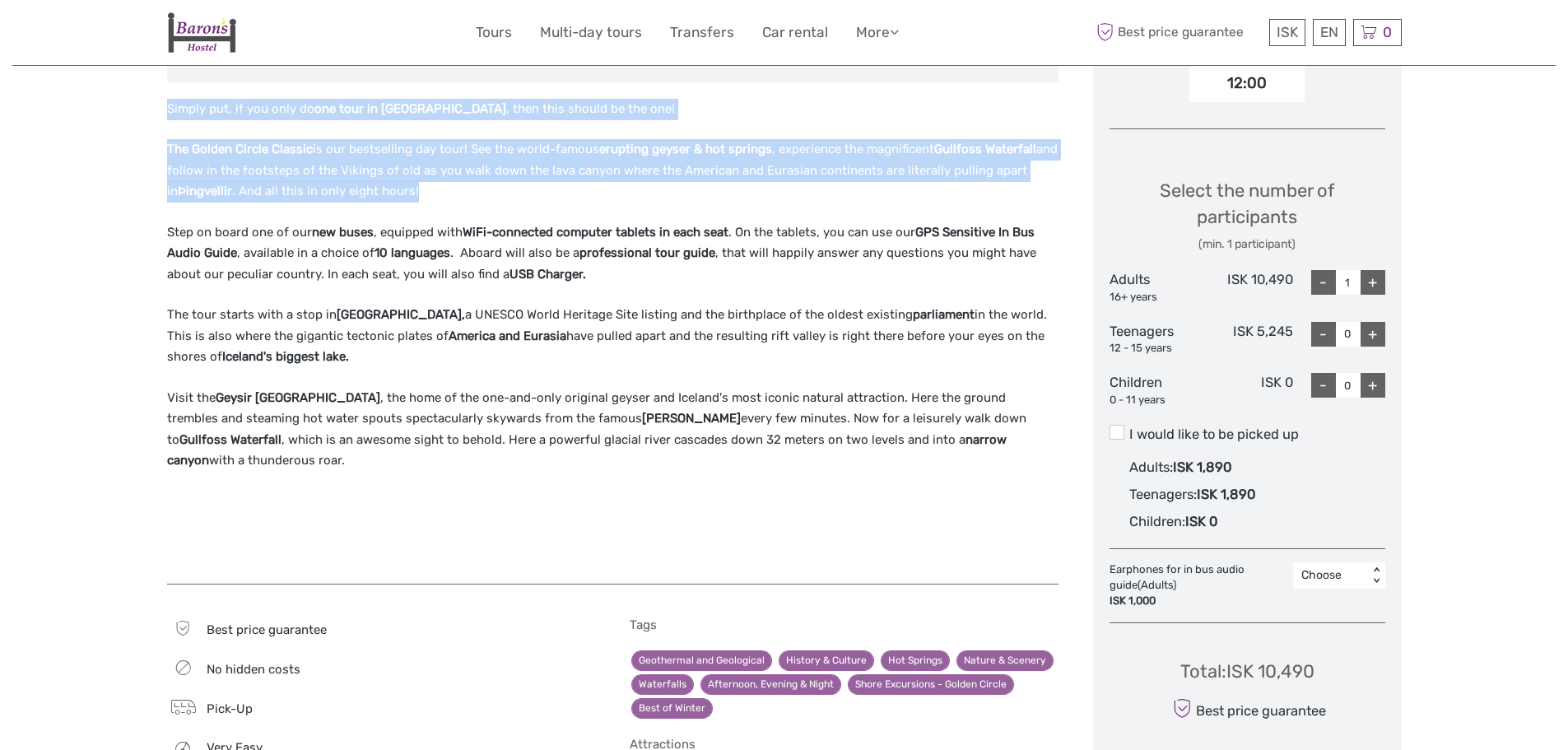
scroll to position [905, 0]
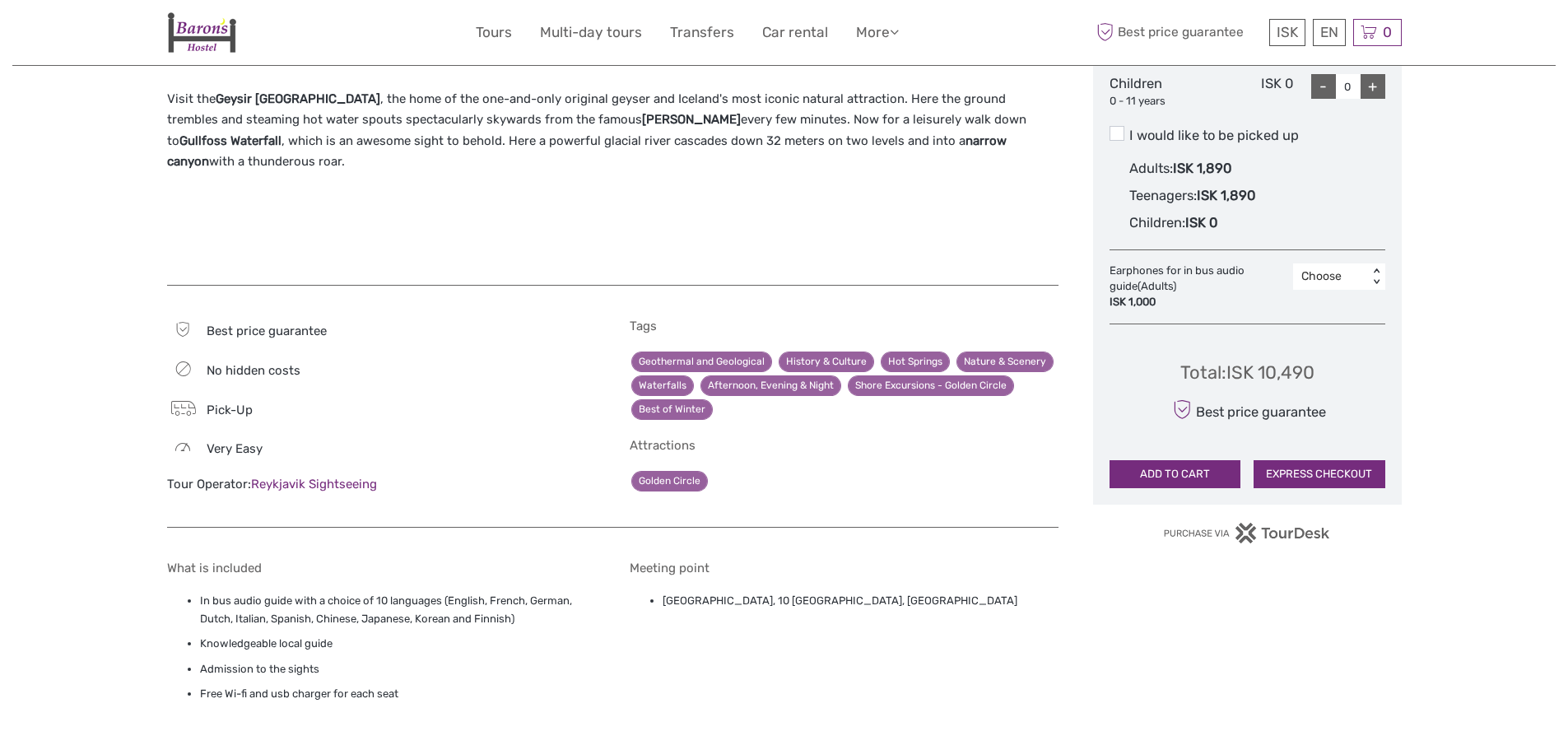
click at [400, 442] on div "Very easy" at bounding box center [381, 448] width 428 height 23
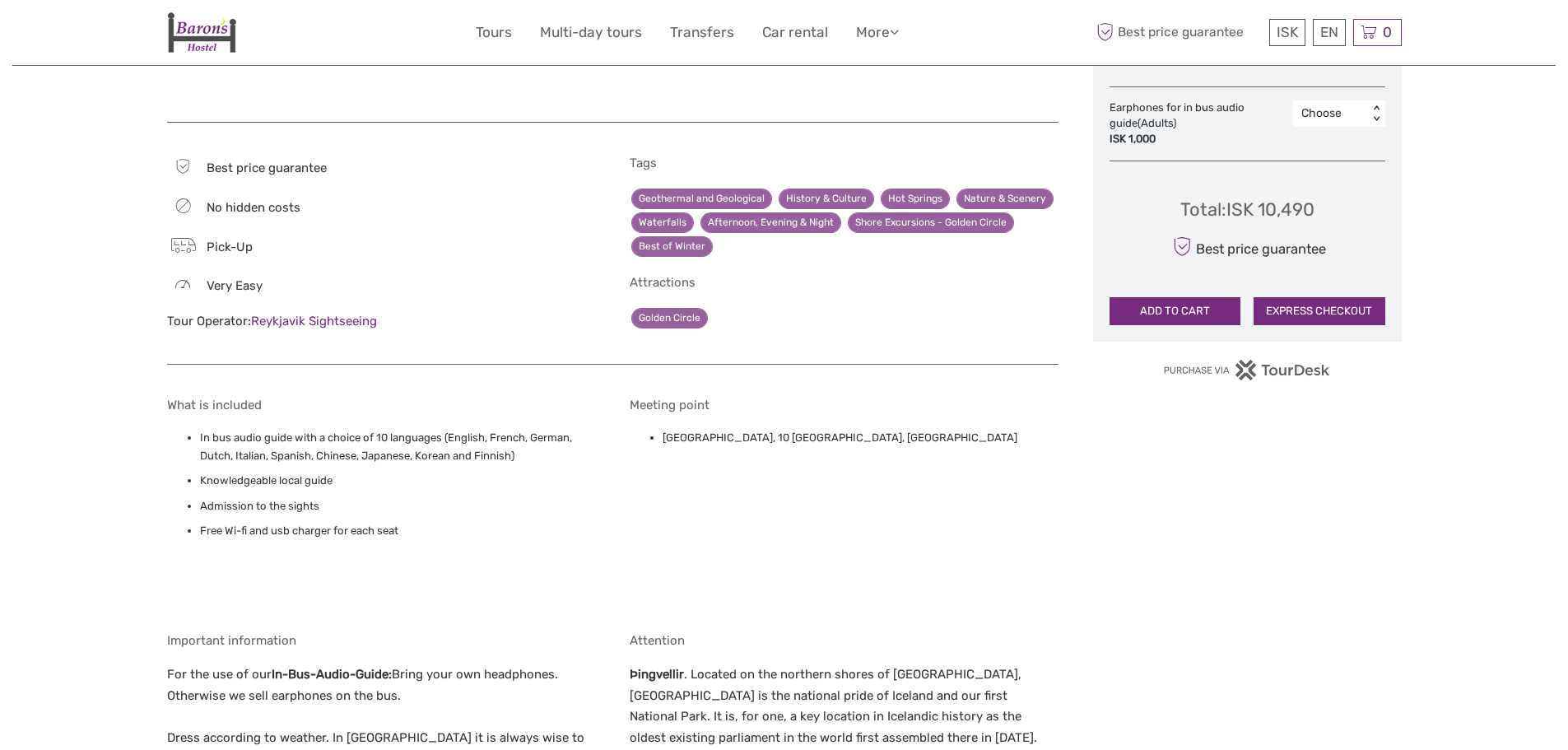
scroll to position [1070, 0]
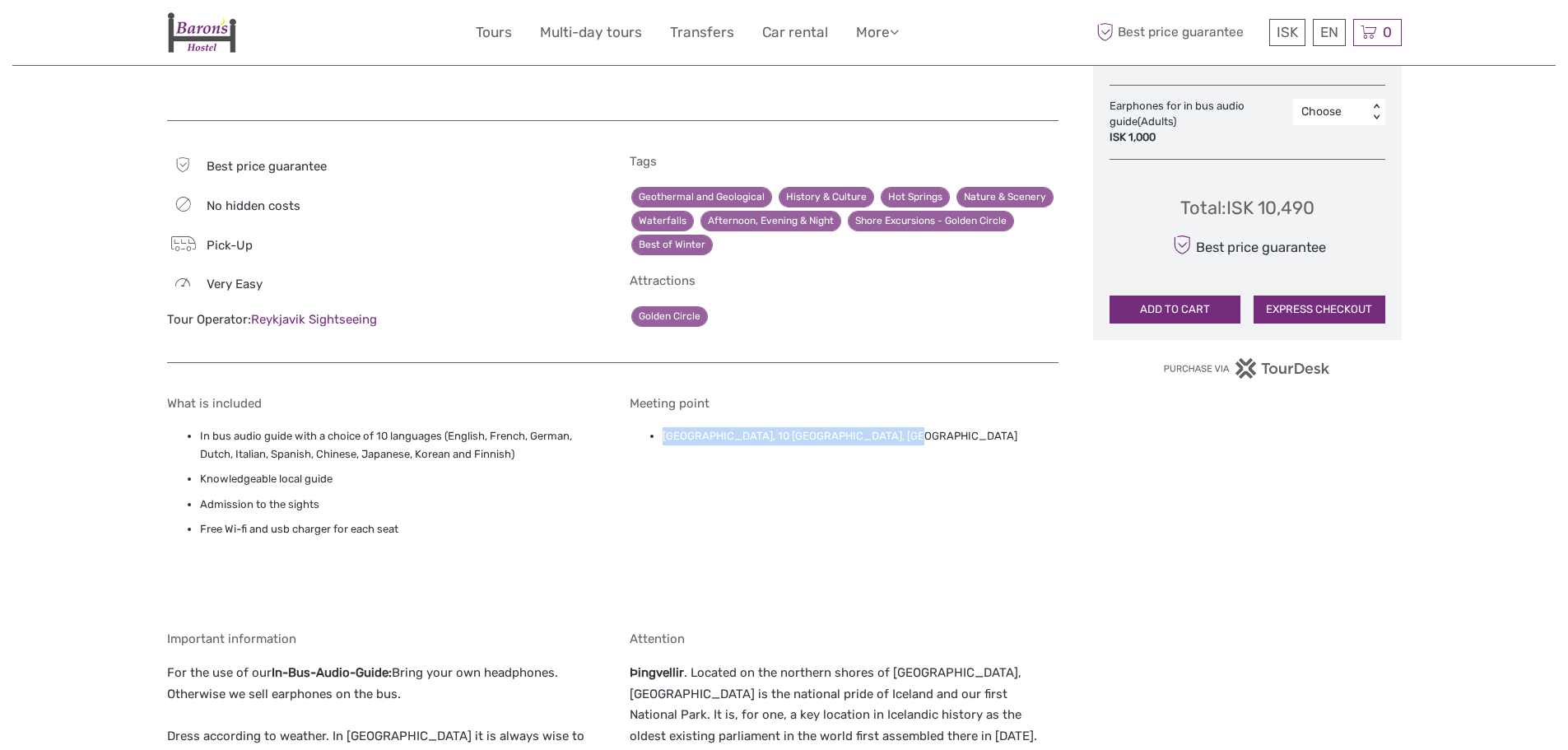
drag, startPoint x: 666, startPoint y: 440, endPoint x: 902, endPoint y: 459, distance: 236.8
click at [902, 459] on div "Meeting point Reykjavik Terminal, 10 Skógarhlíð, Reykjavík" at bounding box center [844, 501] width 428 height 211
copy li "[GEOGRAPHIC_DATA], 10 [GEOGRAPHIC_DATA], [GEOGRAPHIC_DATA]"
click at [737, 405] on h5 "Meeting point" at bounding box center [844, 402] width 428 height 15
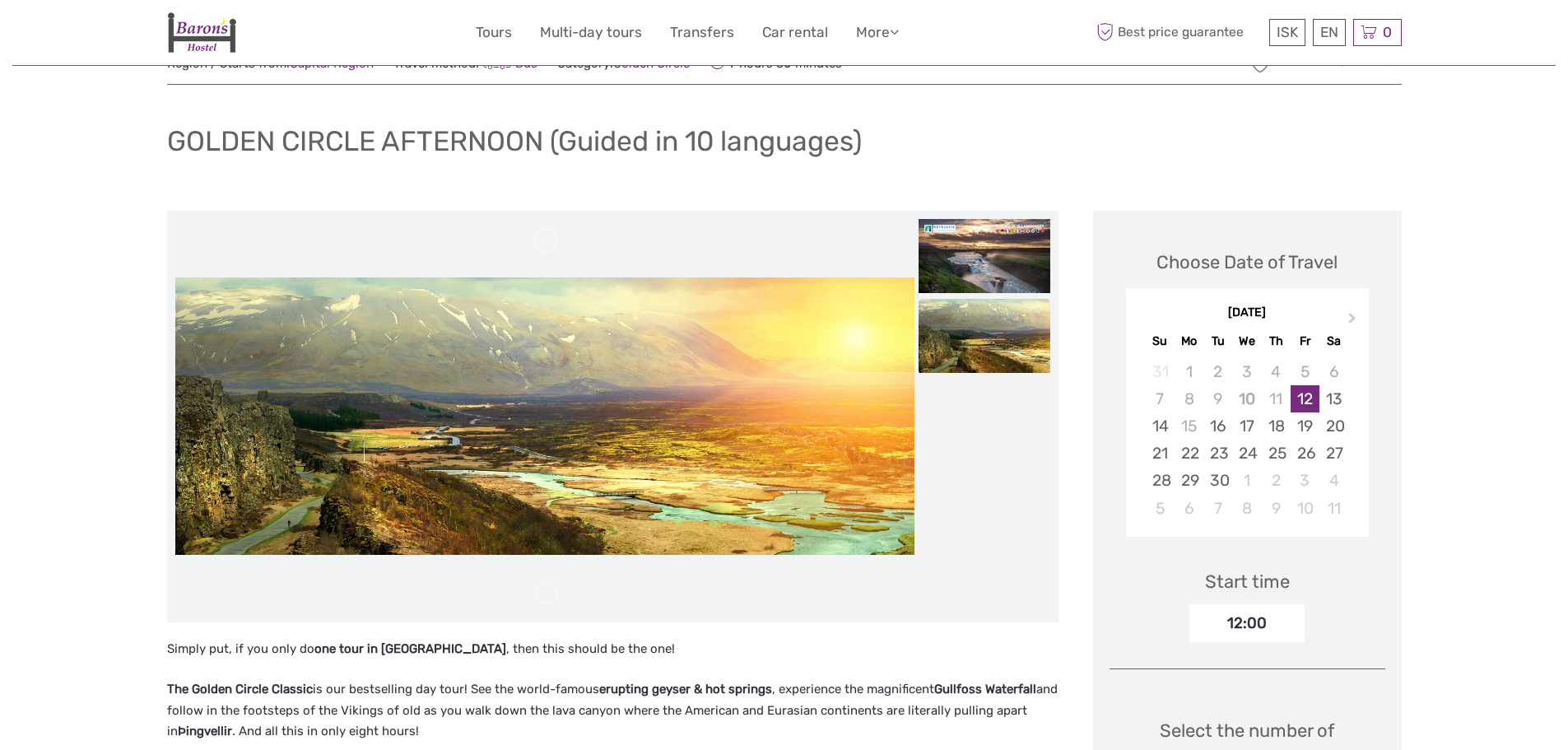
scroll to position [0, 0]
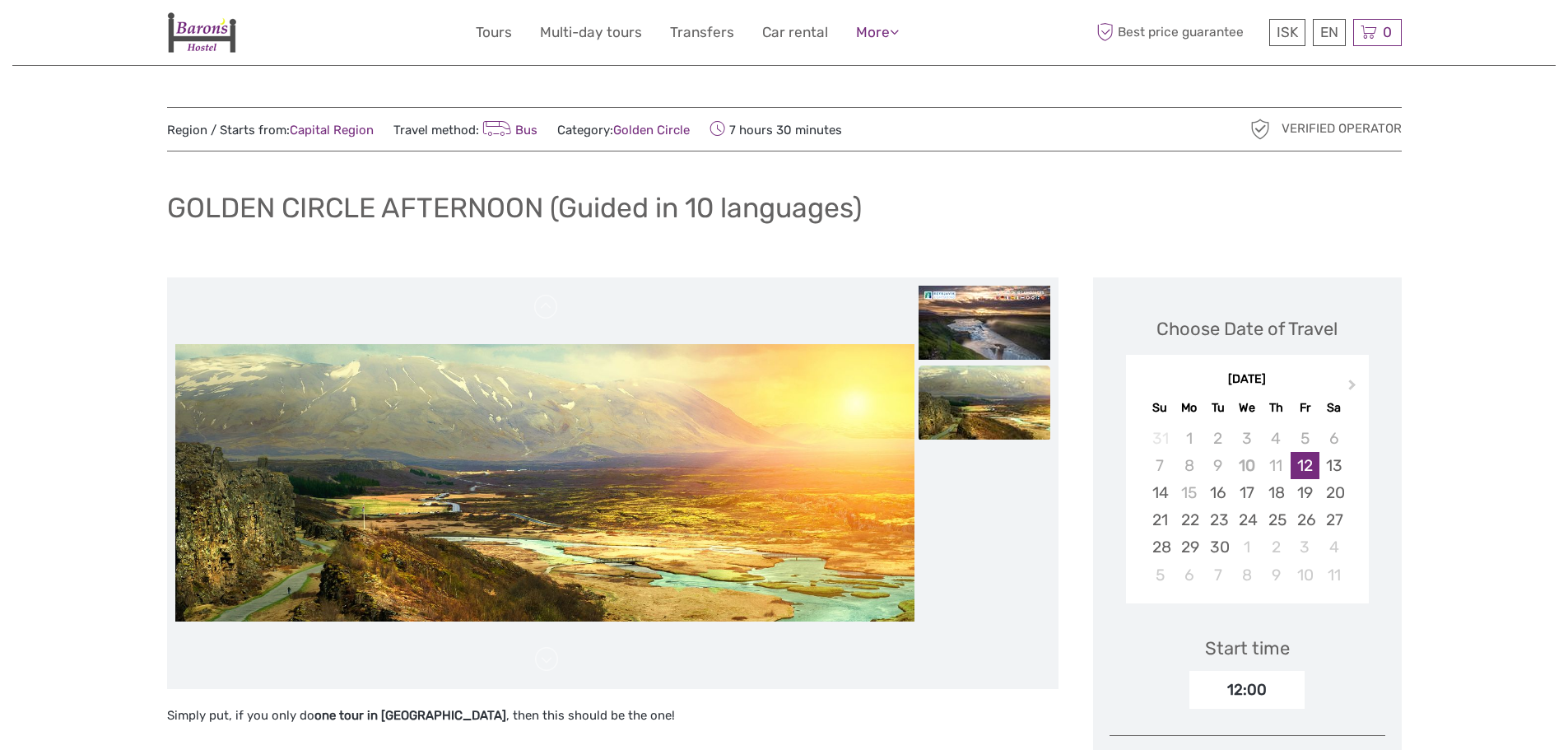
click at [881, 32] on link "More" at bounding box center [877, 32] width 43 height 24
click at [697, 33] on link "Transfers" at bounding box center [702, 32] width 64 height 24
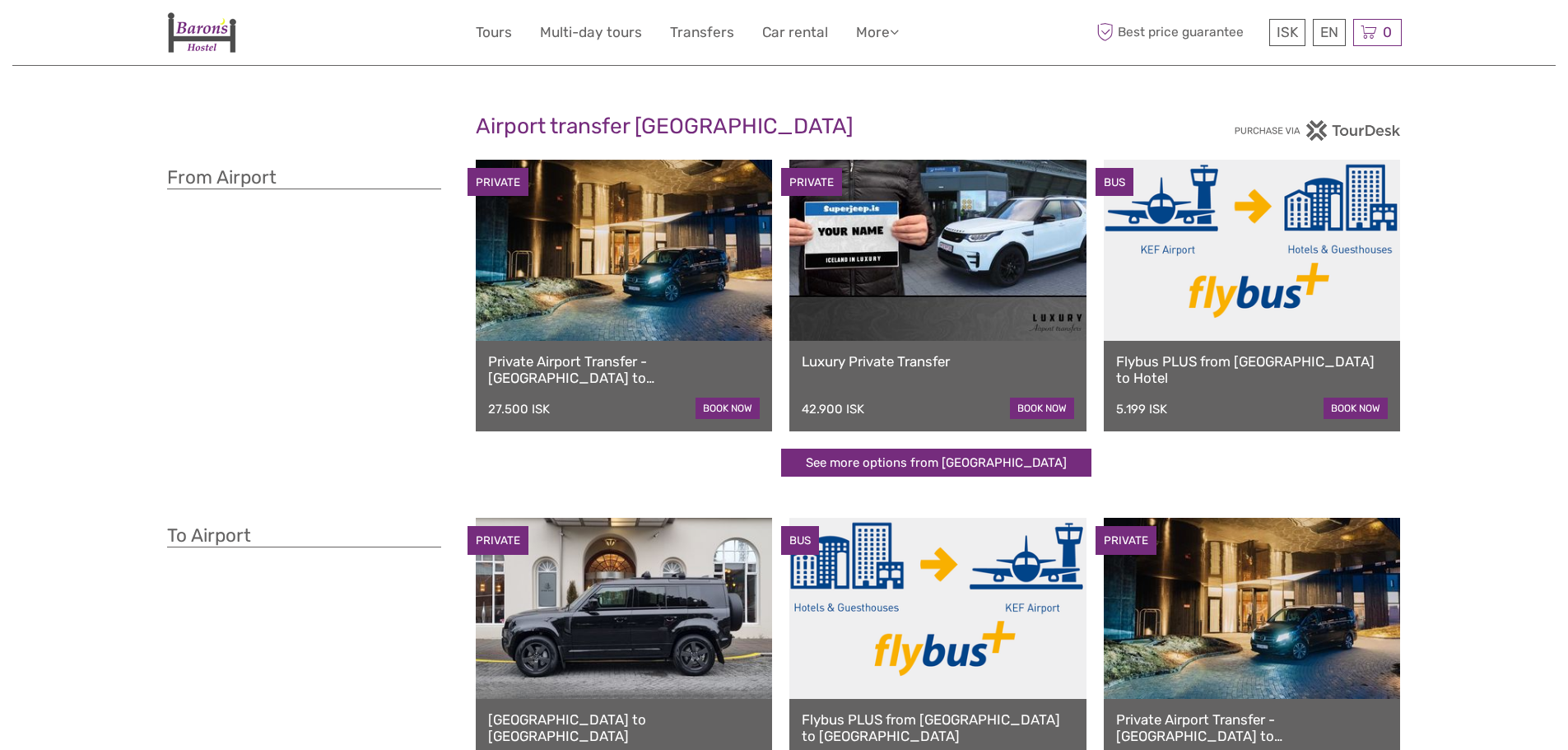
click at [1147, 297] on link at bounding box center [1252, 250] width 298 height 181
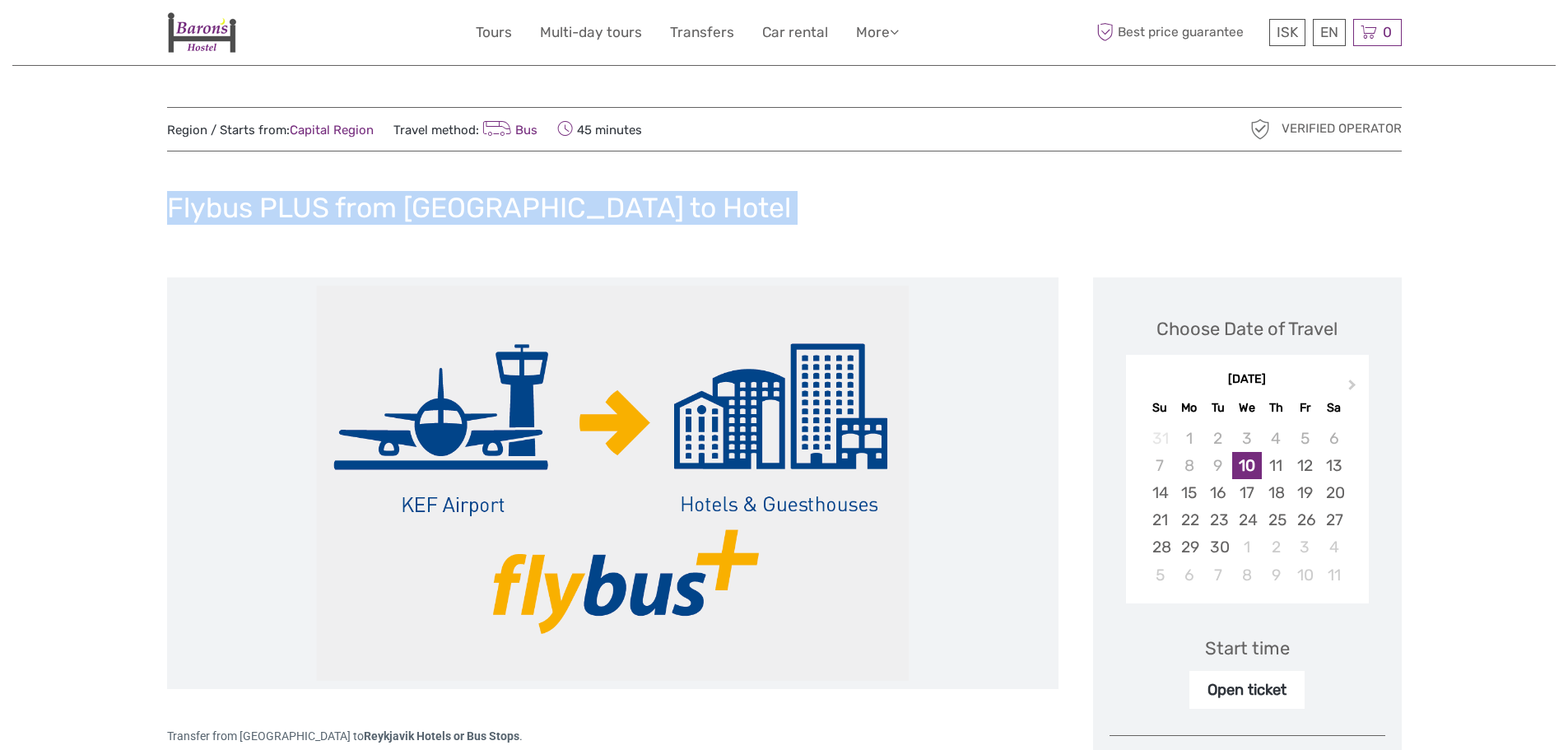
drag, startPoint x: 81, startPoint y: 232, endPoint x: 712, endPoint y: 297, distance: 634.3
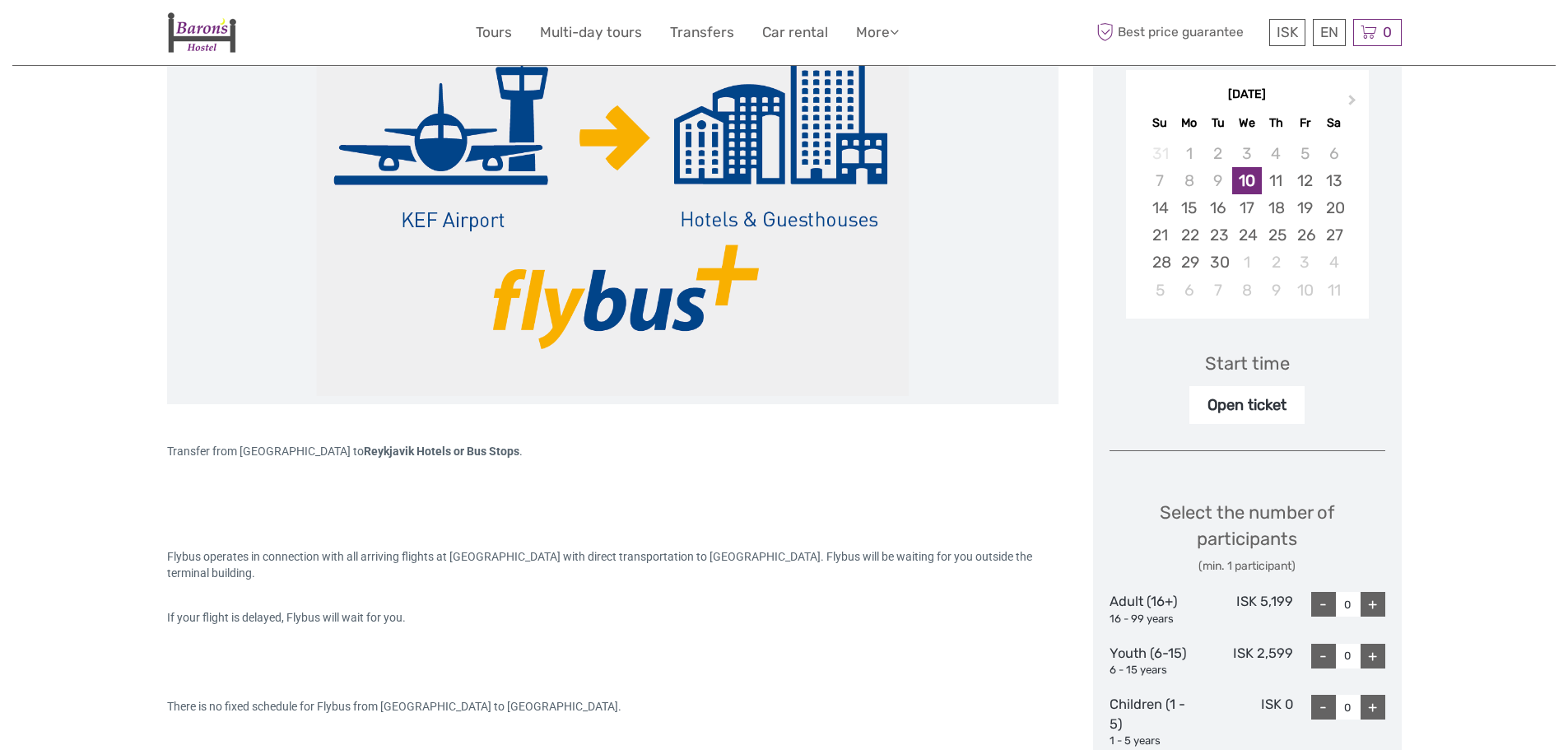
scroll to position [494, 0]
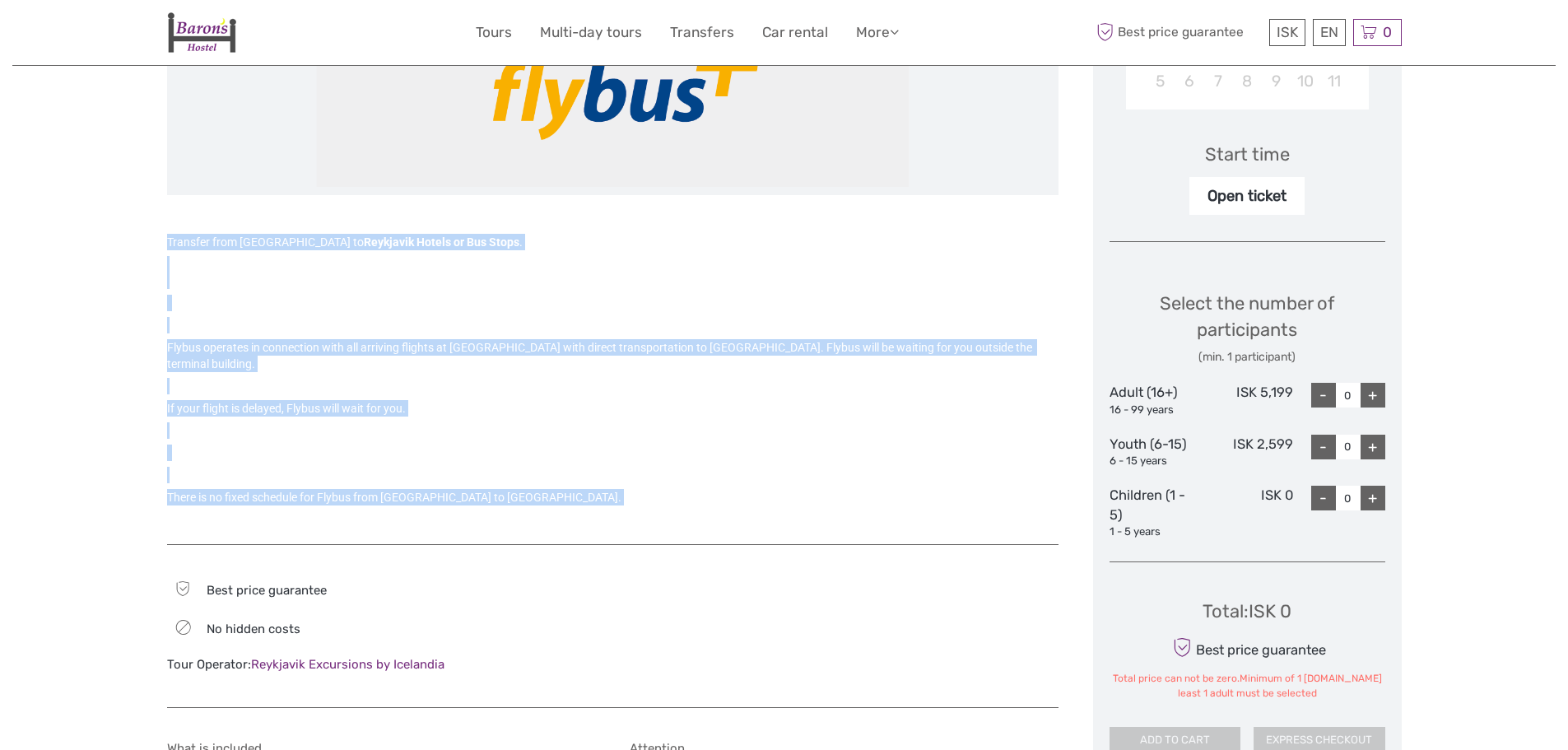
drag, startPoint x: 163, startPoint y: 243, endPoint x: 619, endPoint y: 507, distance: 526.9
click at [619, 507] on div "Flybus operates in connection with all arriving flights at [GEOGRAPHIC_DATA] wi…" at bounding box center [612, 399] width 892 height 255
drag, startPoint x: 633, startPoint y: 507, endPoint x: 117, endPoint y: 237, distance: 582.4
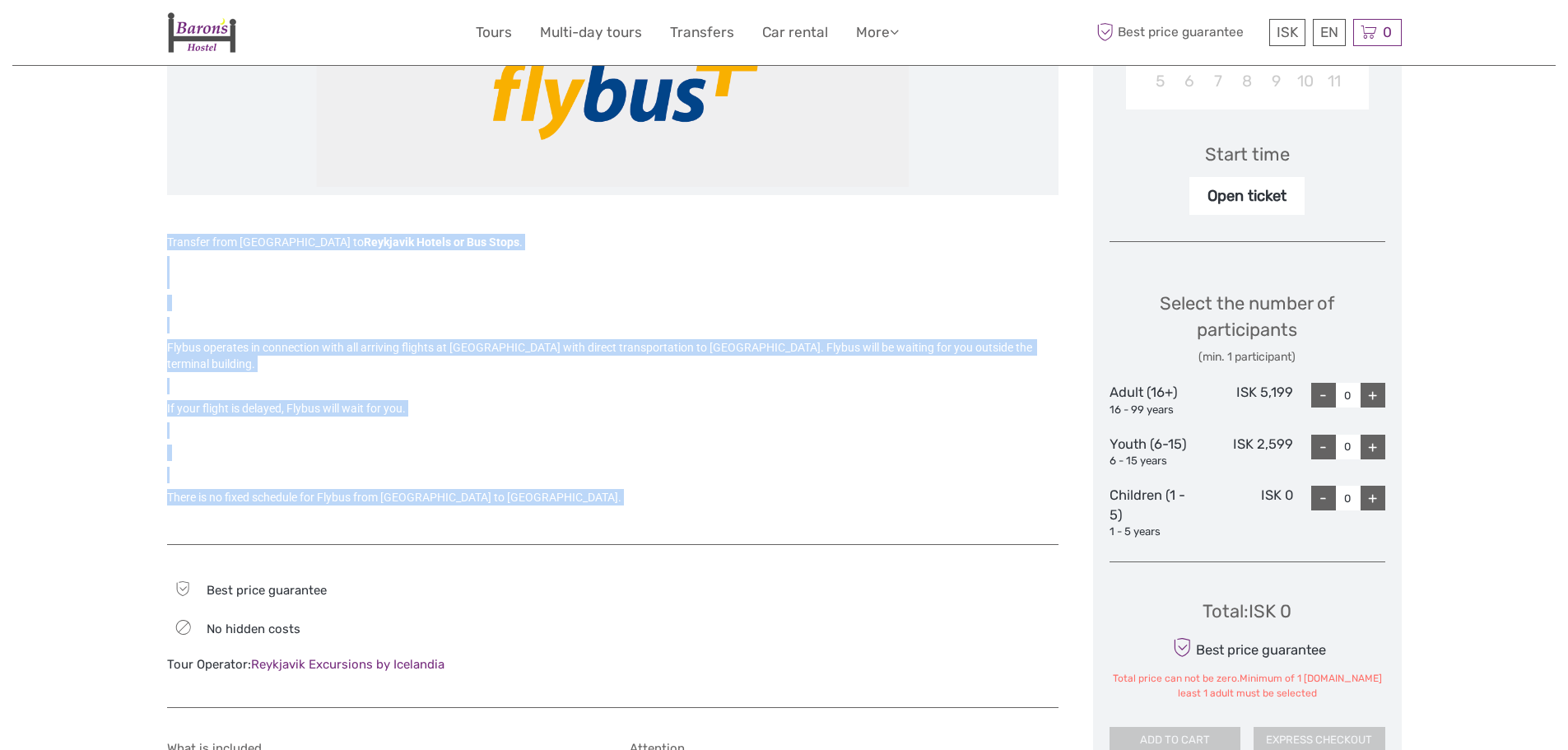
drag, startPoint x: 117, startPoint y: 237, endPoint x: 657, endPoint y: 537, distance: 617.7
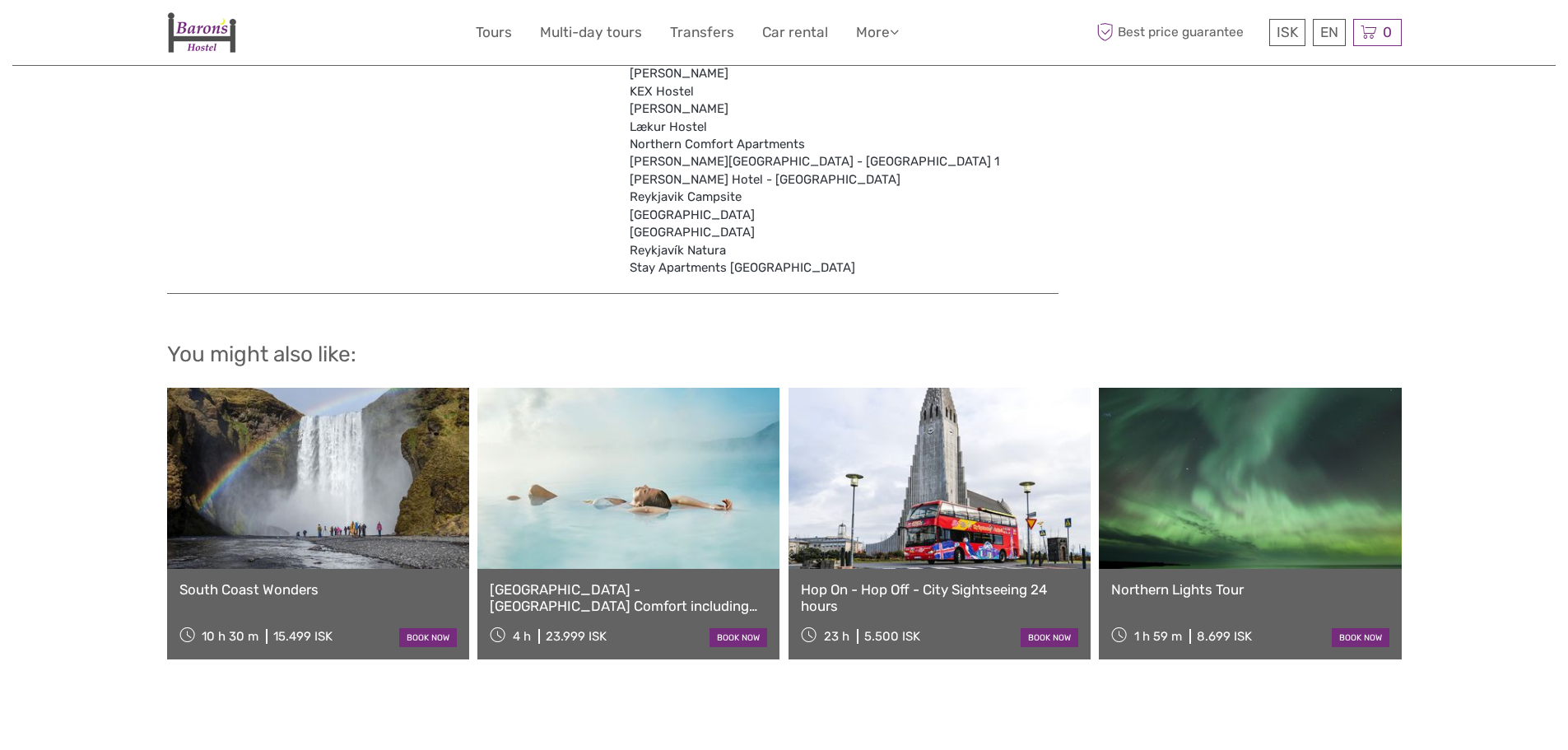
scroll to position [5184, 0]
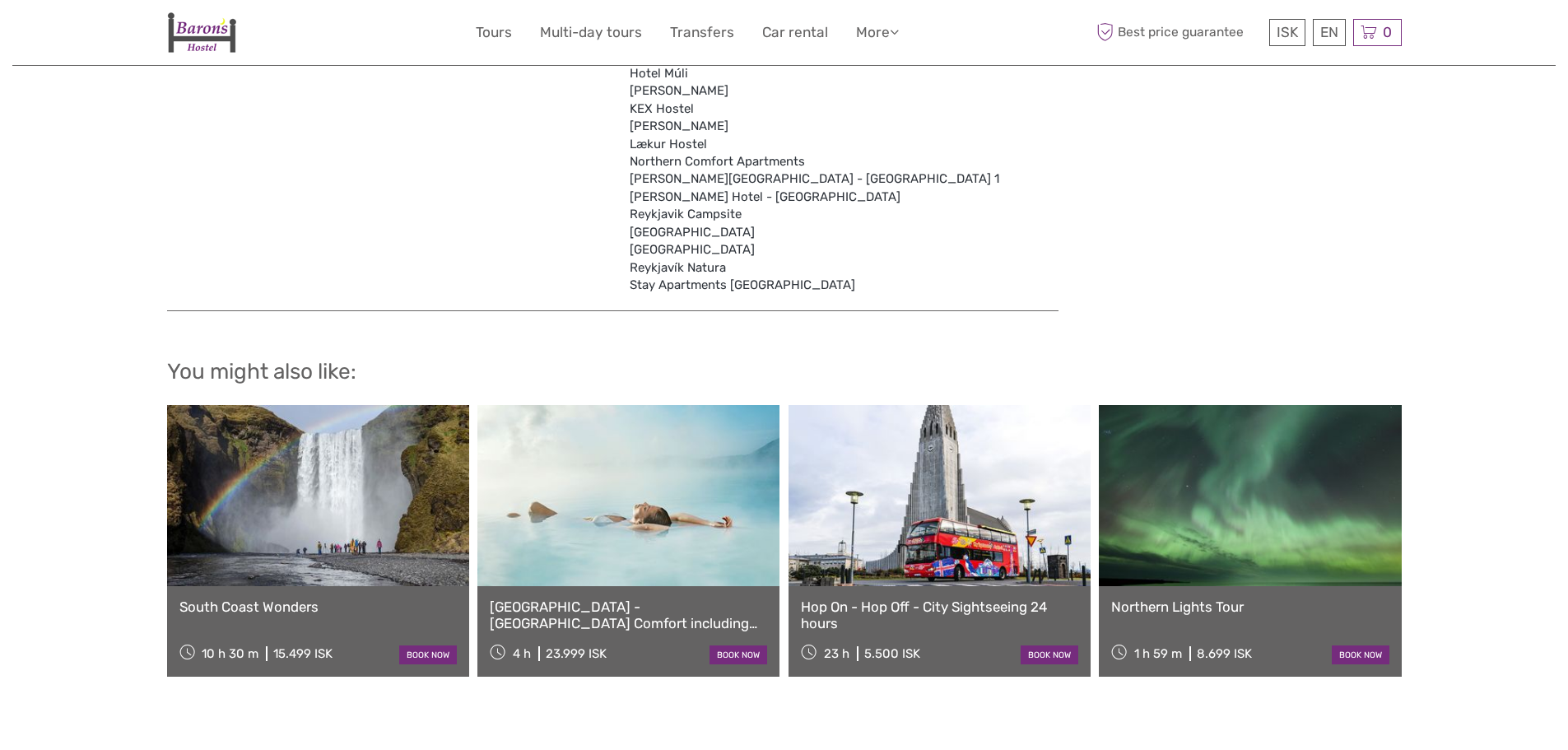
click at [1267, 495] on link at bounding box center [1250, 495] width 302 height 181
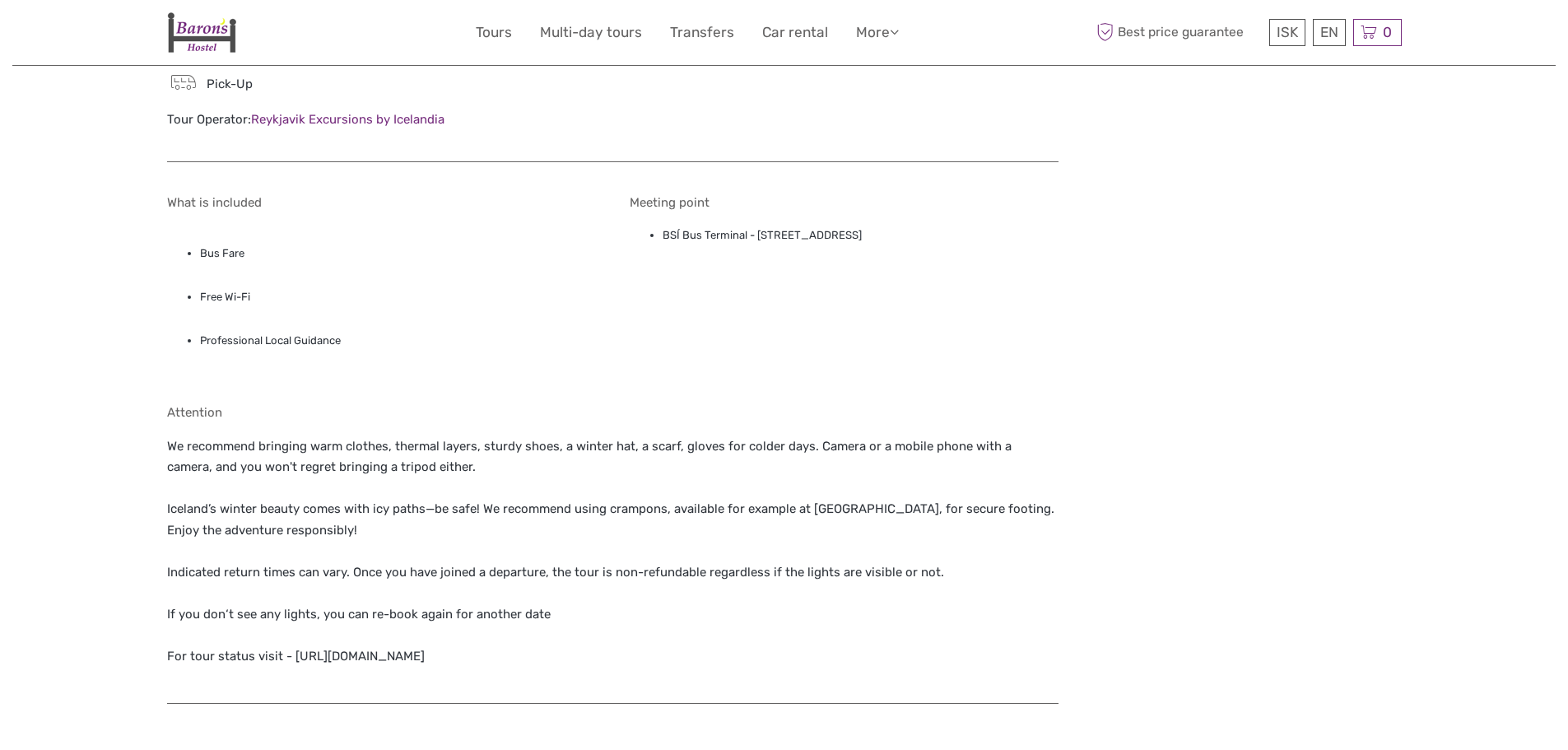
scroll to position [1234, 0]
drag, startPoint x: 611, startPoint y: 243, endPoint x: 946, endPoint y: 243, distance: 335.0
click at [946, 243] on div "What is included Bus Fare Free Wi-Fi Professional Local Guidance Meeting point …" at bounding box center [612, 445] width 892 height 525
click at [946, 243] on li "BSÍ Bus Terminal - Vatnsmýrarvegur 10, Reykjavík, 101" at bounding box center [861, 238] width 395 height 18
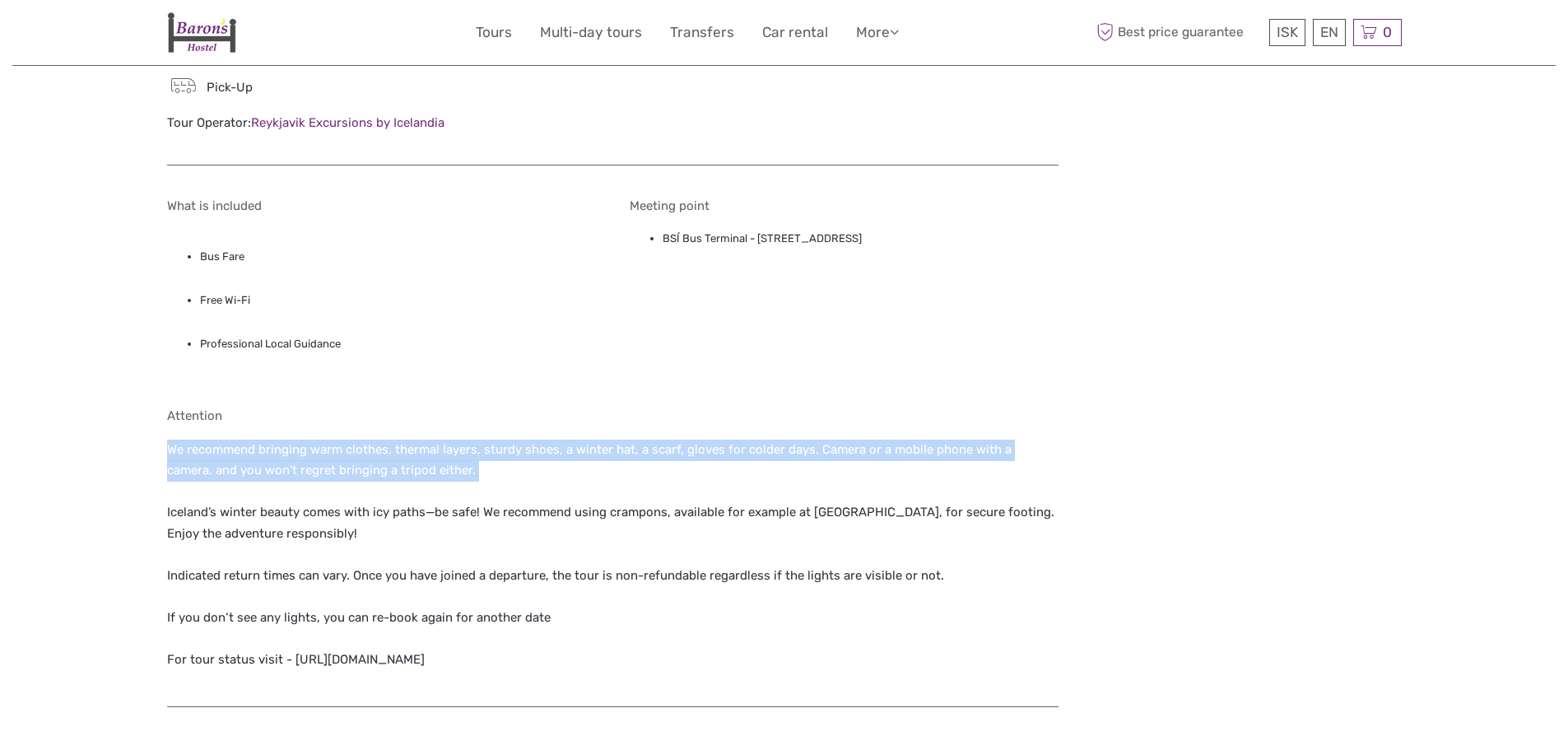
drag, startPoint x: 117, startPoint y: 444, endPoint x: 500, endPoint y: 499, distance: 386.9
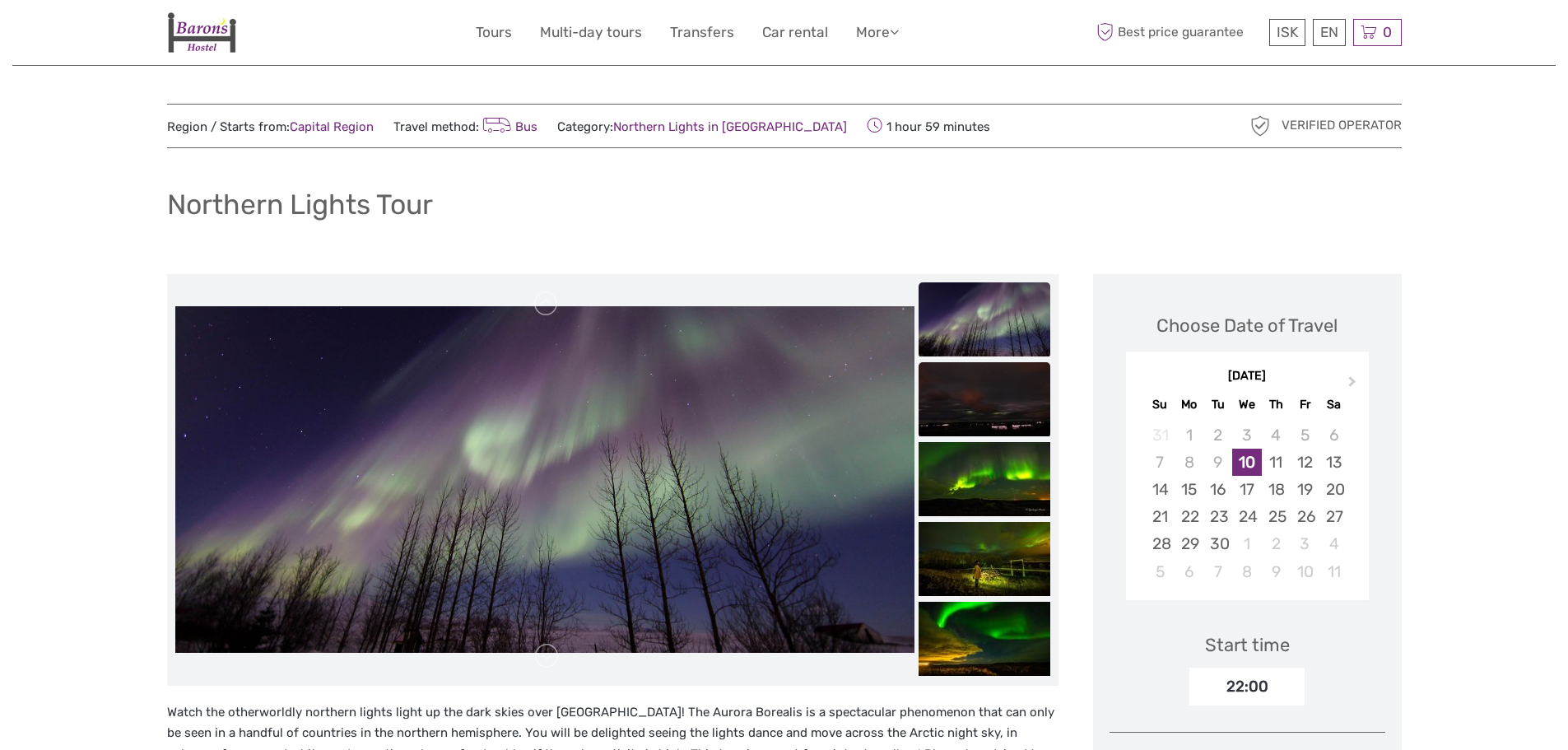
scroll to position [0, 0]
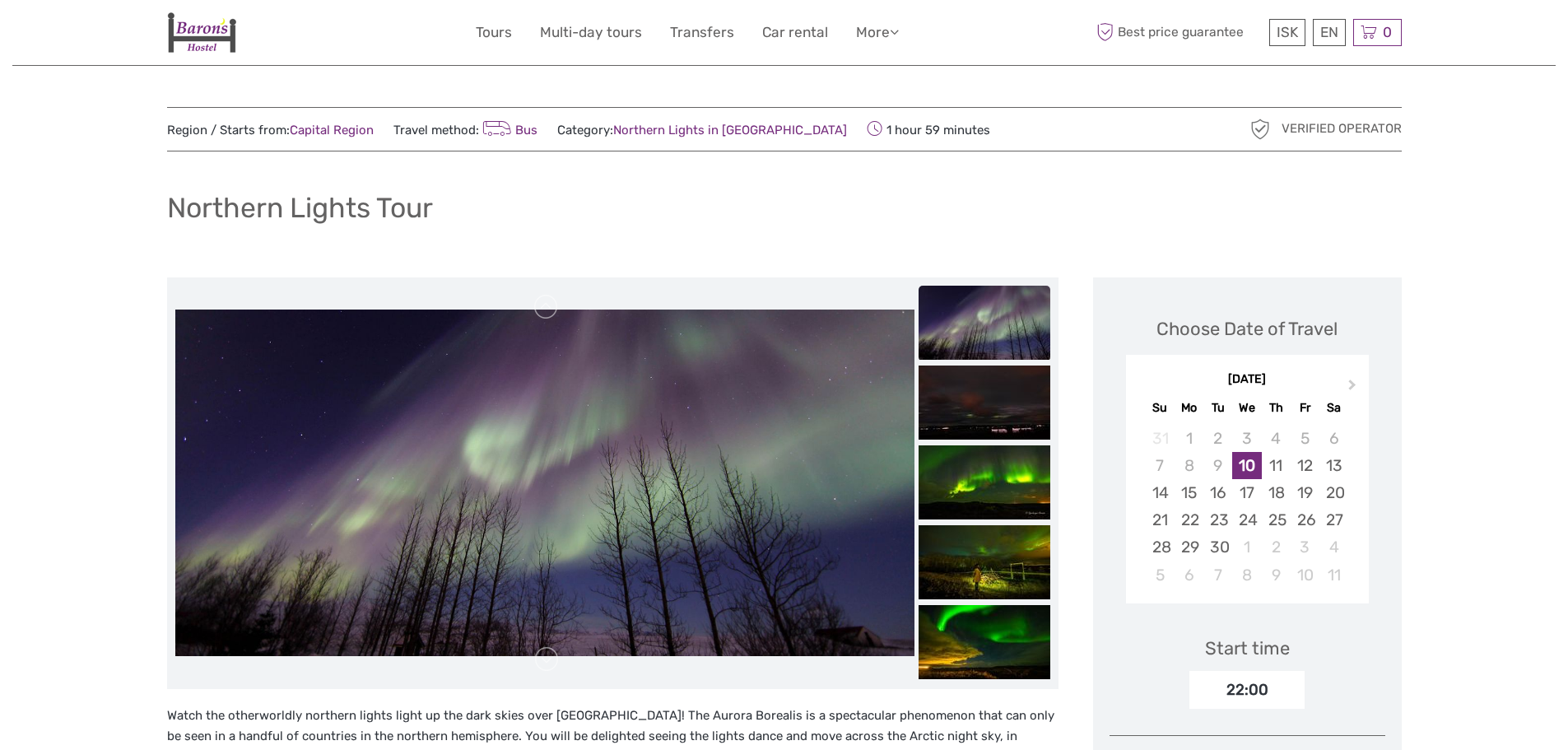
click at [963, 322] on img at bounding box center [985, 323] width 132 height 74
click at [963, 352] on img at bounding box center [985, 323] width 132 height 74
click at [966, 388] on img at bounding box center [985, 402] width 132 height 74
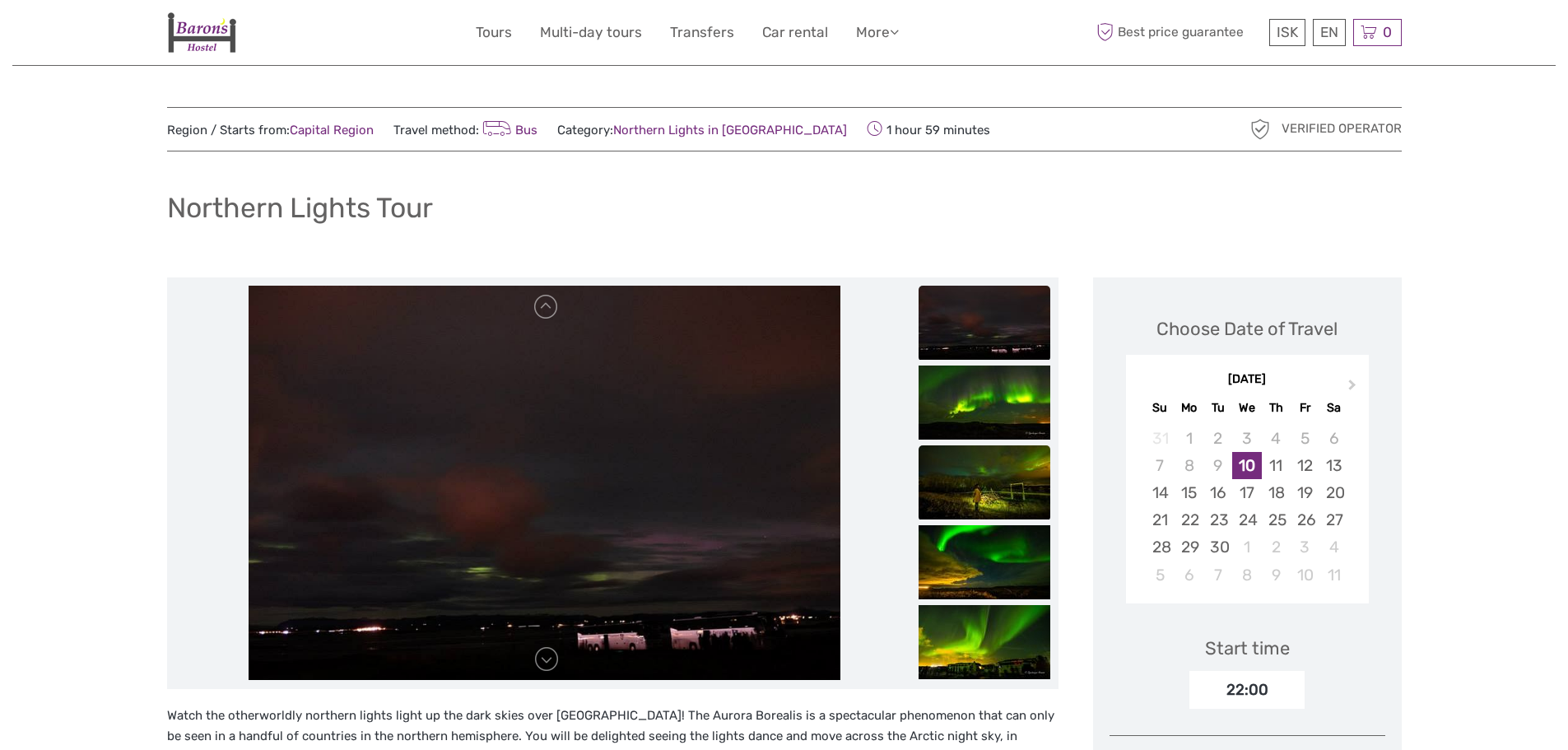
click at [975, 488] on img at bounding box center [985, 482] width 132 height 74
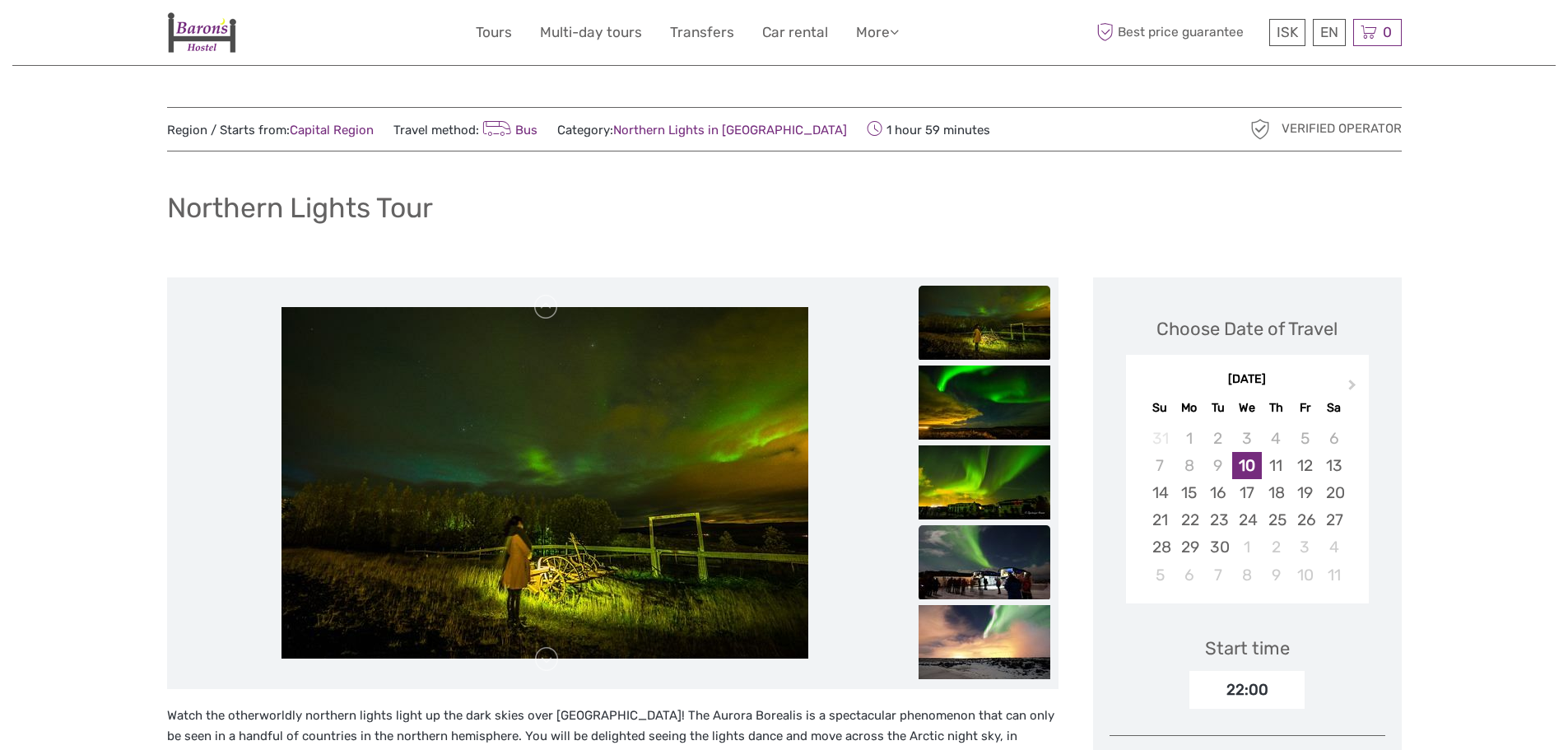
click at [970, 529] on img at bounding box center [985, 562] width 132 height 74
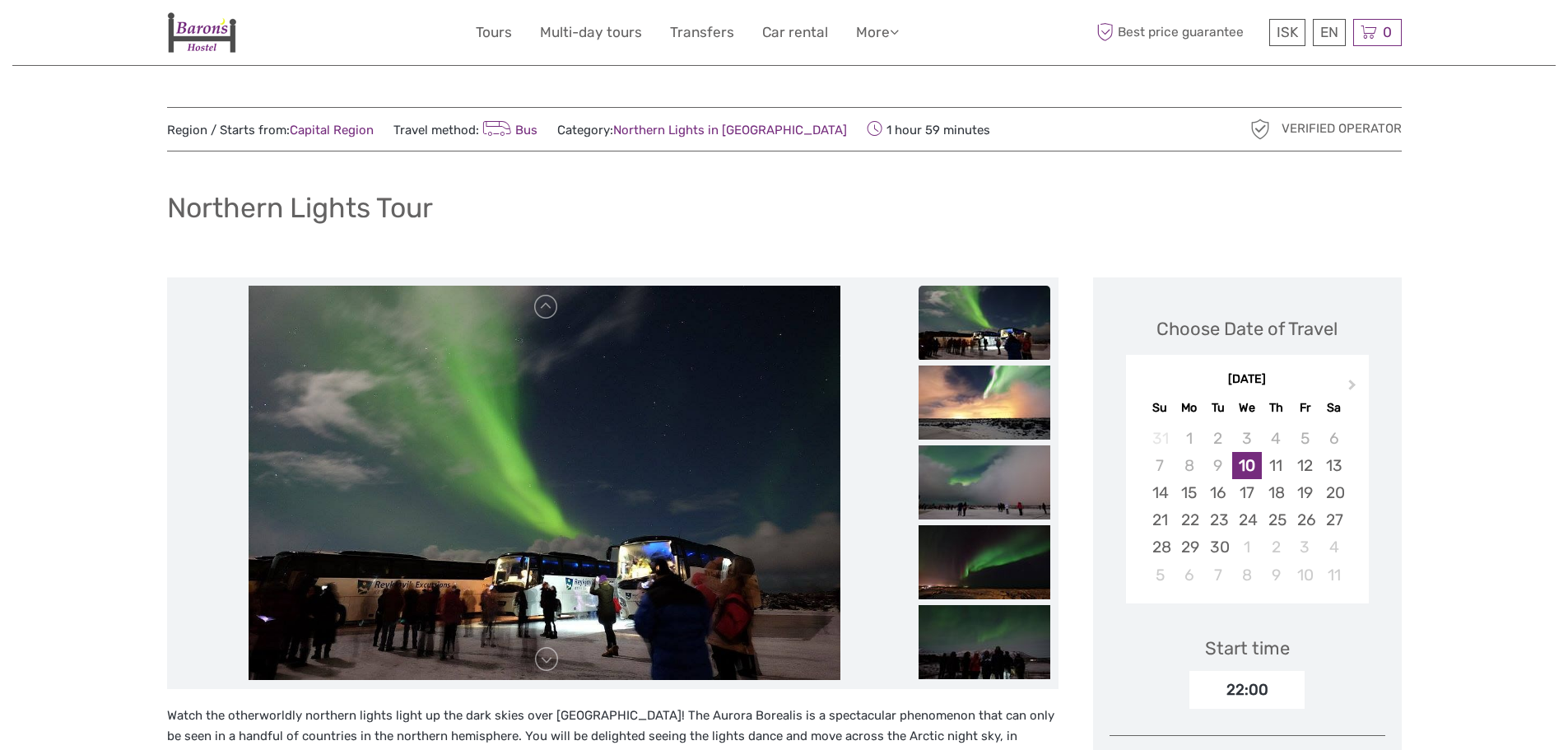
click at [970, 529] on ul at bounding box center [985, 206] width 132 height 1118
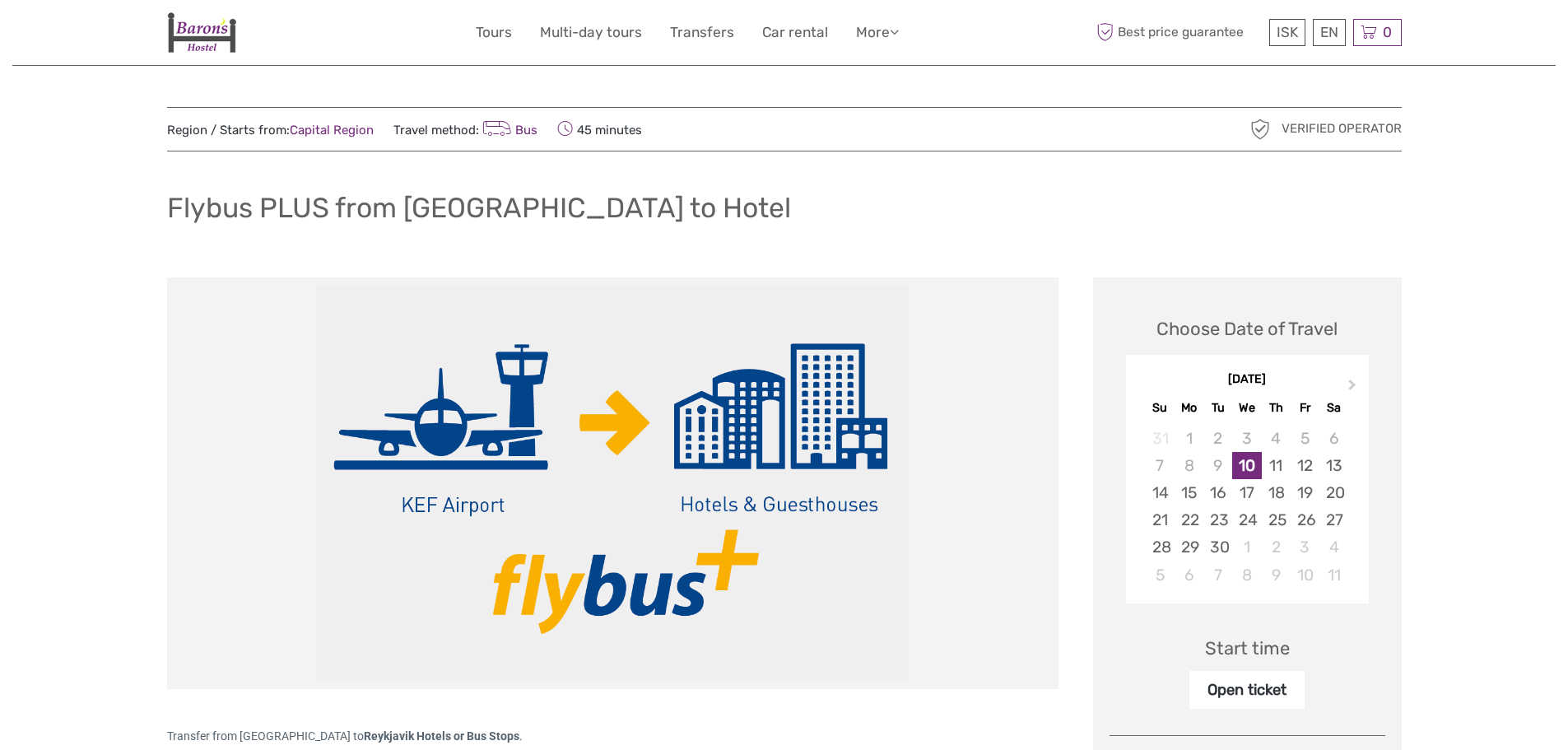
click at [191, 34] on img at bounding box center [201, 33] width 69 height 41
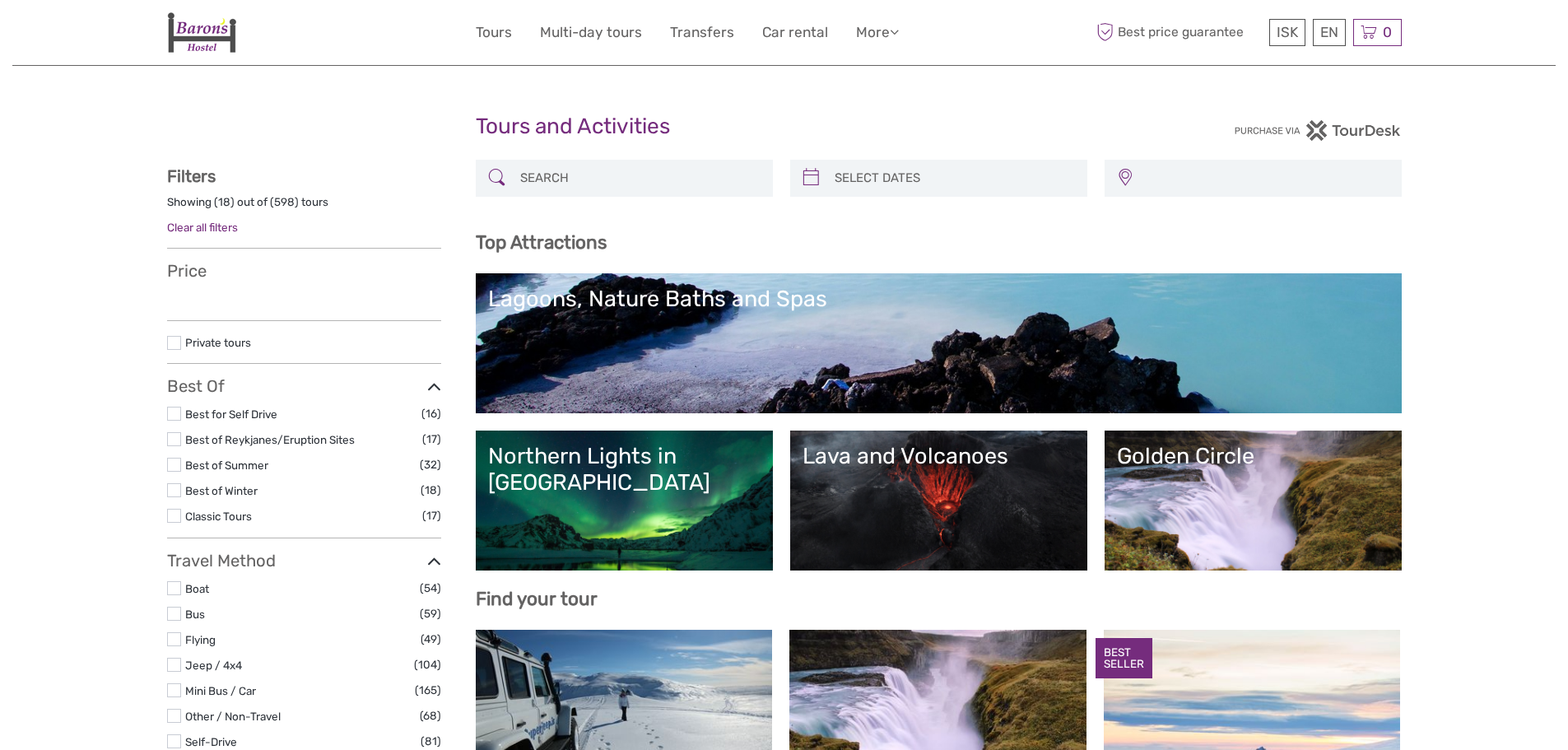
select select
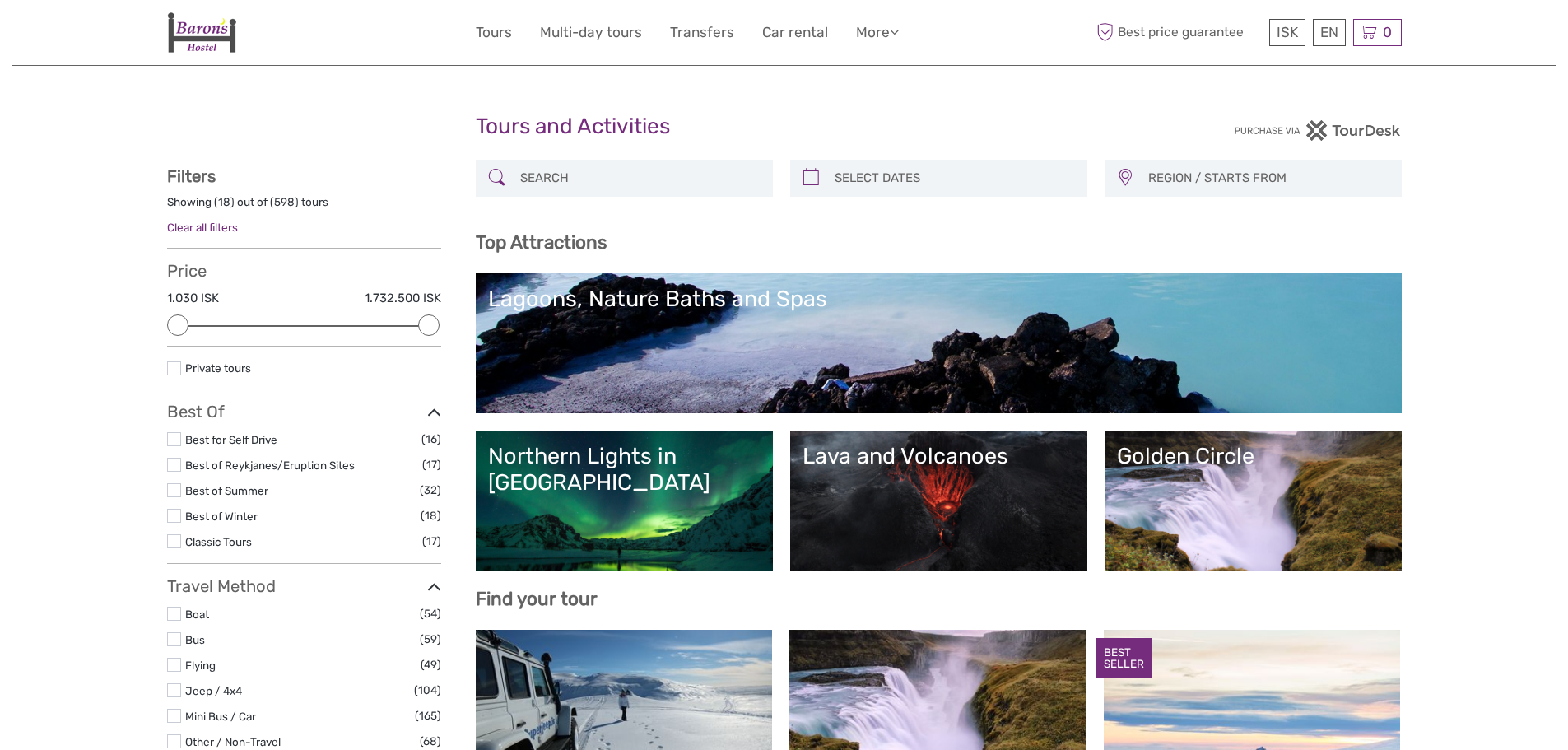
click at [870, 484] on link "Lava and Volcanoes" at bounding box center [938, 500] width 272 height 115
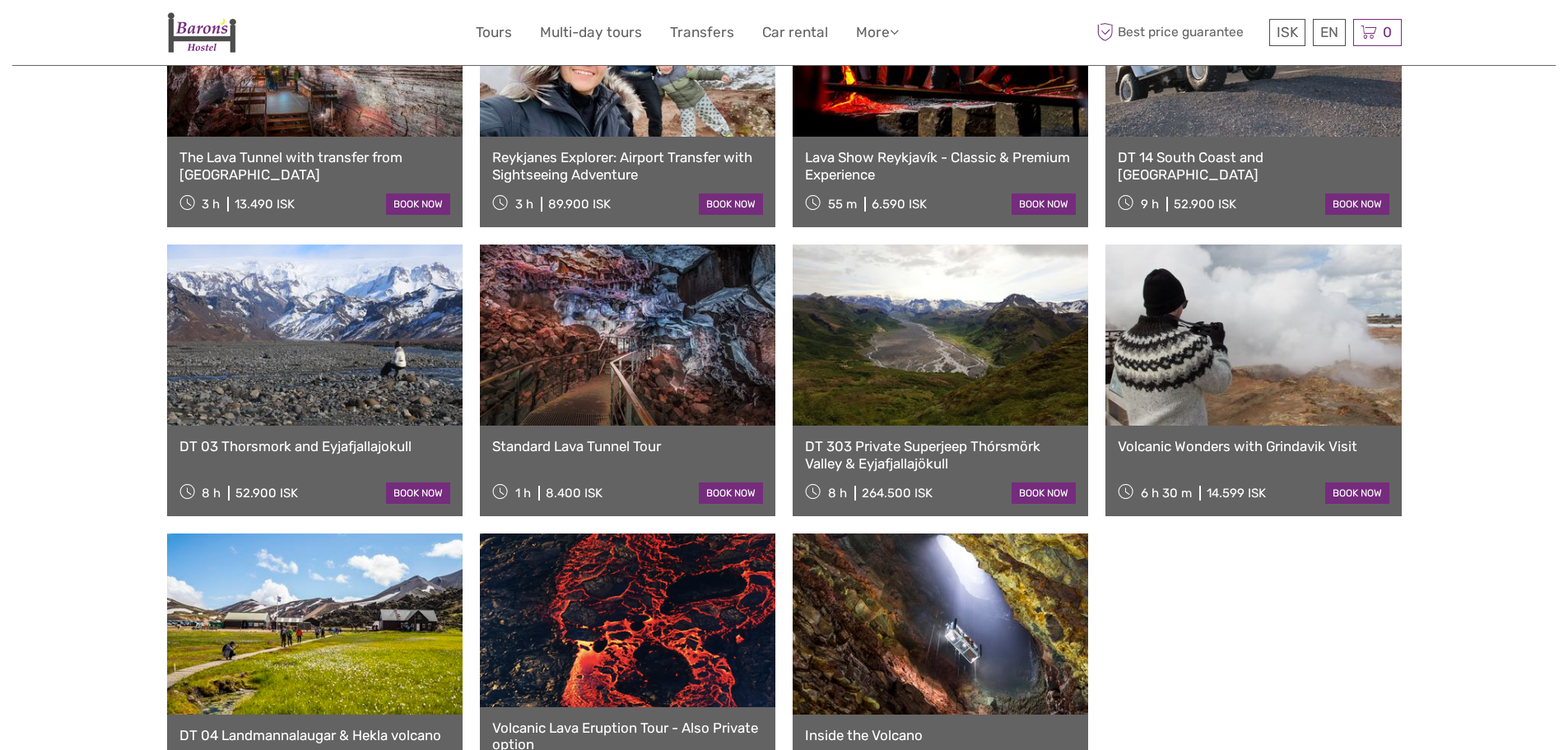
scroll to position [823, 0]
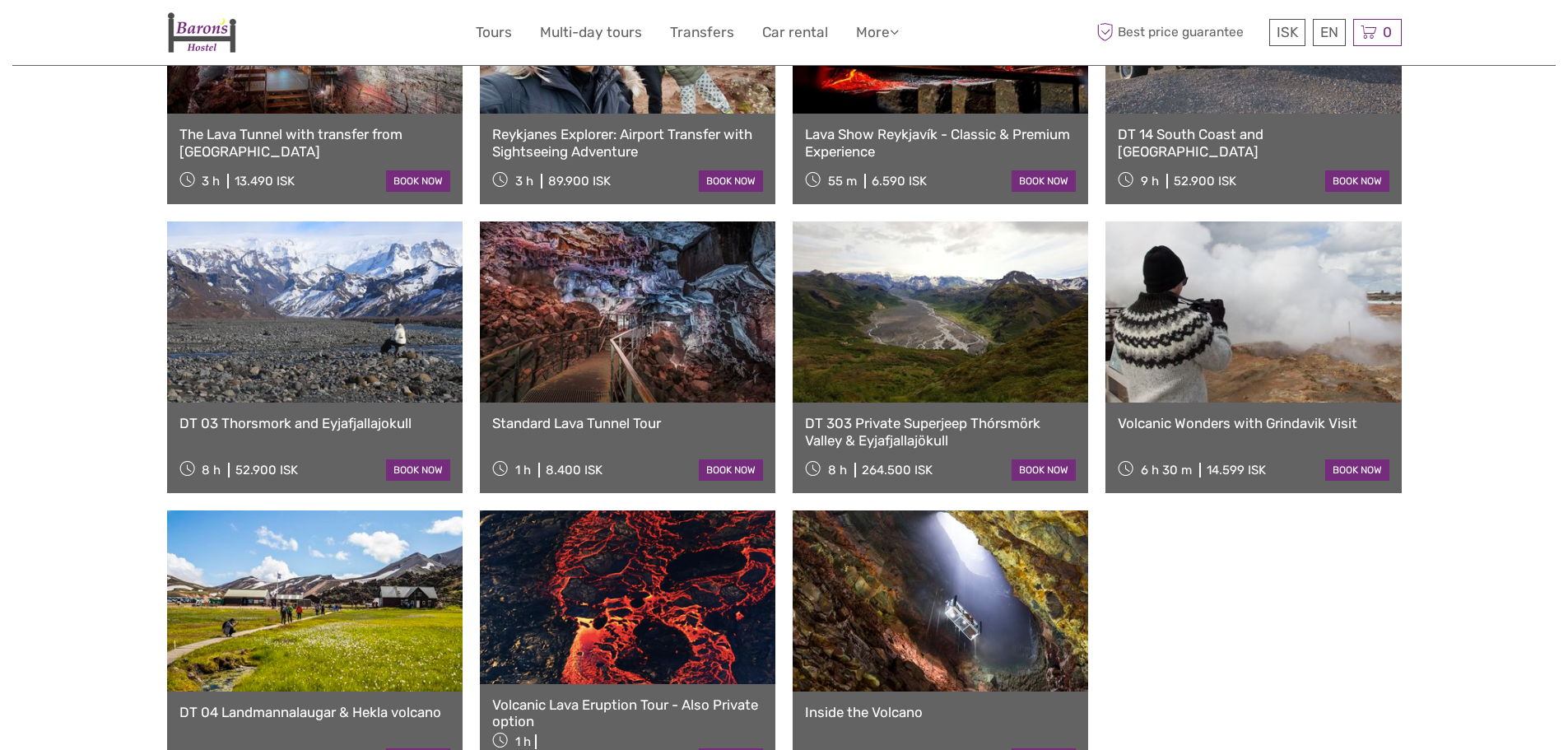
click at [577, 329] on link at bounding box center [627, 311] width 296 height 181
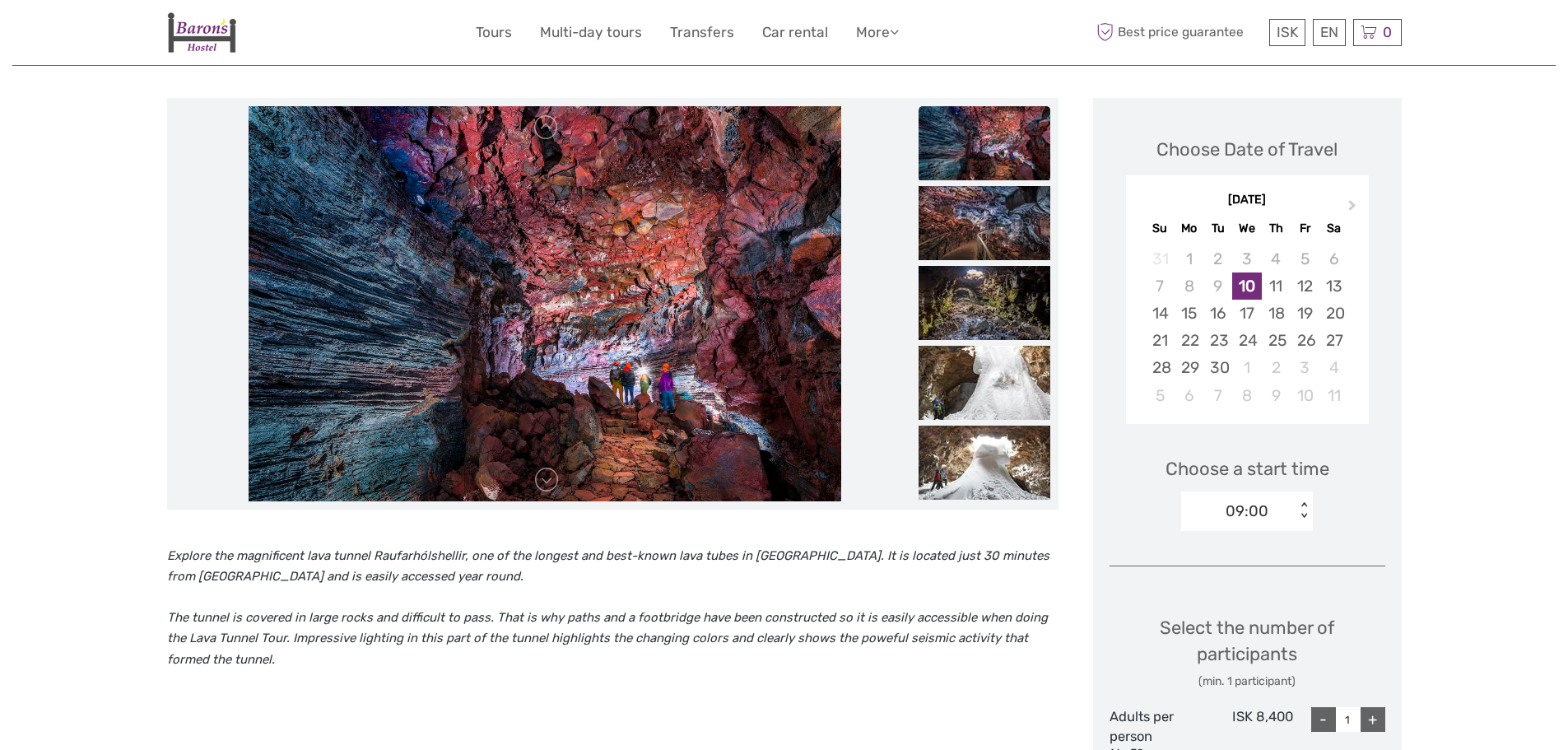
scroll to position [247, 0]
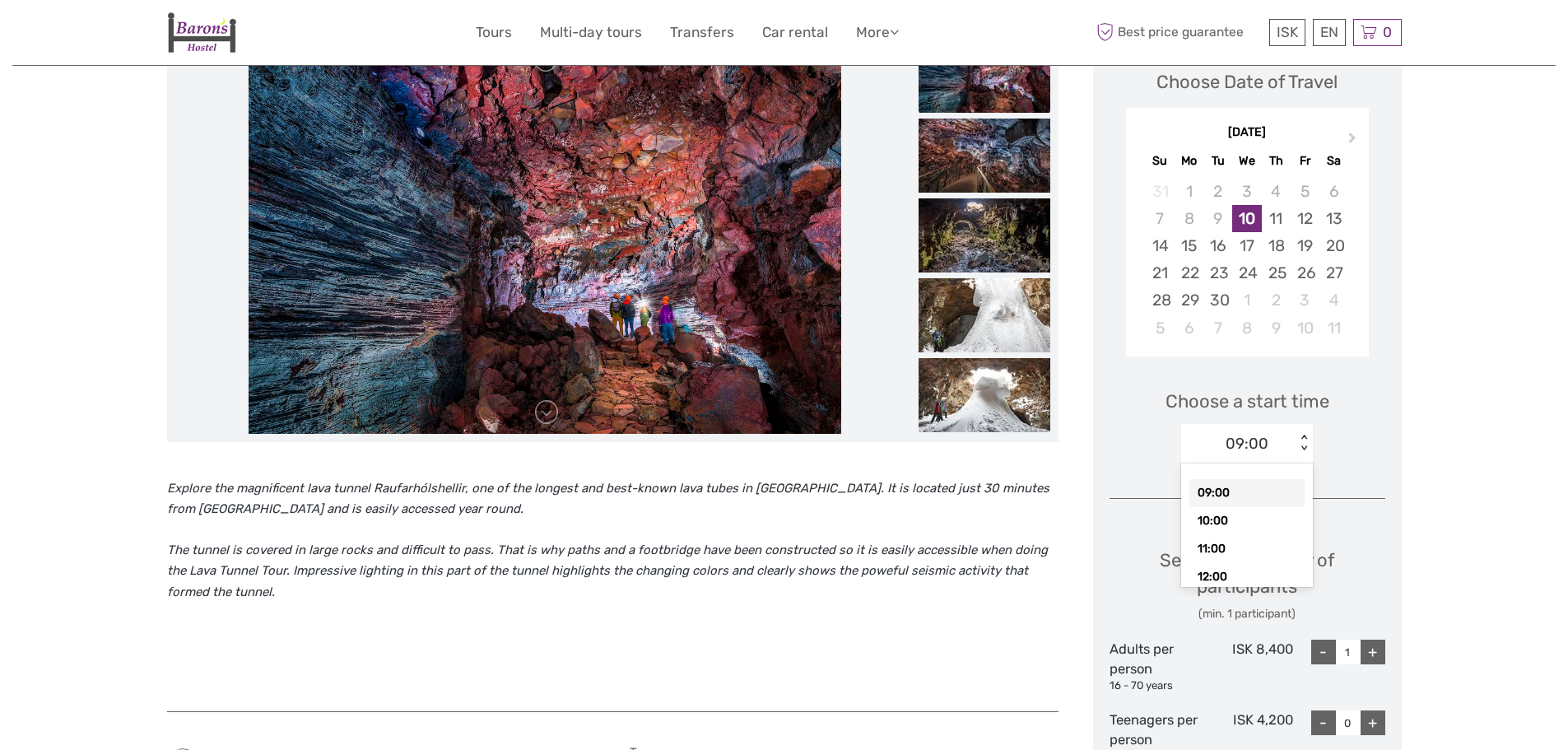
click at [1257, 445] on div "09:00" at bounding box center [1247, 444] width 43 height 21
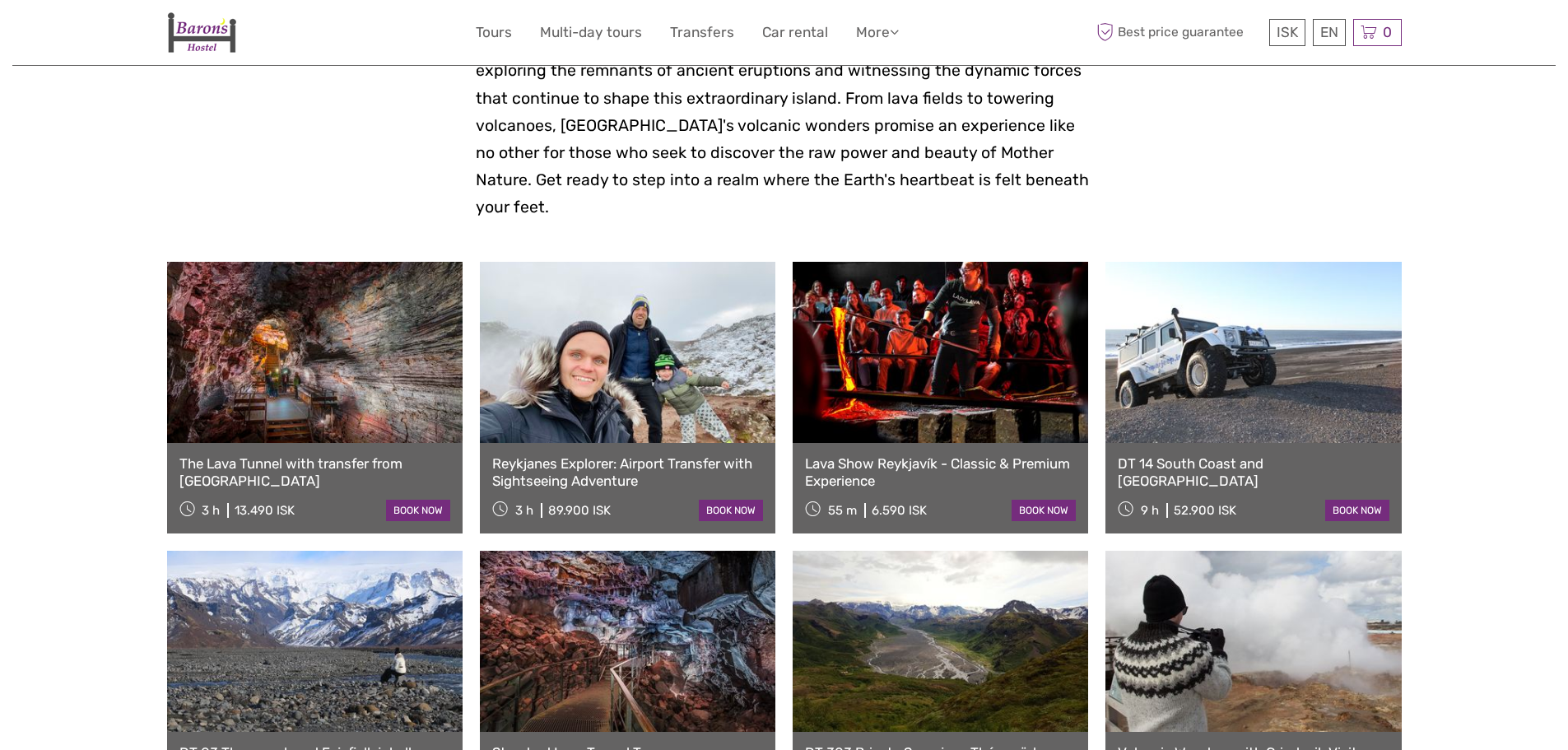
click at [285, 351] on link at bounding box center [314, 352] width 296 height 181
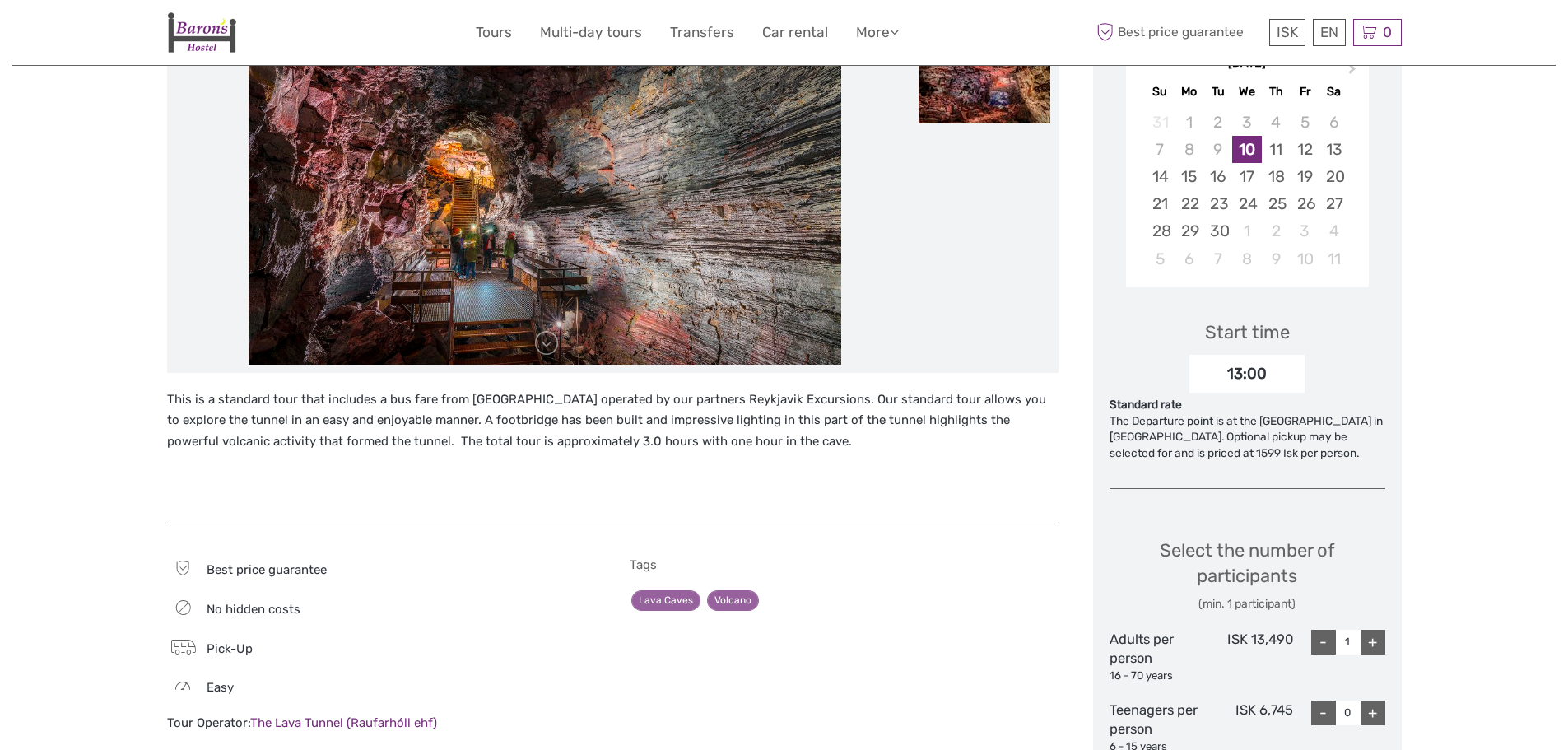
scroll to position [329, 0]
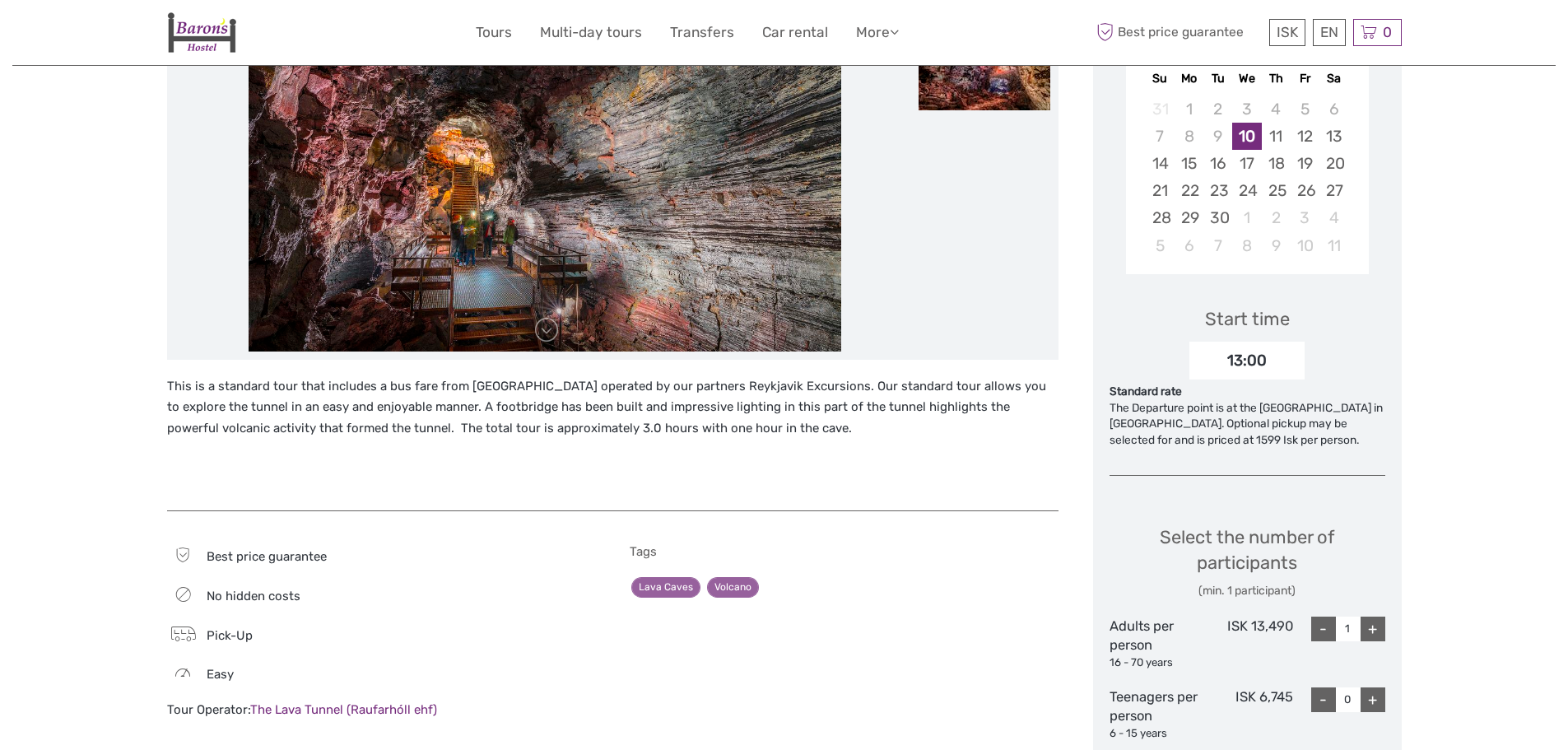
click at [1226, 359] on div "13:00" at bounding box center [1246, 359] width 115 height 38
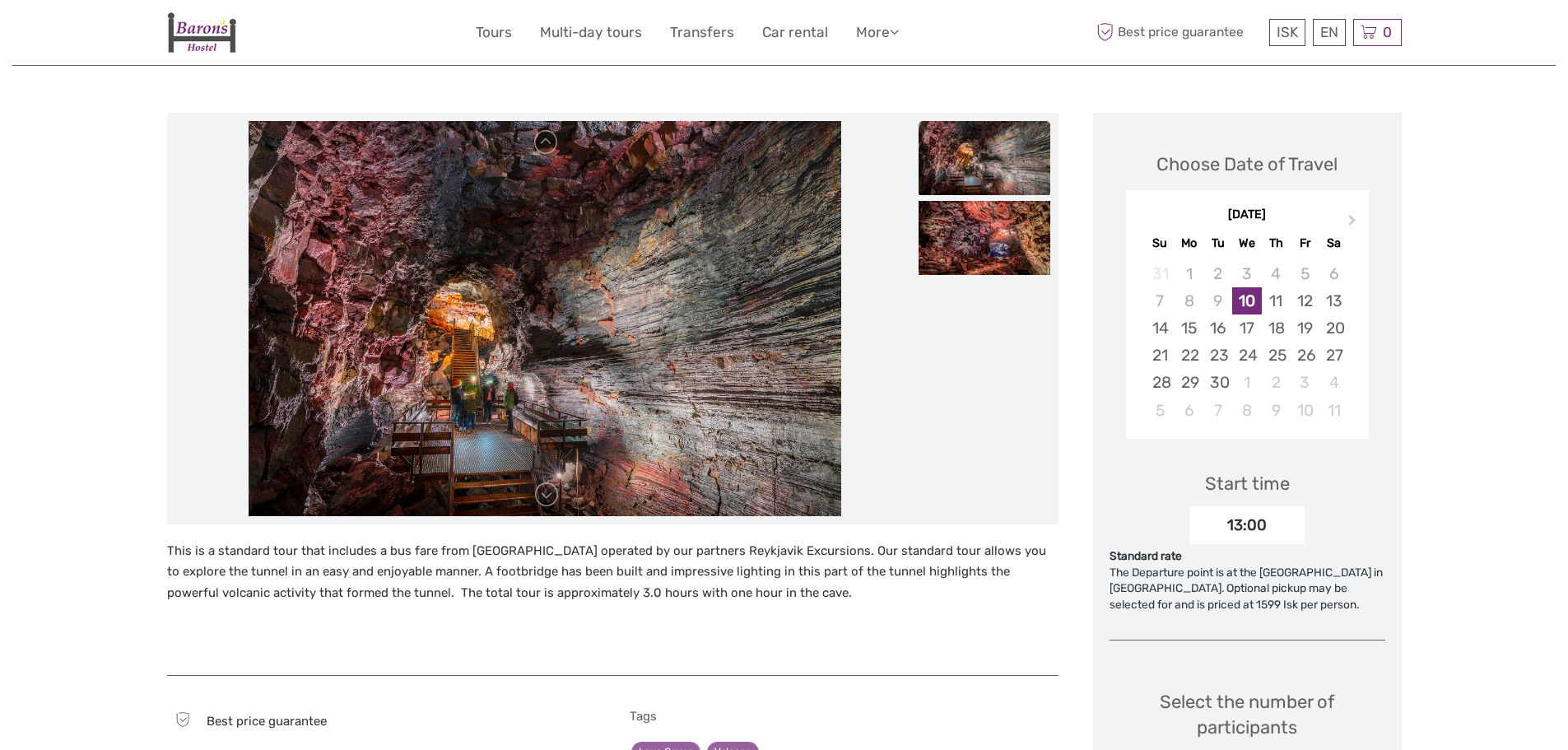
scroll to position [0, 0]
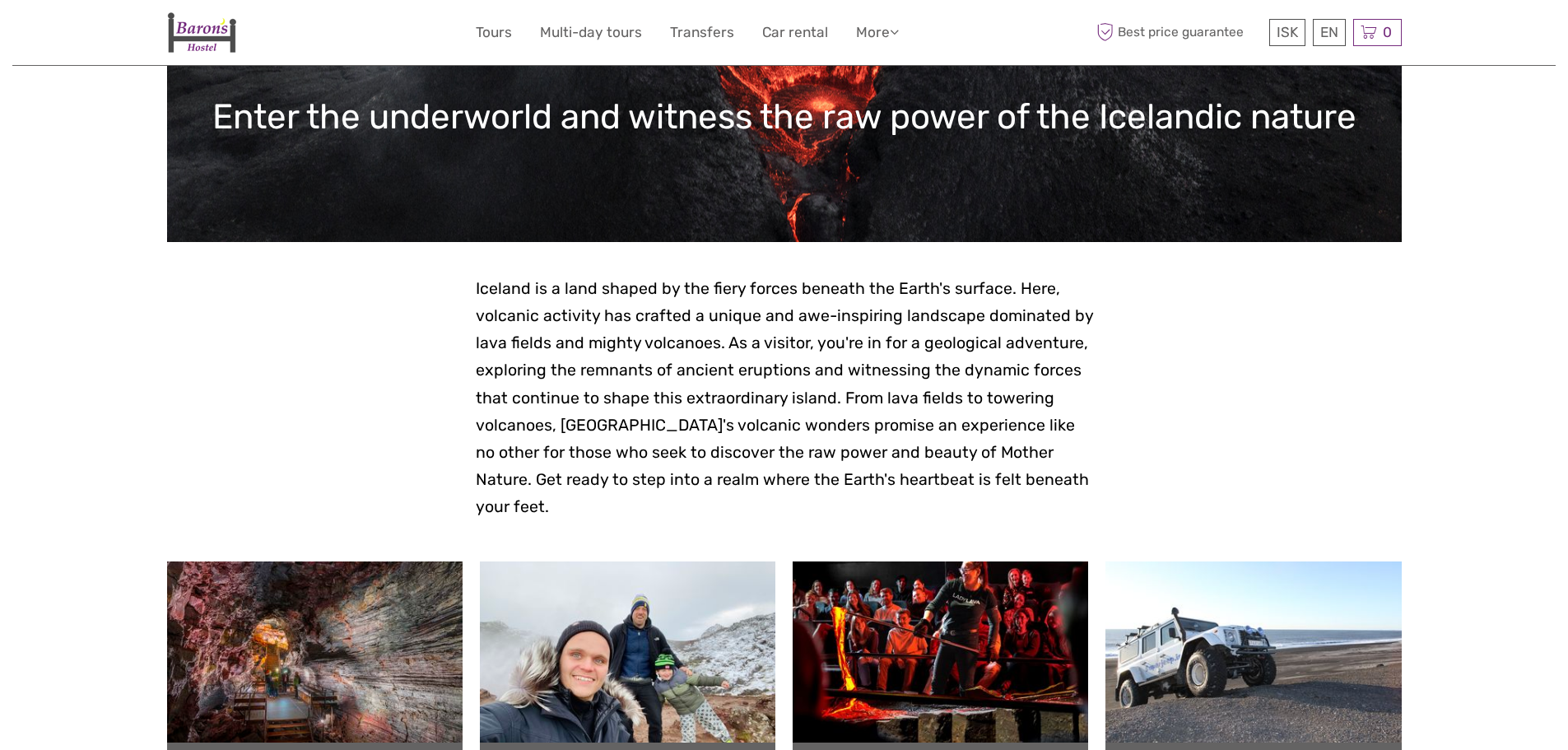
scroll to position [165, 0]
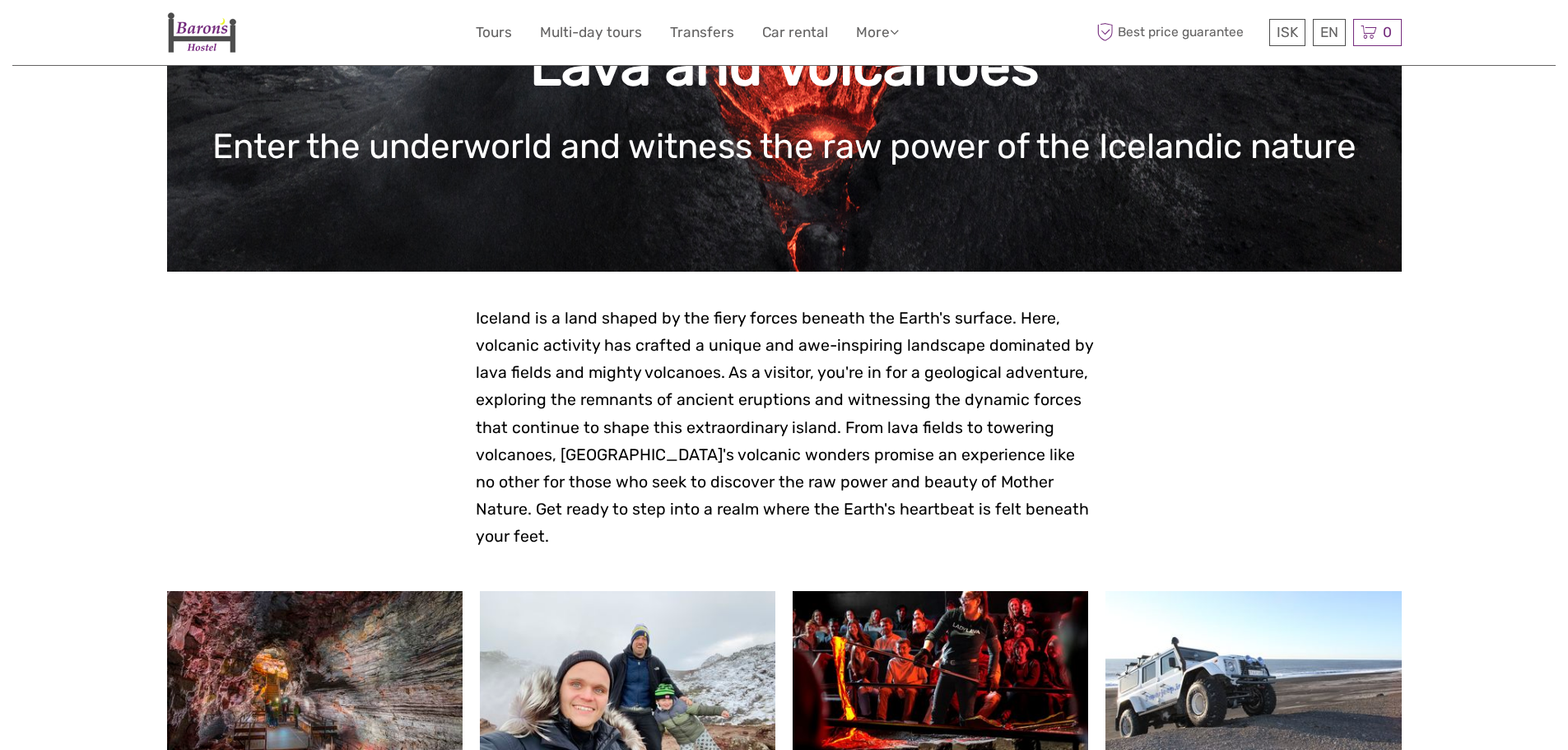
click at [198, 41] on img at bounding box center [201, 33] width 69 height 41
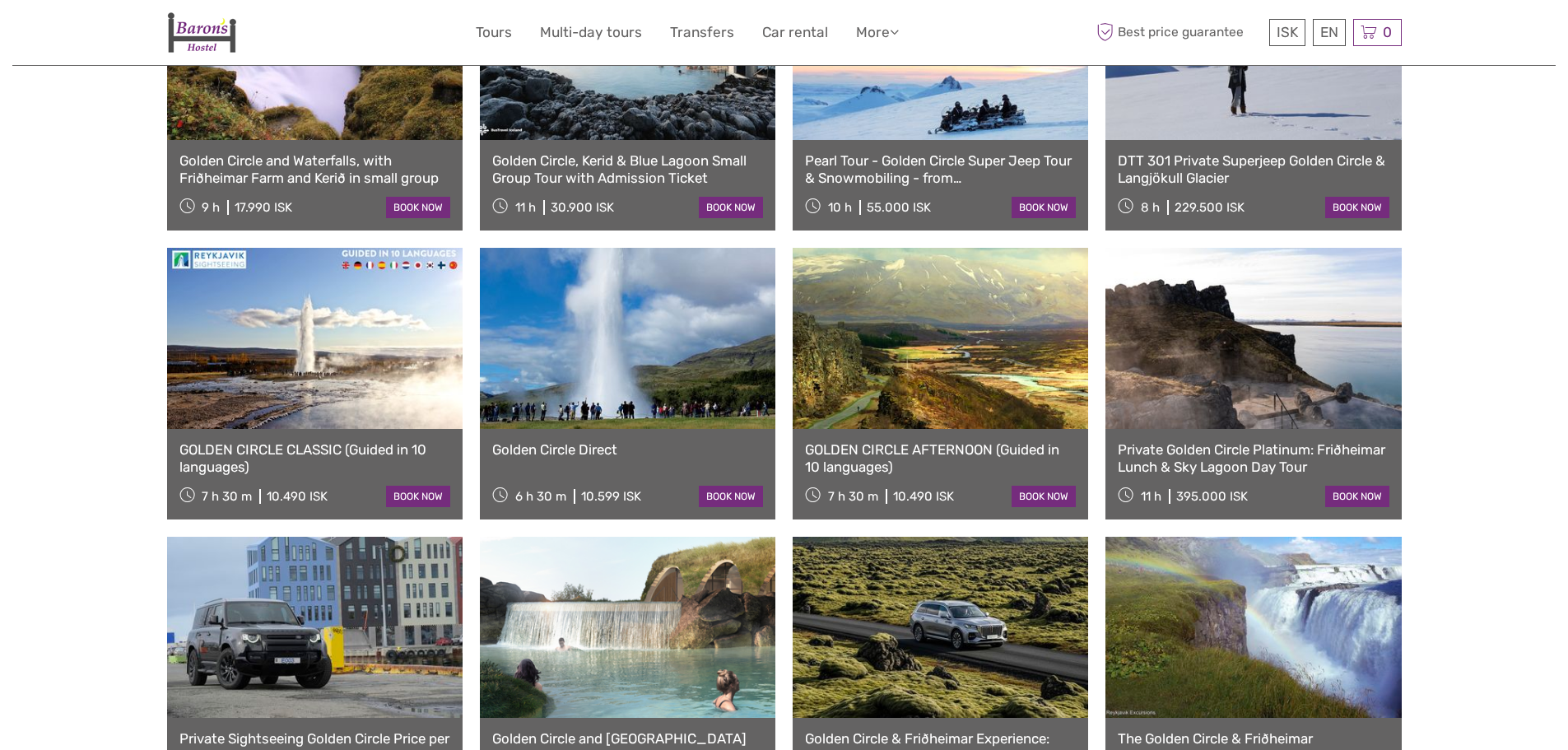
scroll to position [1070, 0]
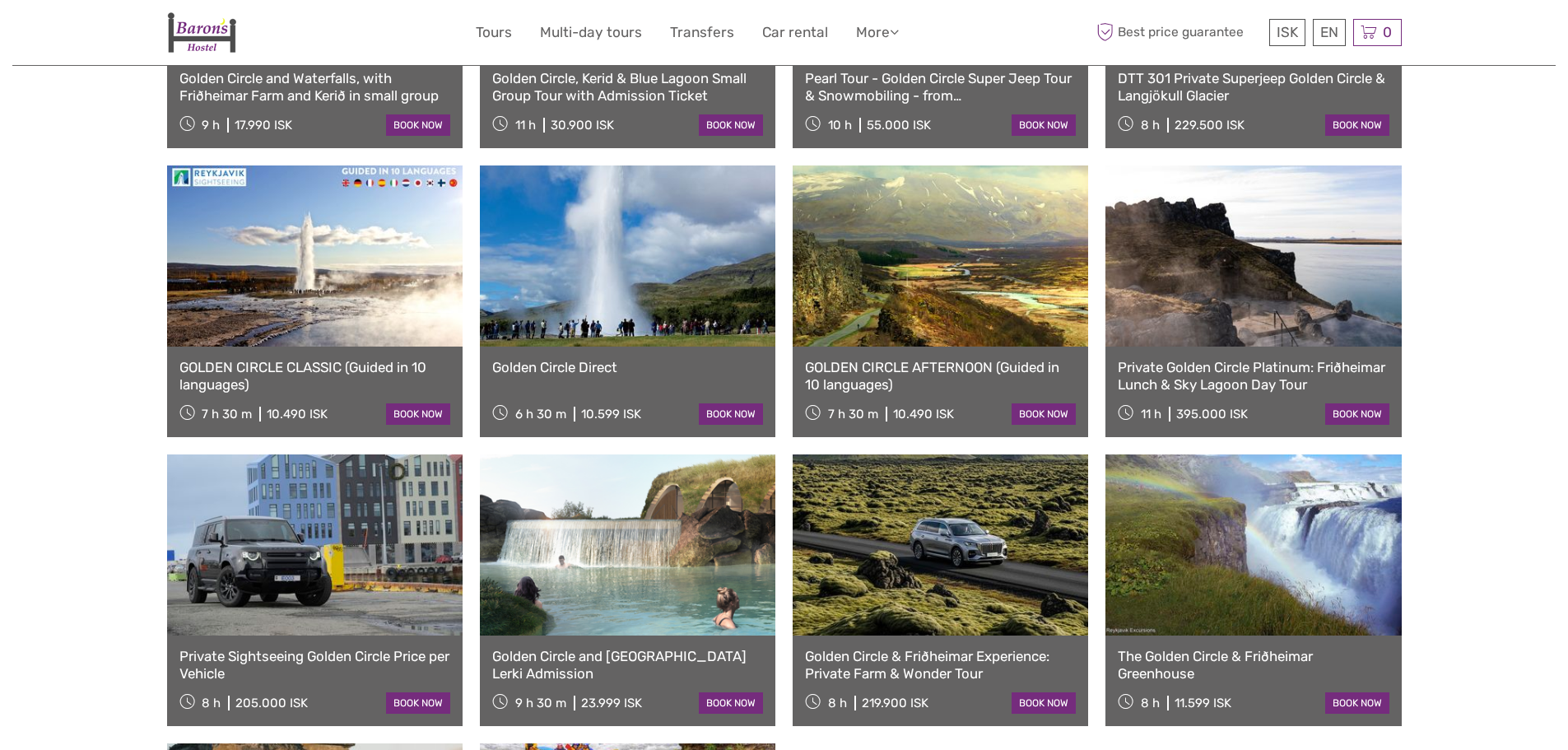
click at [276, 251] on link at bounding box center [314, 256] width 296 height 181
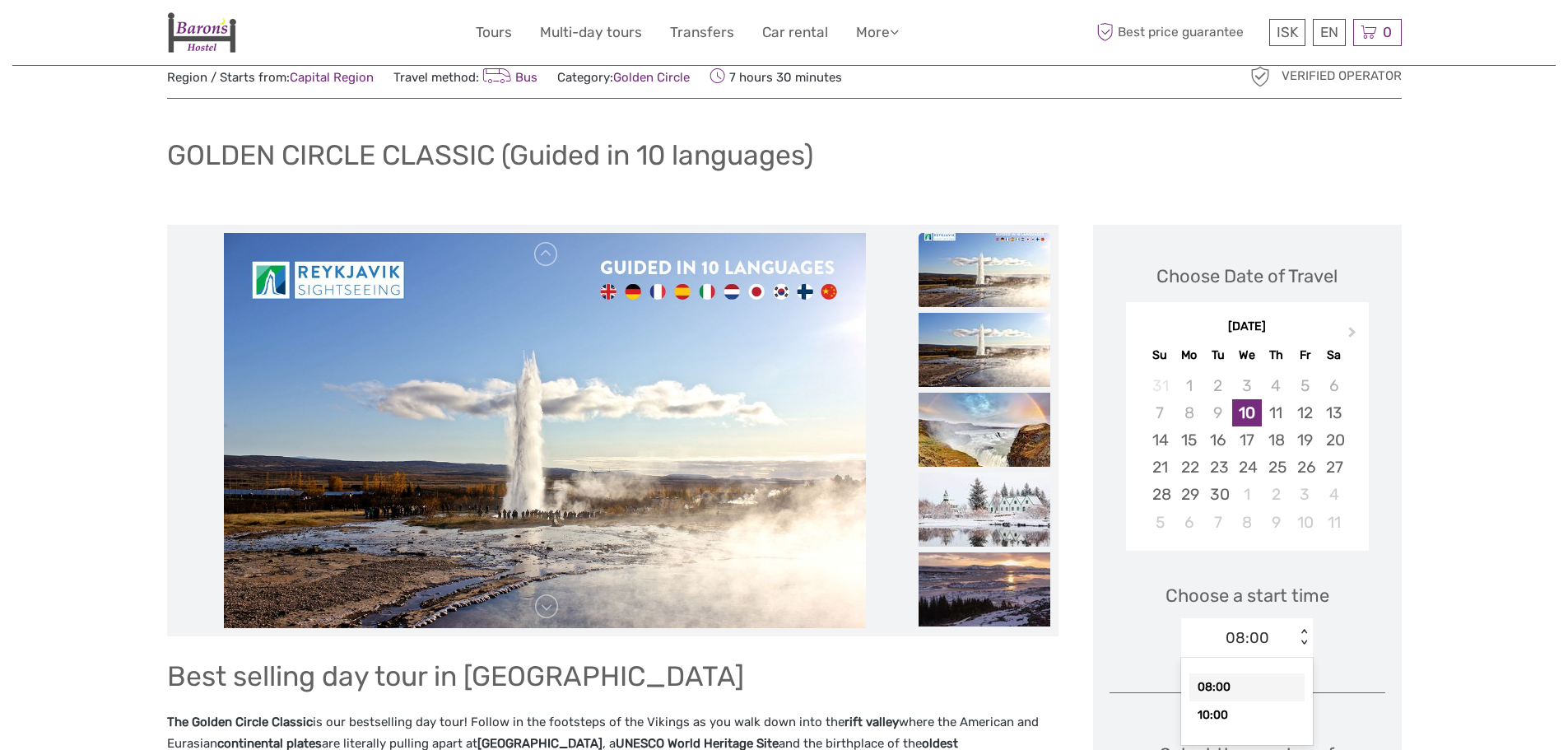
click at [1292, 658] on div "option 08:00 selected, 1 of 2. 2 results available. Use Up and Down to choose o…" at bounding box center [1247, 638] width 132 height 40
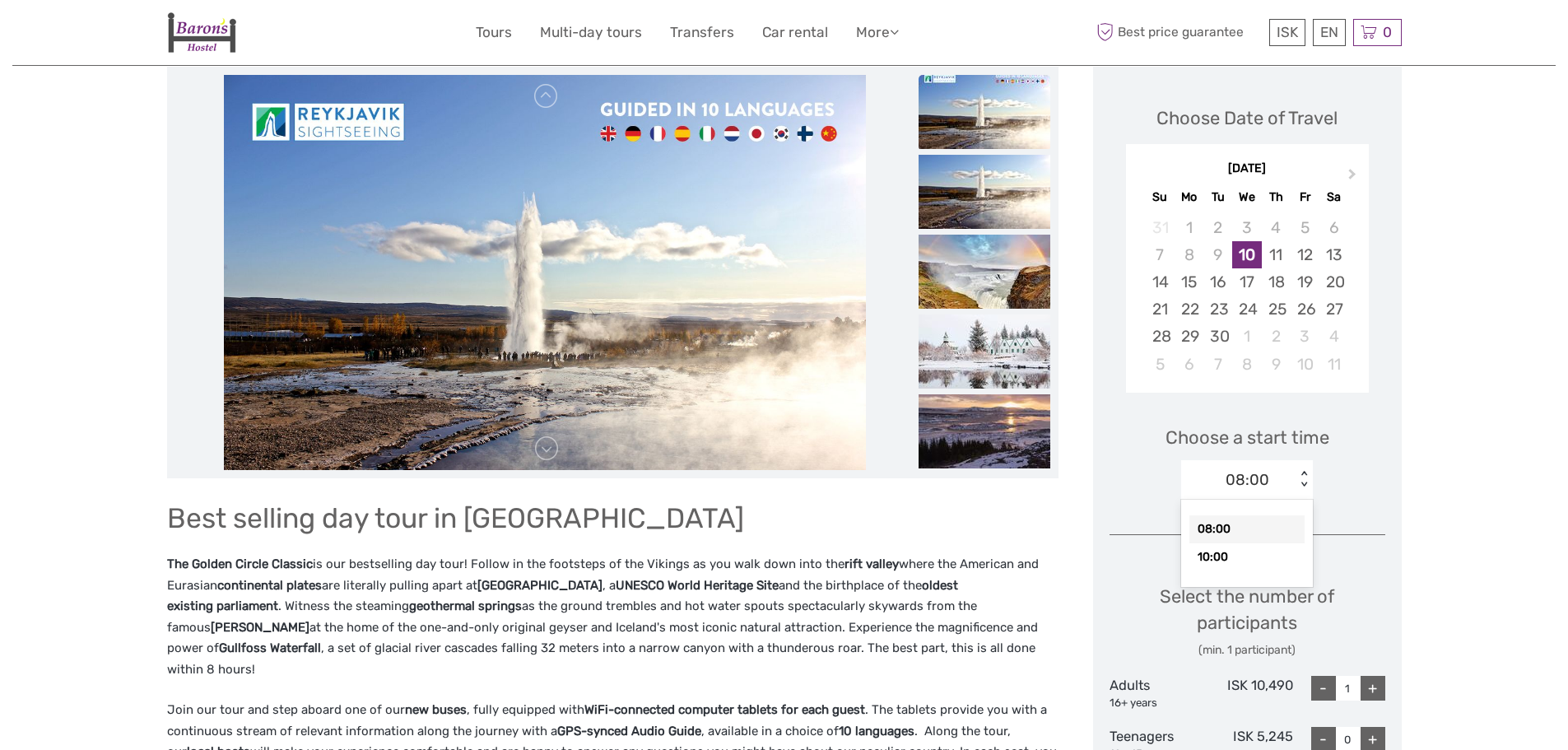
scroll to position [219, 0]
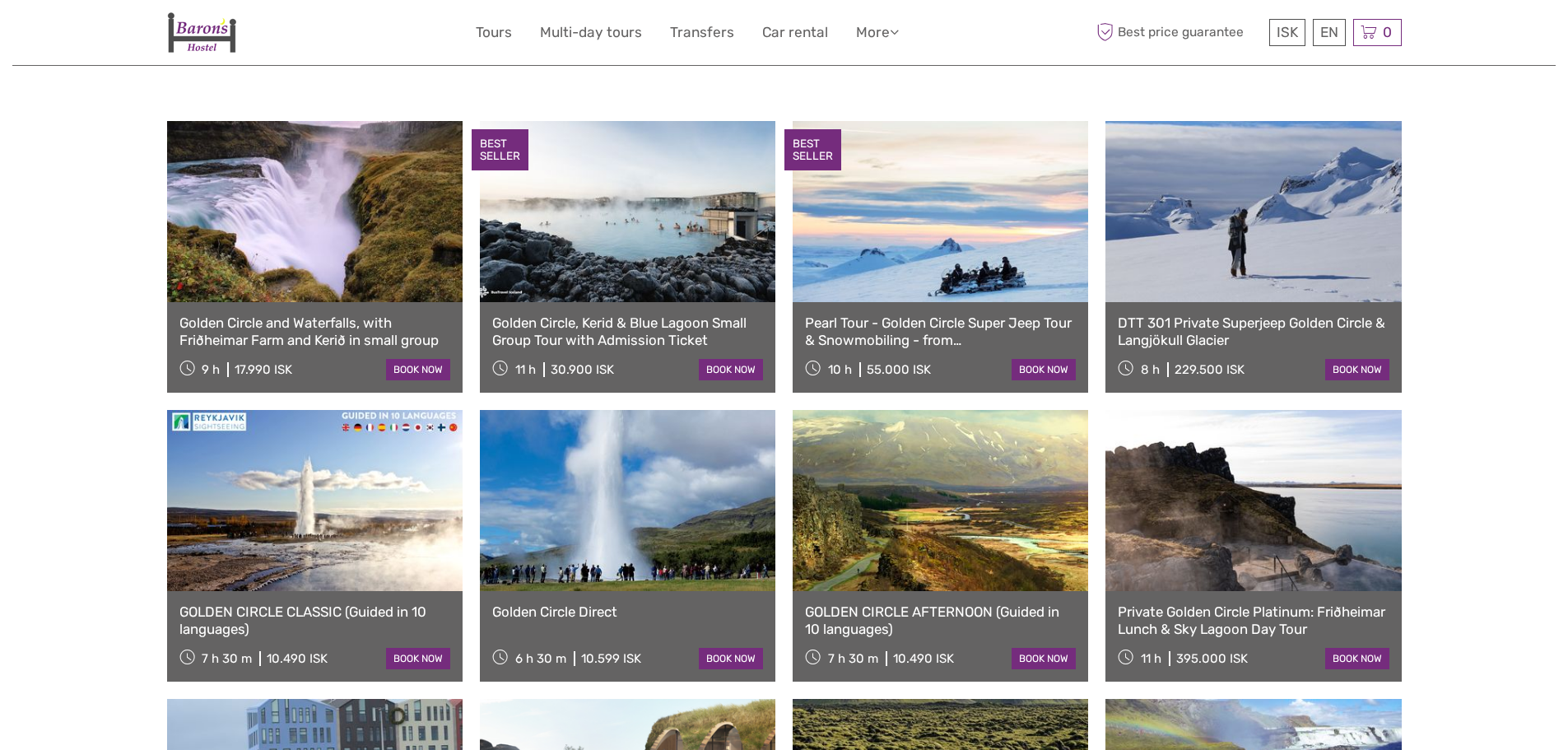
scroll to position [823, 0]
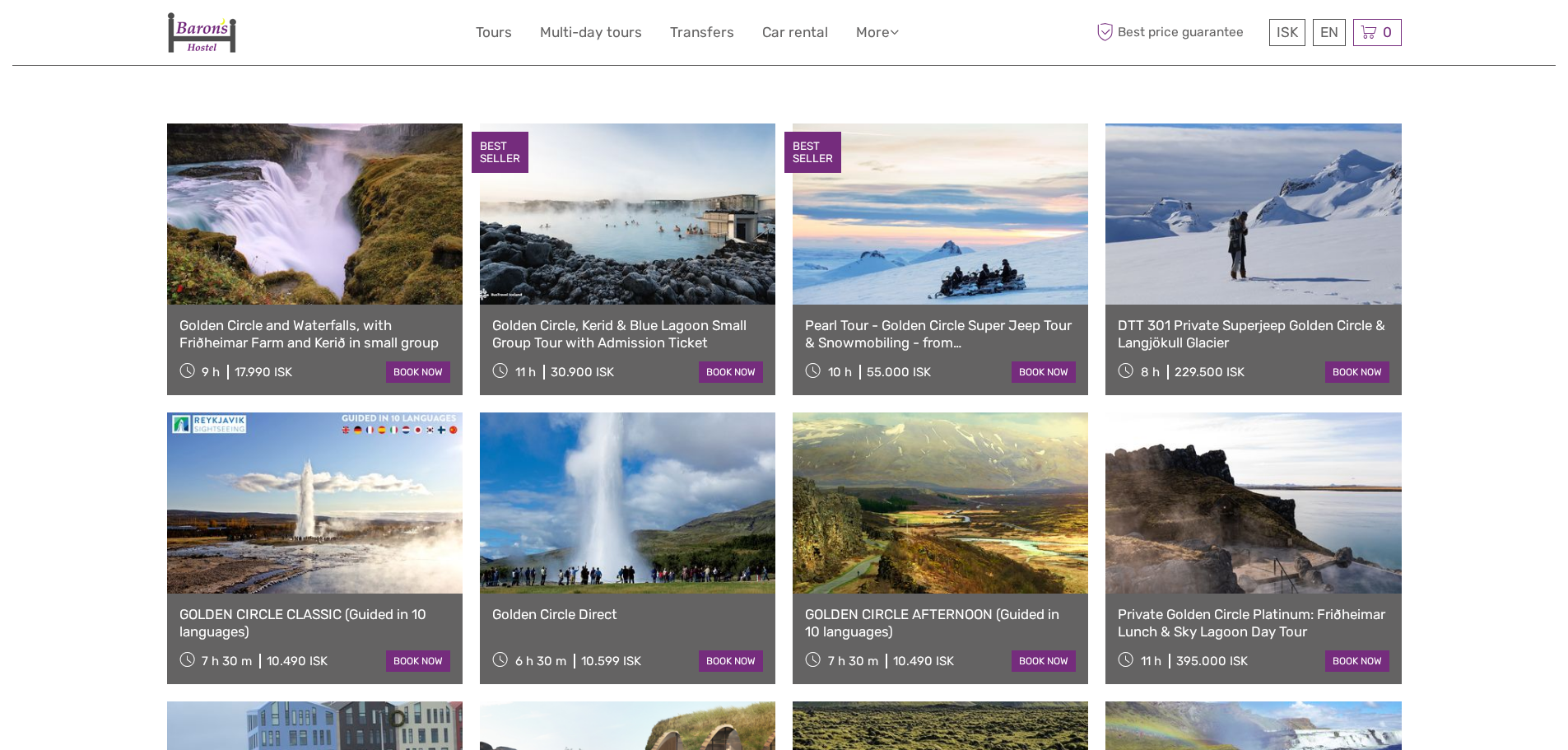
click at [895, 496] on link at bounding box center [940, 502] width 296 height 181
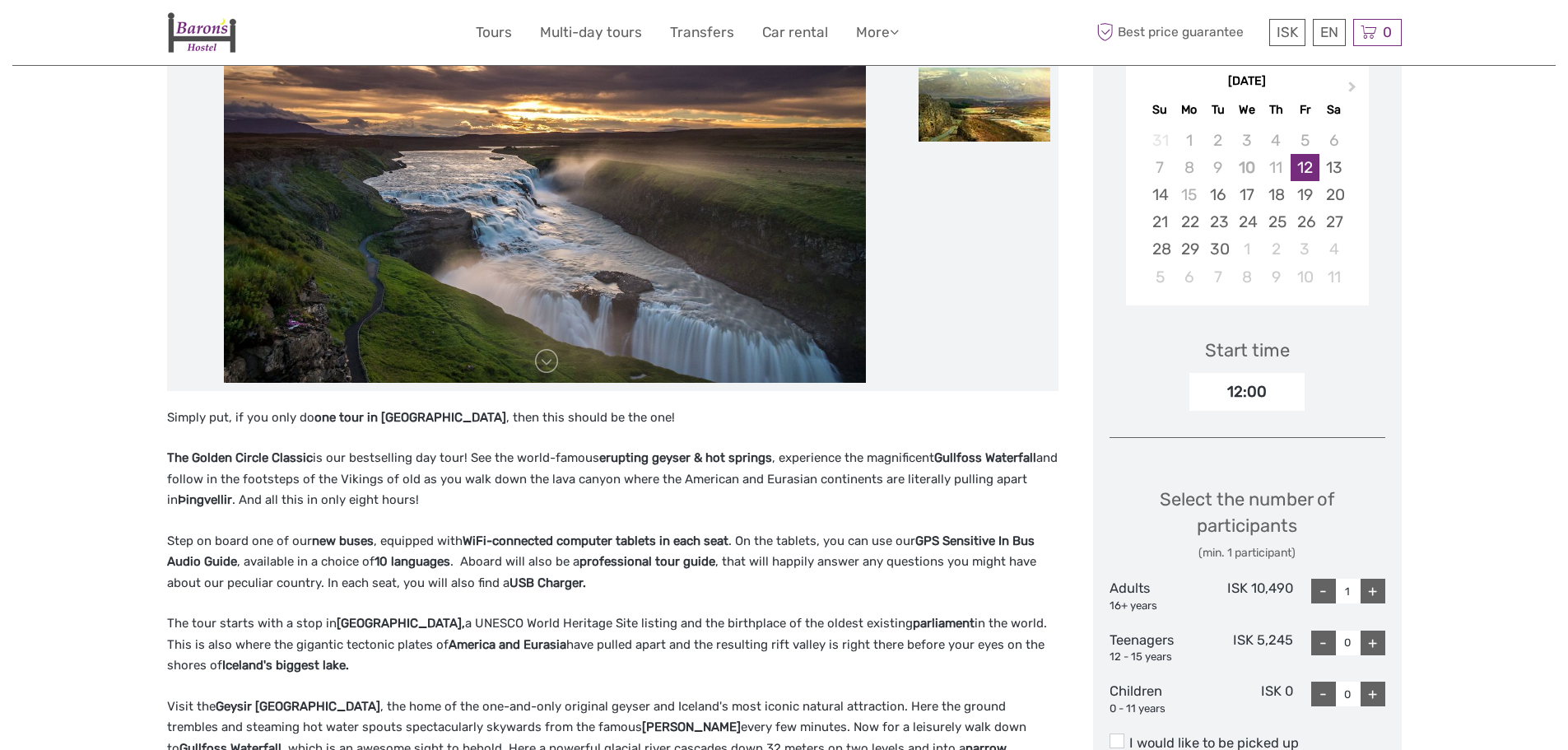
scroll to position [247, 0]
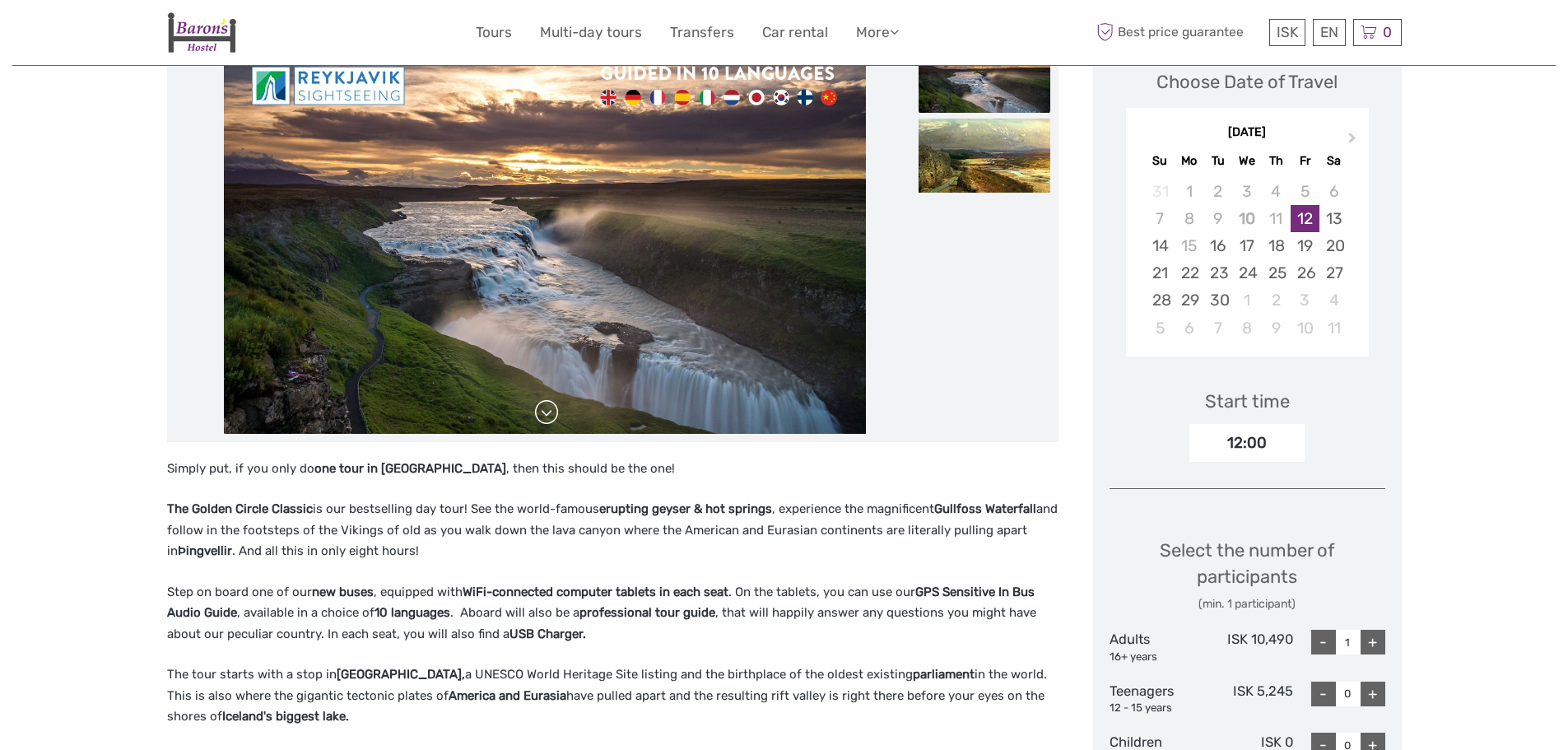
click at [549, 421] on link at bounding box center [546, 412] width 26 height 26
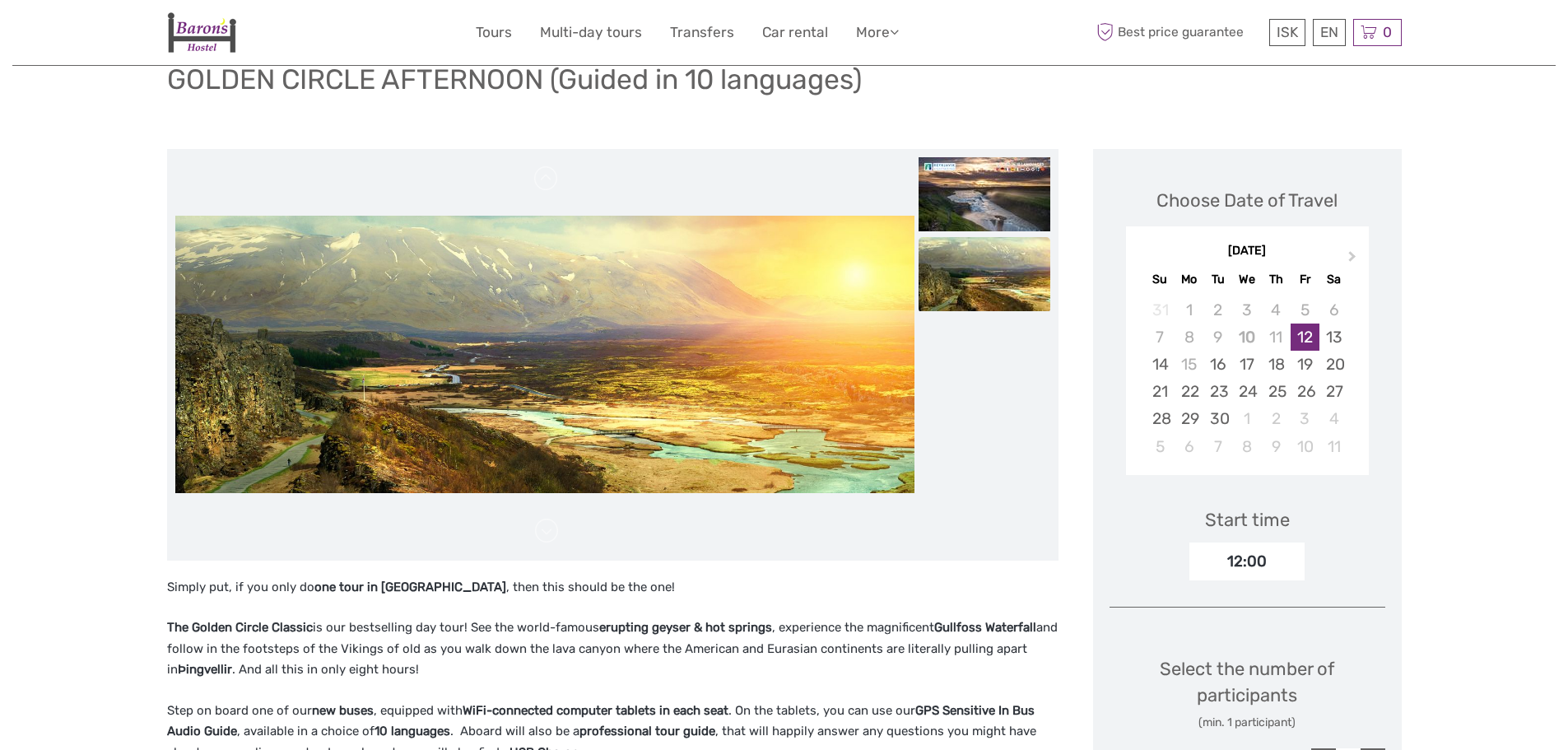
scroll to position [0, 0]
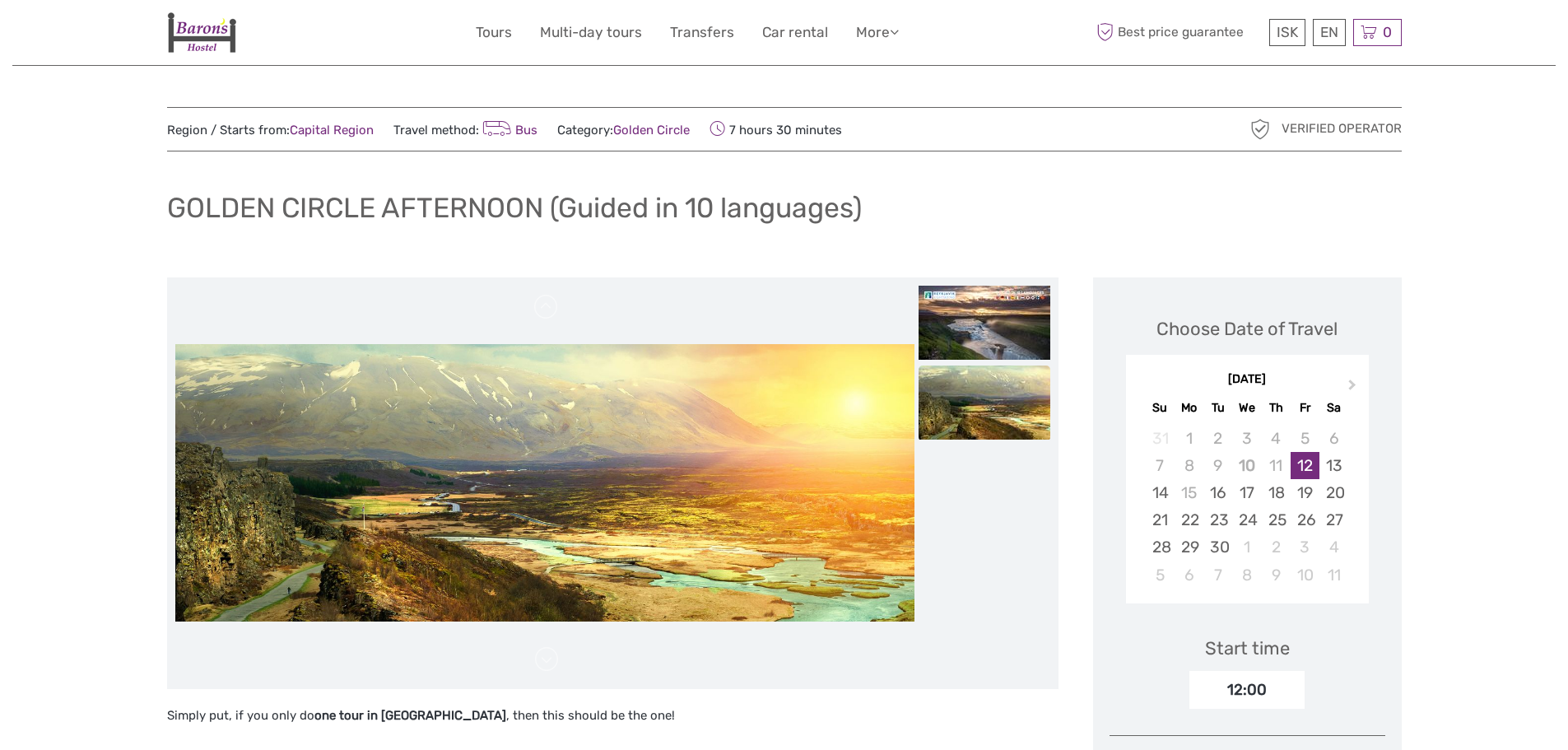
click at [963, 391] on img at bounding box center [985, 402] width 132 height 74
click at [966, 323] on img at bounding box center [985, 323] width 132 height 74
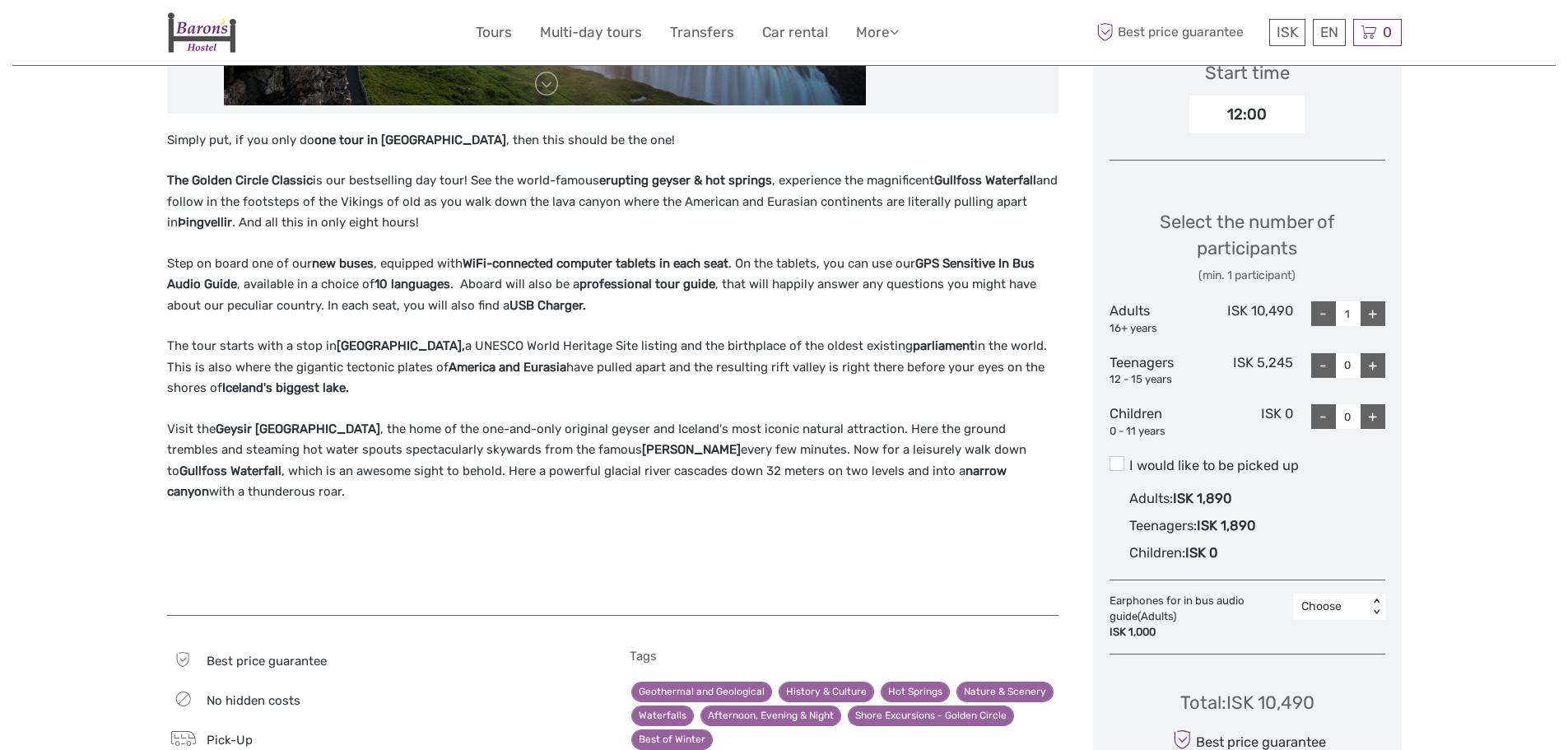
scroll to position [576, 0]
click at [296, 355] on p "The tour starts with a stop in [GEOGRAPHIC_DATA], a UNESCO World Heritage Site …" at bounding box center [612, 366] width 892 height 63
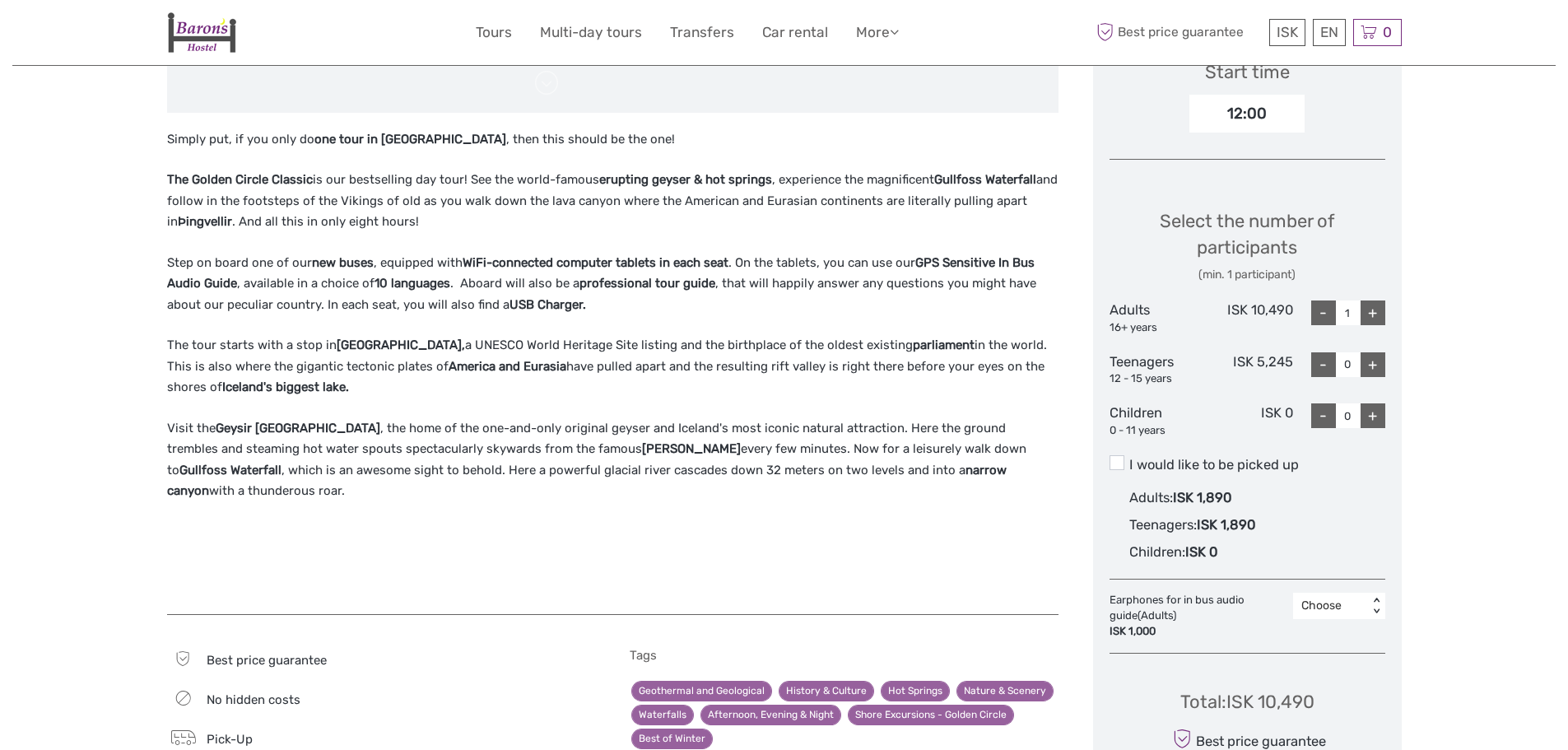
drag, startPoint x: 333, startPoint y: 342, endPoint x: 465, endPoint y: 341, distance: 132.0
click at [465, 341] on strong "[GEOGRAPHIC_DATA]," at bounding box center [400, 344] width 128 height 15
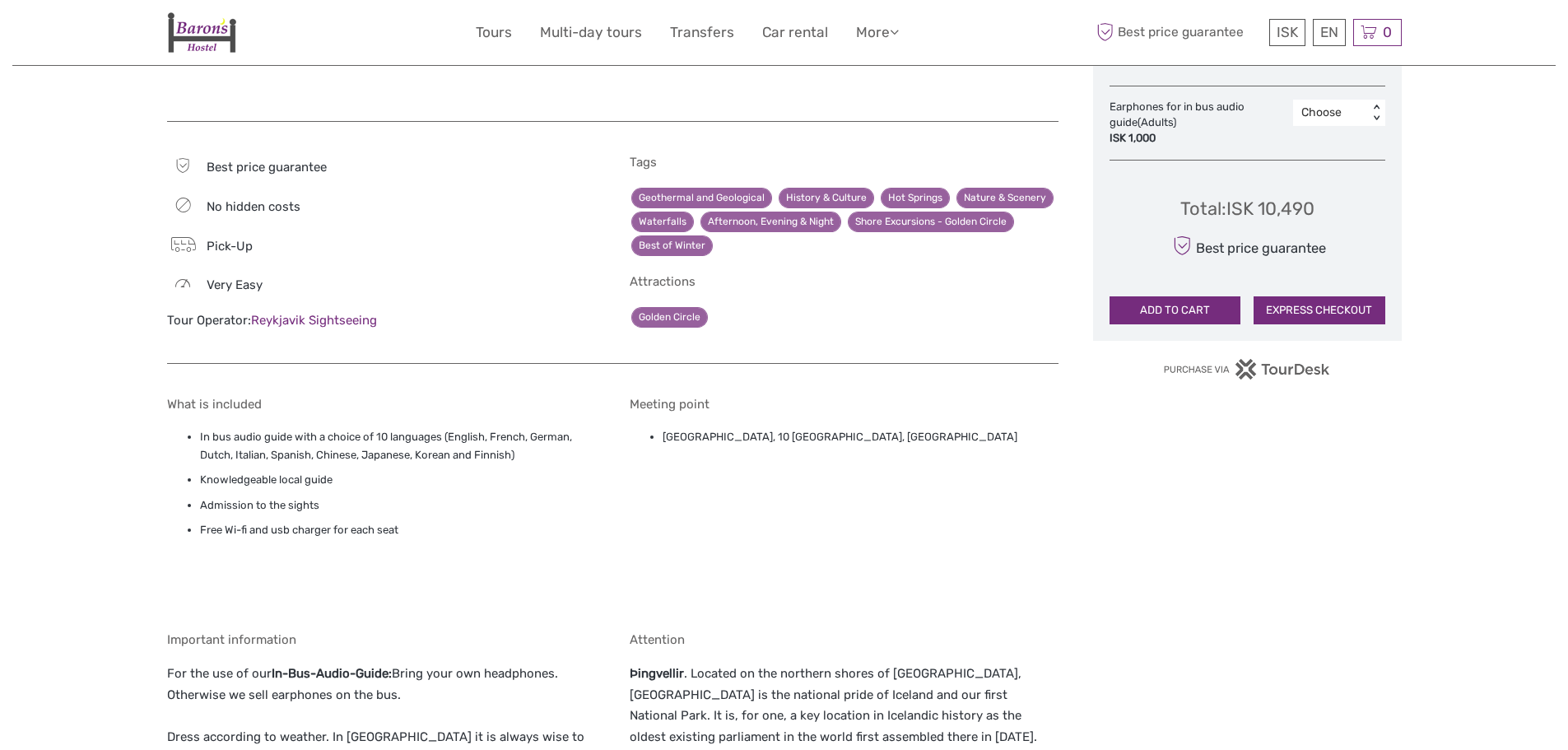
scroll to position [1070, 0]
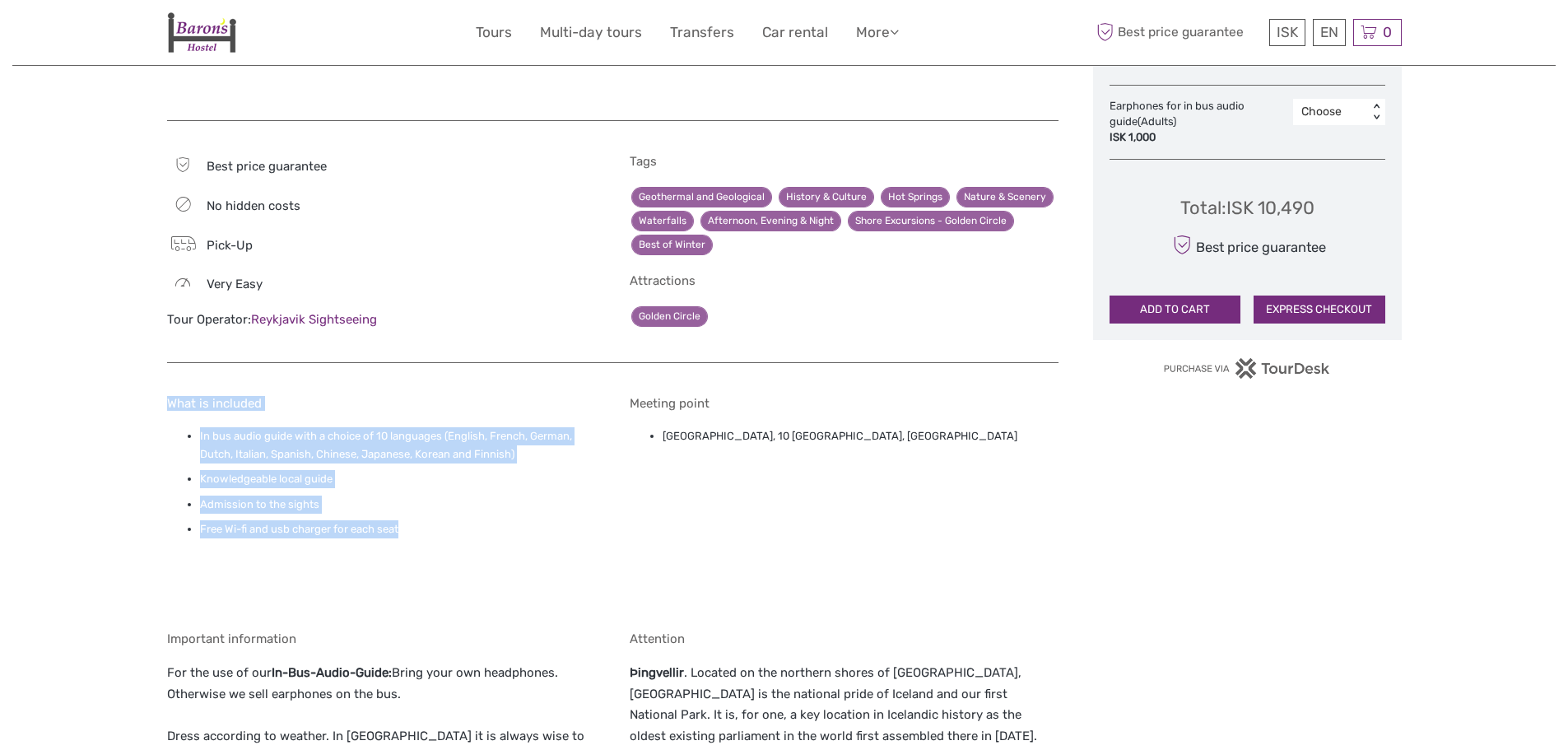
drag, startPoint x: 144, startPoint y: 403, endPoint x: 556, endPoint y: 522, distance: 428.8
click at [556, 522] on div "Region / Starts from: Capital Region Travel method: Bus Category: Golden Circle…" at bounding box center [784, 499] width 1543 height 3139
click at [556, 522] on li "Free Wi-fi and usb charger for each seat" at bounding box center [397, 529] width 395 height 18
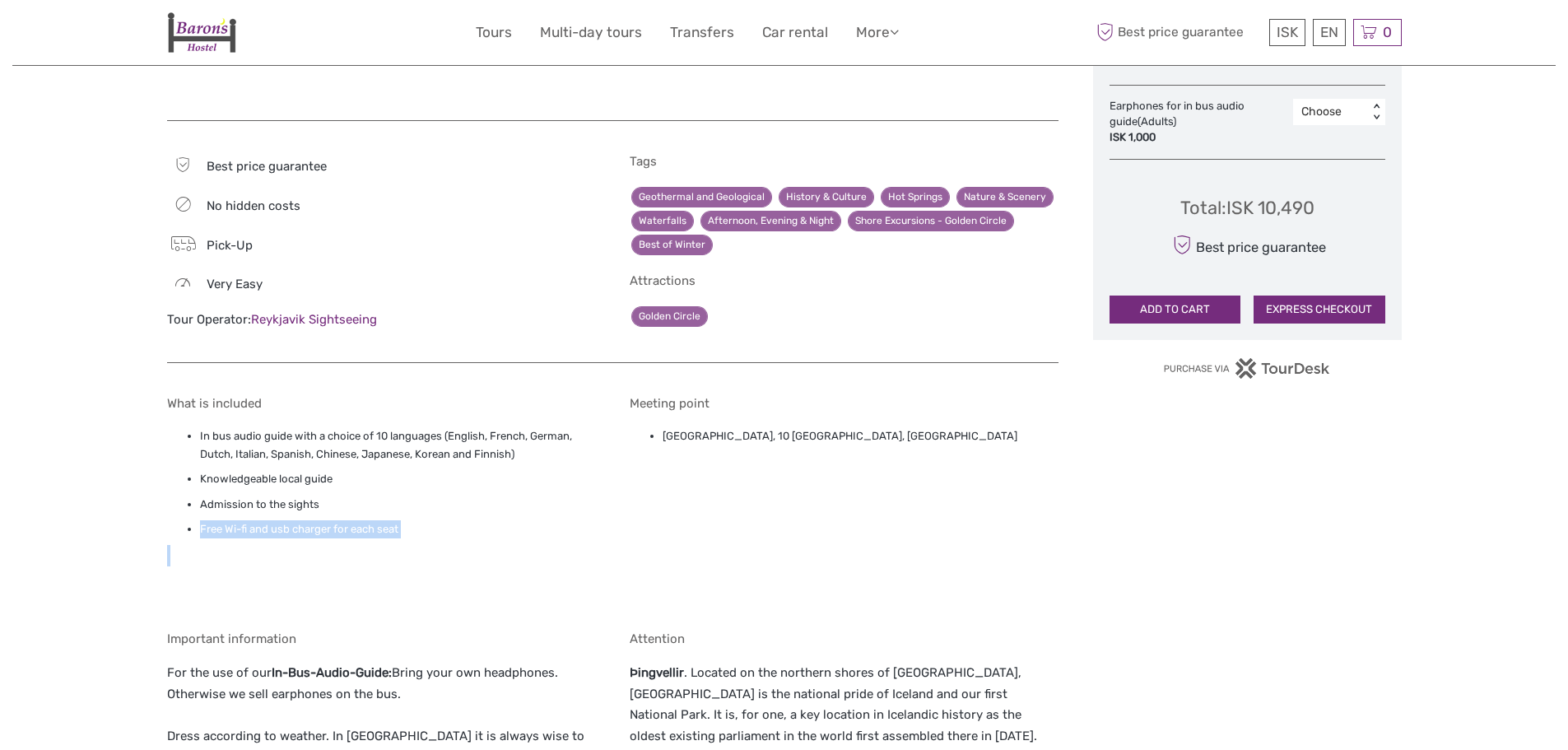
drag, startPoint x: 553, startPoint y: 523, endPoint x: 177, endPoint y: 520, distance: 376.0
click at [177, 520] on ul "In bus audio guide with a choice of 10 languages (English, French, German, Dutc…" at bounding box center [381, 484] width 428 height 112
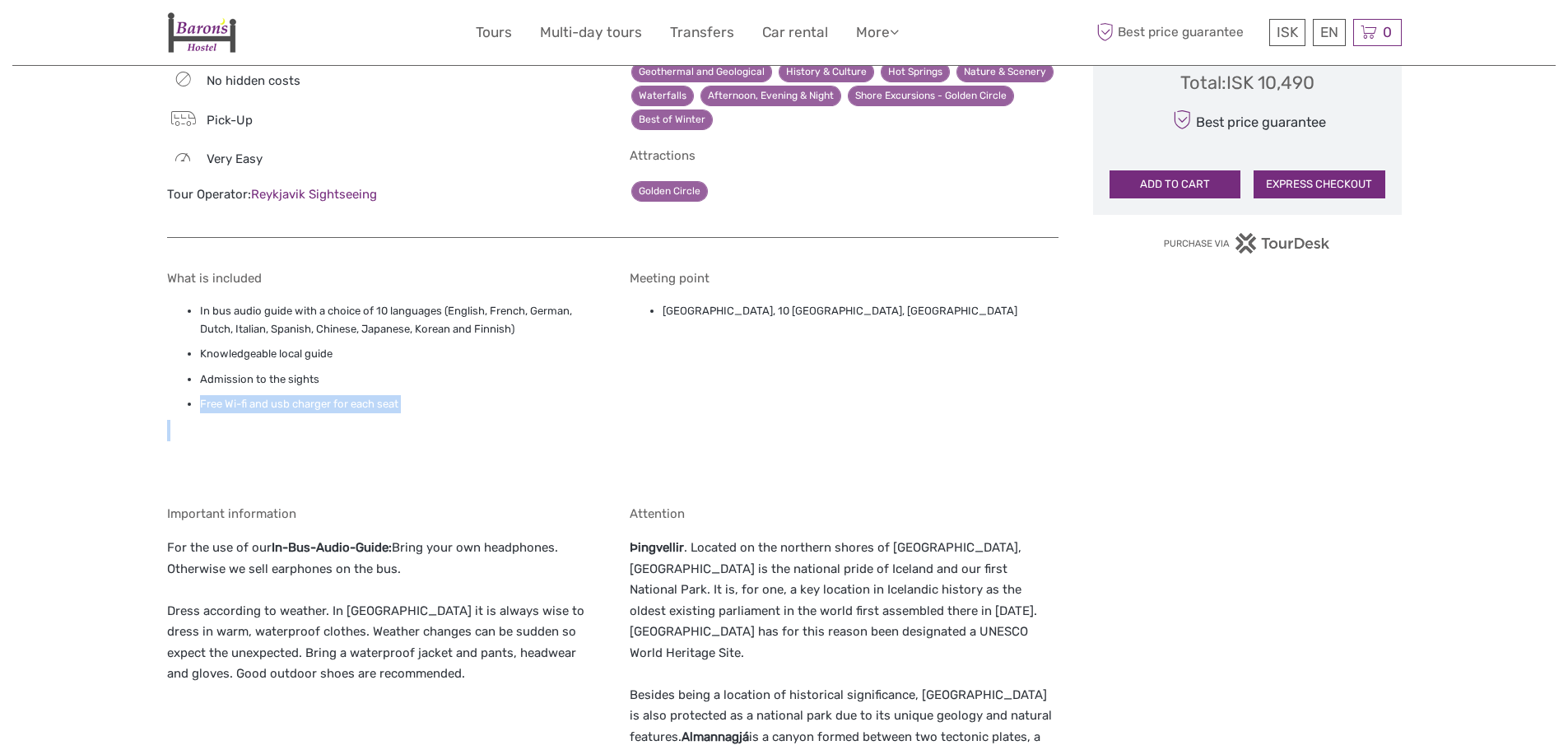
scroll to position [1234, 0]
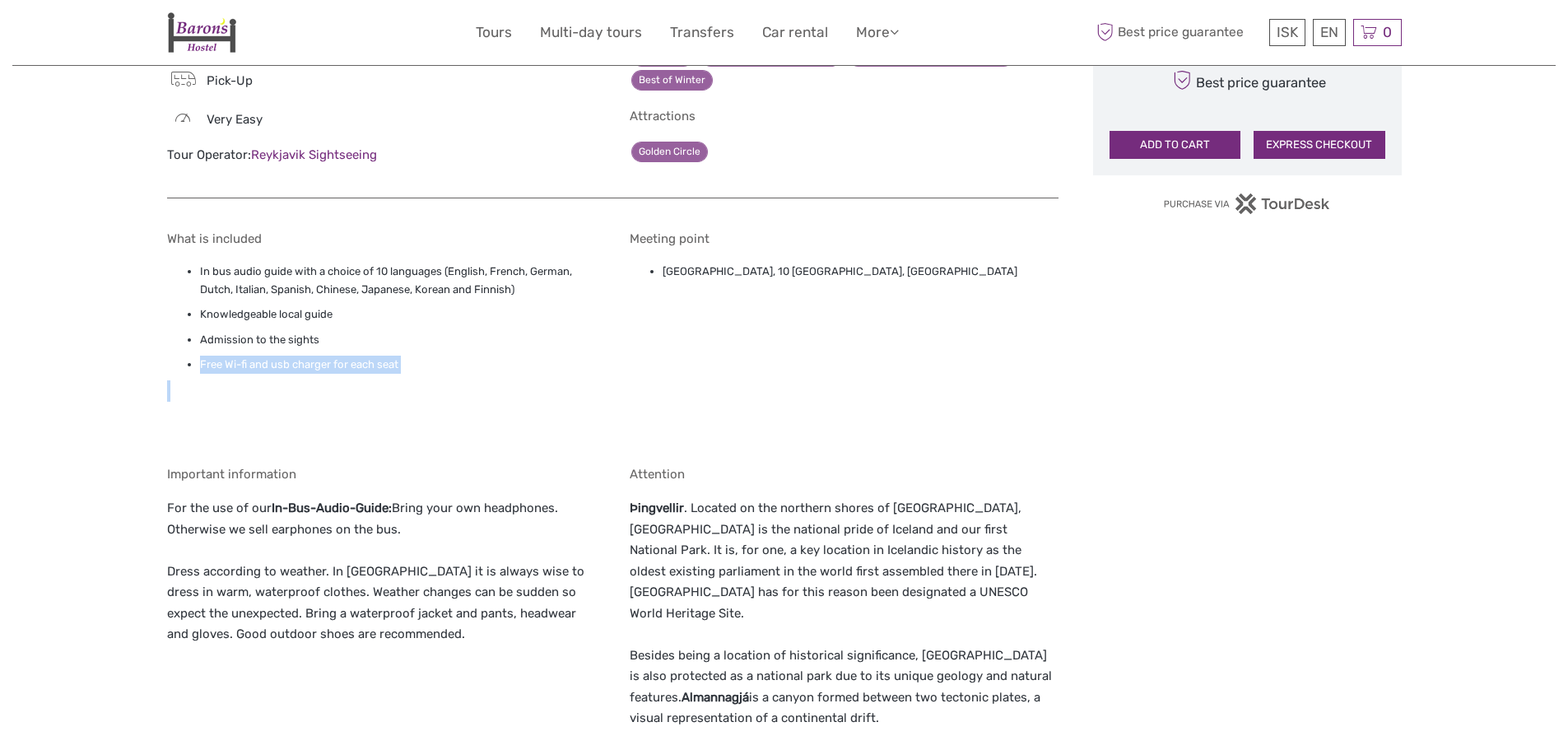
drag, startPoint x: 113, startPoint y: 505, endPoint x: 428, endPoint y: 520, distance: 315.4
click at [428, 520] on div "Region / Starts from: Capital Region Travel method: Bus Category: Golden Circle…" at bounding box center [784, 334] width 1543 height 3139
click at [428, 520] on p "For the use of our In-Bus-Audio-Guide: Bring your own headphones. Otherwise we …" at bounding box center [381, 581] width 428 height 168
drag, startPoint x: 432, startPoint y: 523, endPoint x: 148, endPoint y: 511, distance: 284.3
click at [148, 511] on div "Region / Starts from: Capital Region Travel method: Bus Category: Golden Circle…" at bounding box center [784, 334] width 1543 height 3139
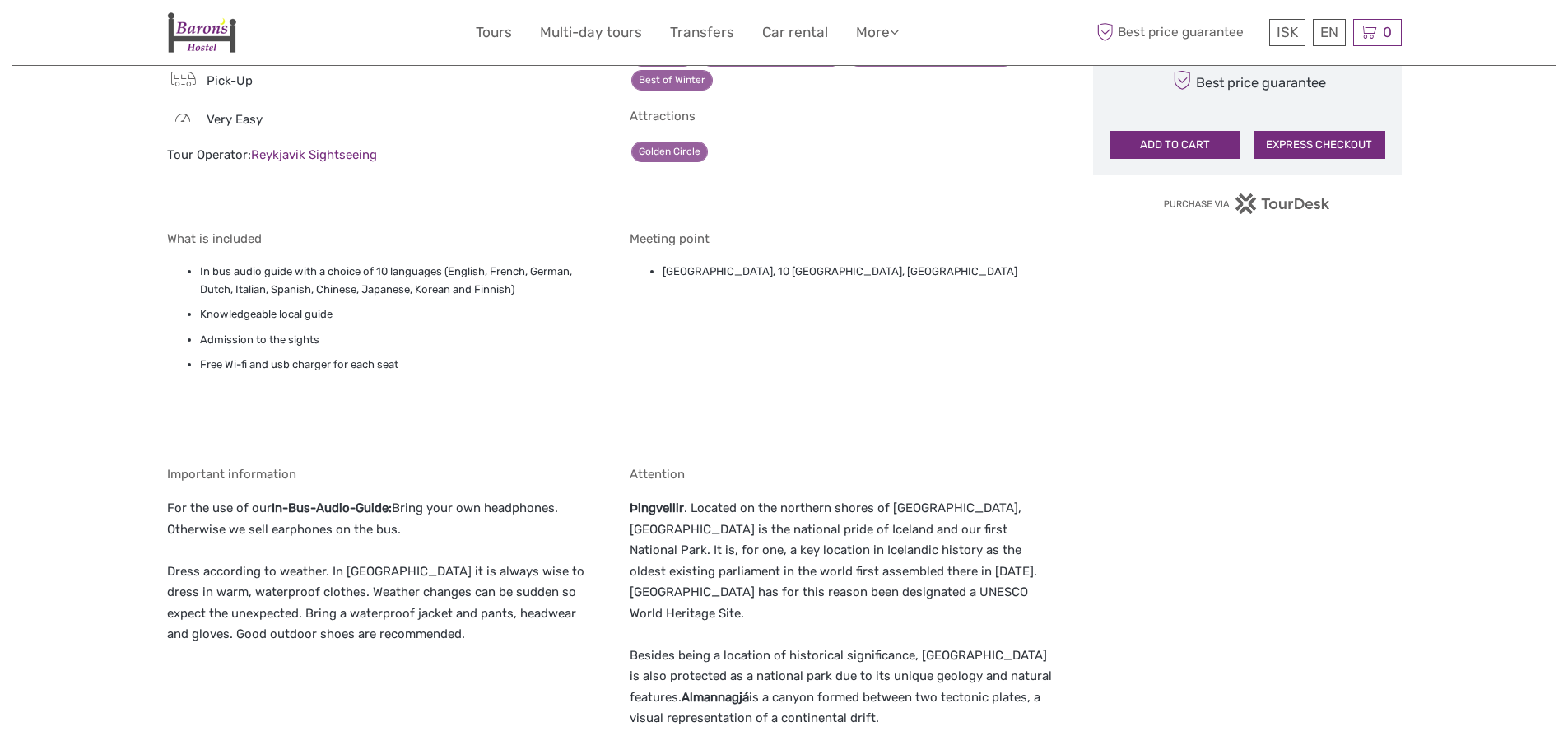
click at [147, 511] on div "Region / Starts from: Capital Region Travel method: Bus Category: Golden Circle…" at bounding box center [784, 334] width 1543 height 3139
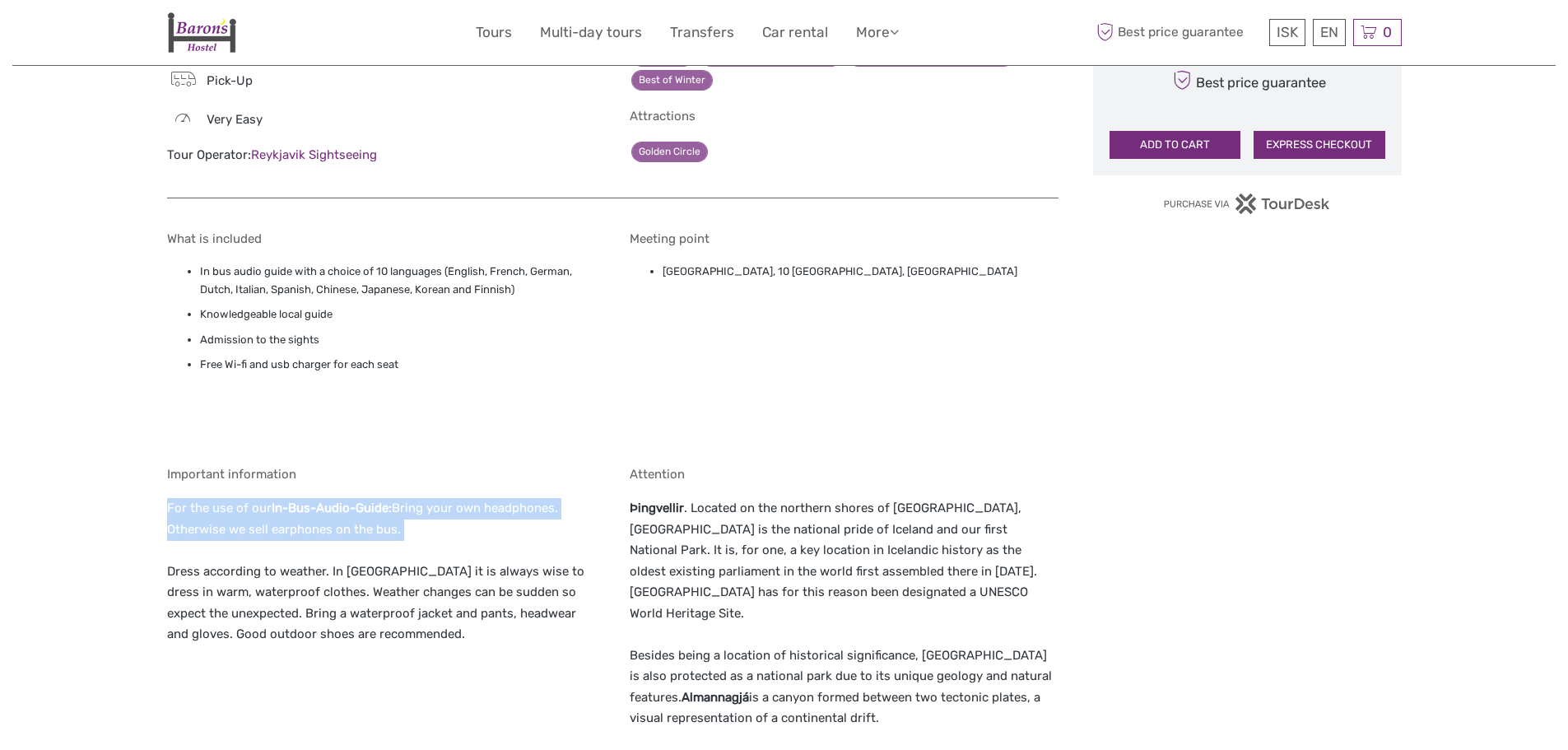
drag, startPoint x: 141, startPoint y: 507, endPoint x: 545, endPoint y: 541, distance: 405.4
click at [545, 541] on div "Region / Starts from: Capital Region Travel method: Bus Category: Golden Circle…" at bounding box center [784, 334] width 1543 height 3139
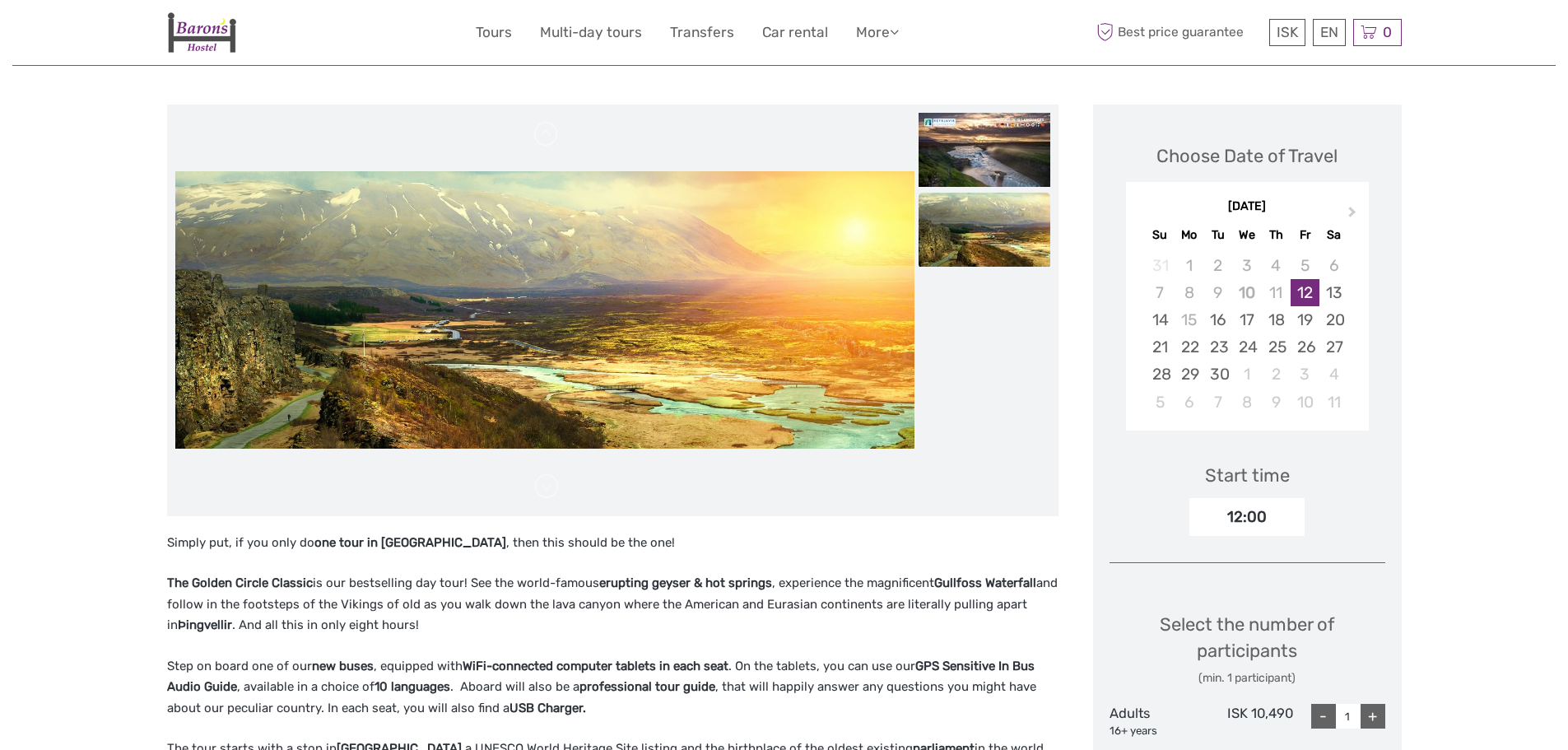
scroll to position [165, 0]
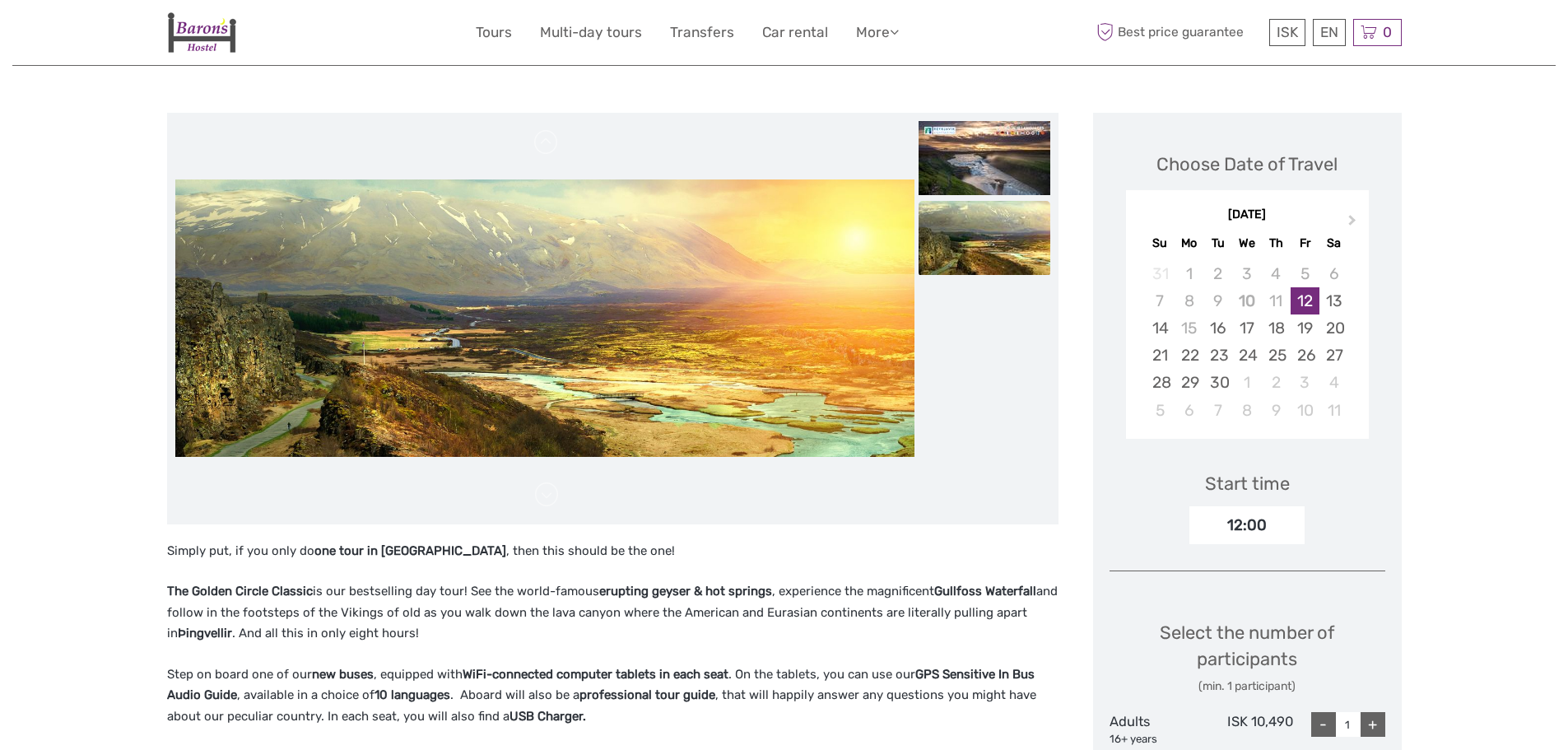
click at [1237, 534] on div "12:00" at bounding box center [1246, 524] width 115 height 38
click at [1237, 529] on div "12:00" at bounding box center [1246, 524] width 115 height 38
click at [1262, 527] on div "12:00" at bounding box center [1246, 524] width 115 height 38
click at [1204, 526] on div "12:00" at bounding box center [1246, 524] width 115 height 38
click at [1203, 526] on div "12:00" at bounding box center [1246, 524] width 115 height 38
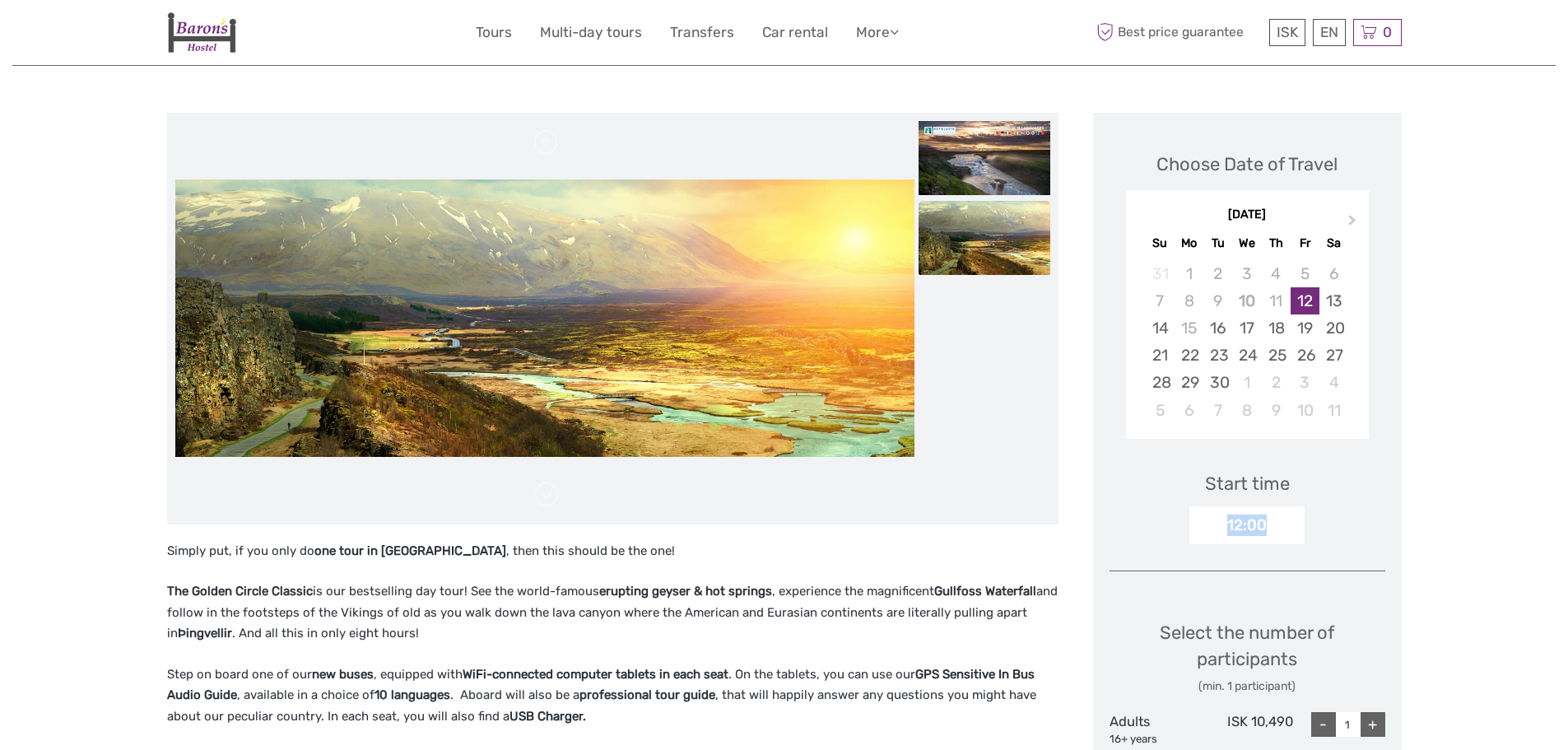
drag, startPoint x: 1284, startPoint y: 522, endPoint x: 1142, endPoint y: 522, distance: 142.0
click at [1193, 522] on div "12:00" at bounding box center [1246, 524] width 115 height 38
click at [982, 245] on img at bounding box center [985, 237] width 132 height 74
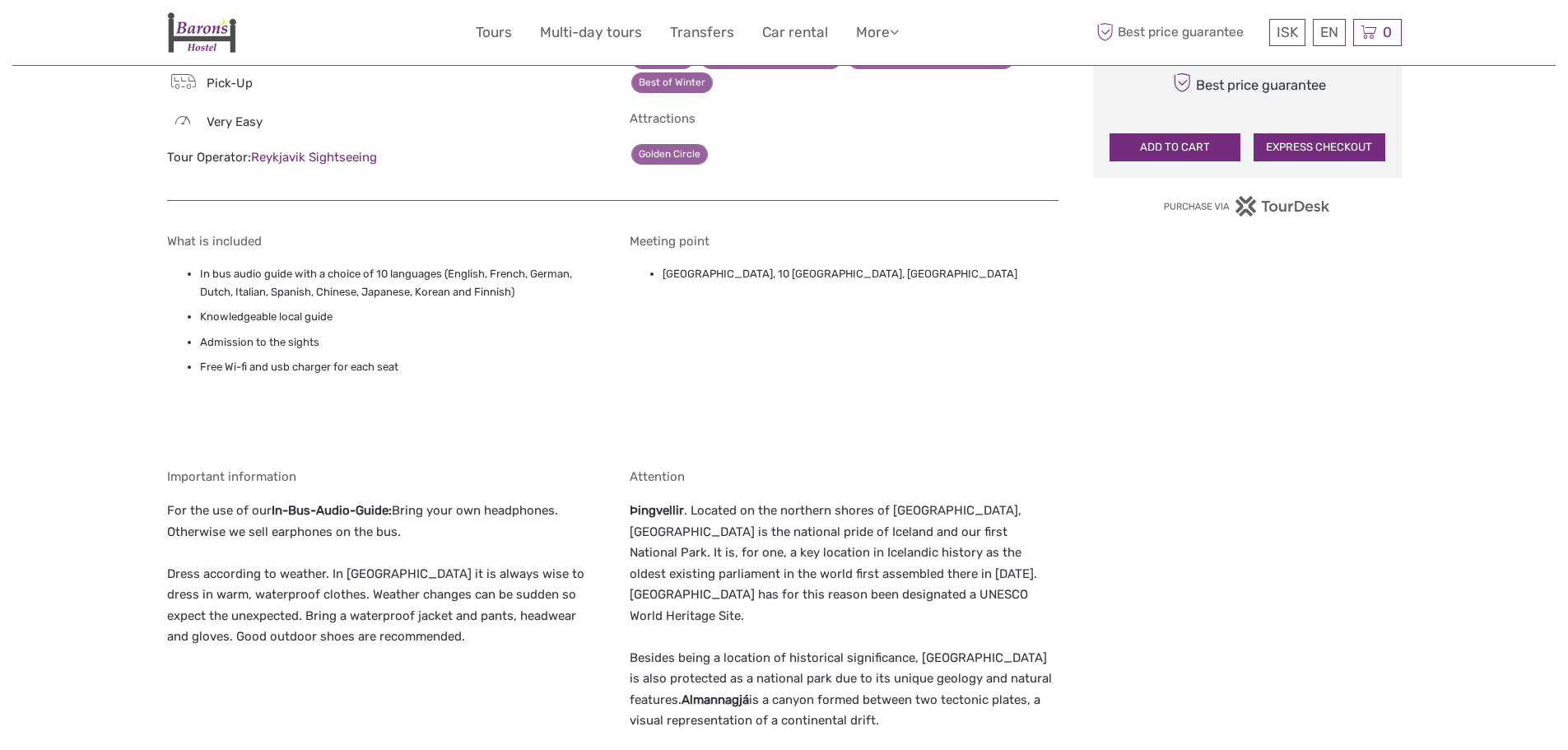
scroll to position [1234, 0]
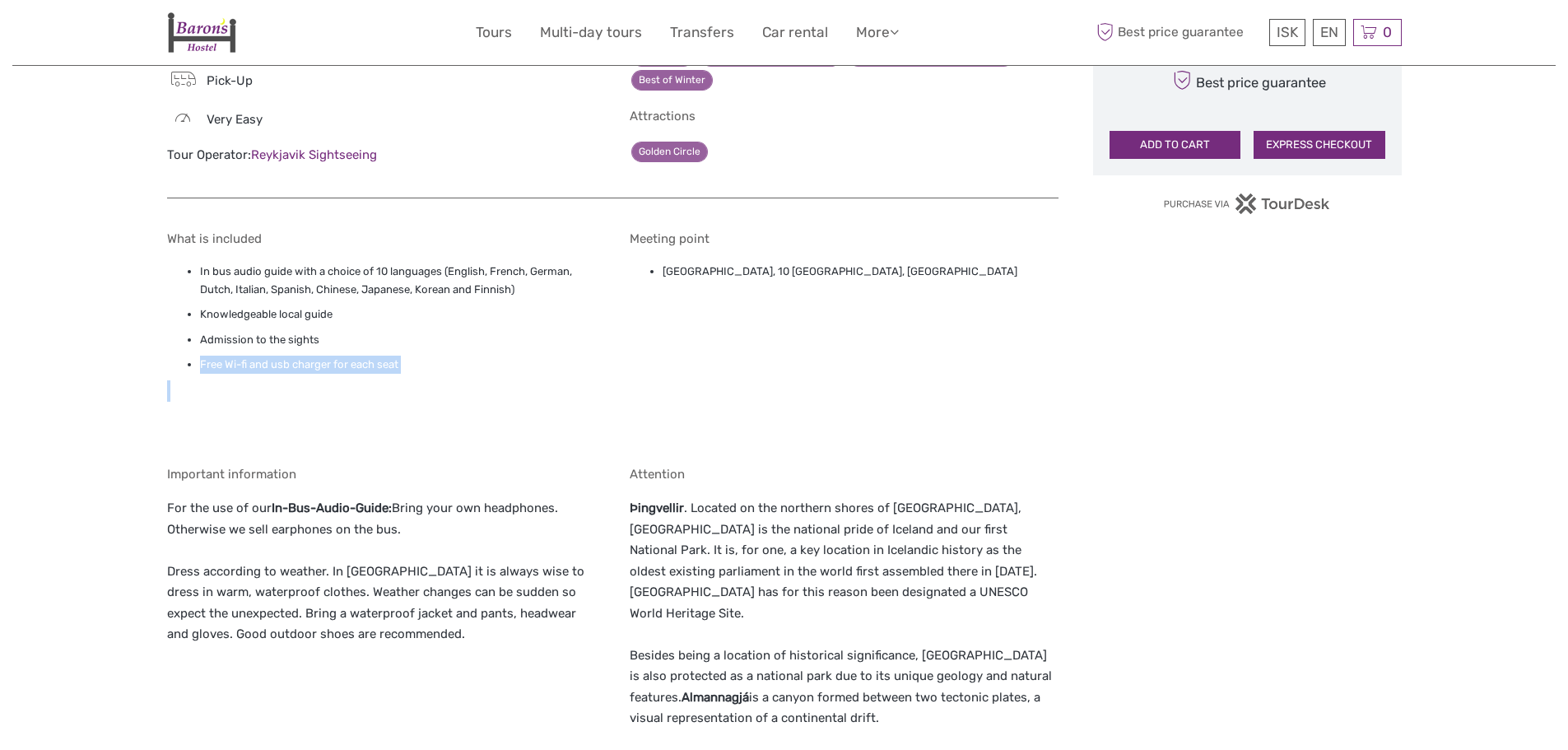
drag, startPoint x: 138, startPoint y: 368, endPoint x: 412, endPoint y: 377, distance: 274.1
click at [412, 377] on div "Region / Starts from: Capital Region Travel method: Bus Category: Golden Circle…" at bounding box center [784, 334] width 1543 height 3139
click at [412, 377] on div "What is included In bus audio guide with a choice of 10 languages (English, Fre…" at bounding box center [381, 337] width 428 height 211
drag, startPoint x: 409, startPoint y: 368, endPoint x: 934, endPoint y: 384, distance: 525.2
click at [934, 384] on div "What is included In bus audio guide with a choice of 10 languages (English, Fre…" at bounding box center [612, 589] width 892 height 749
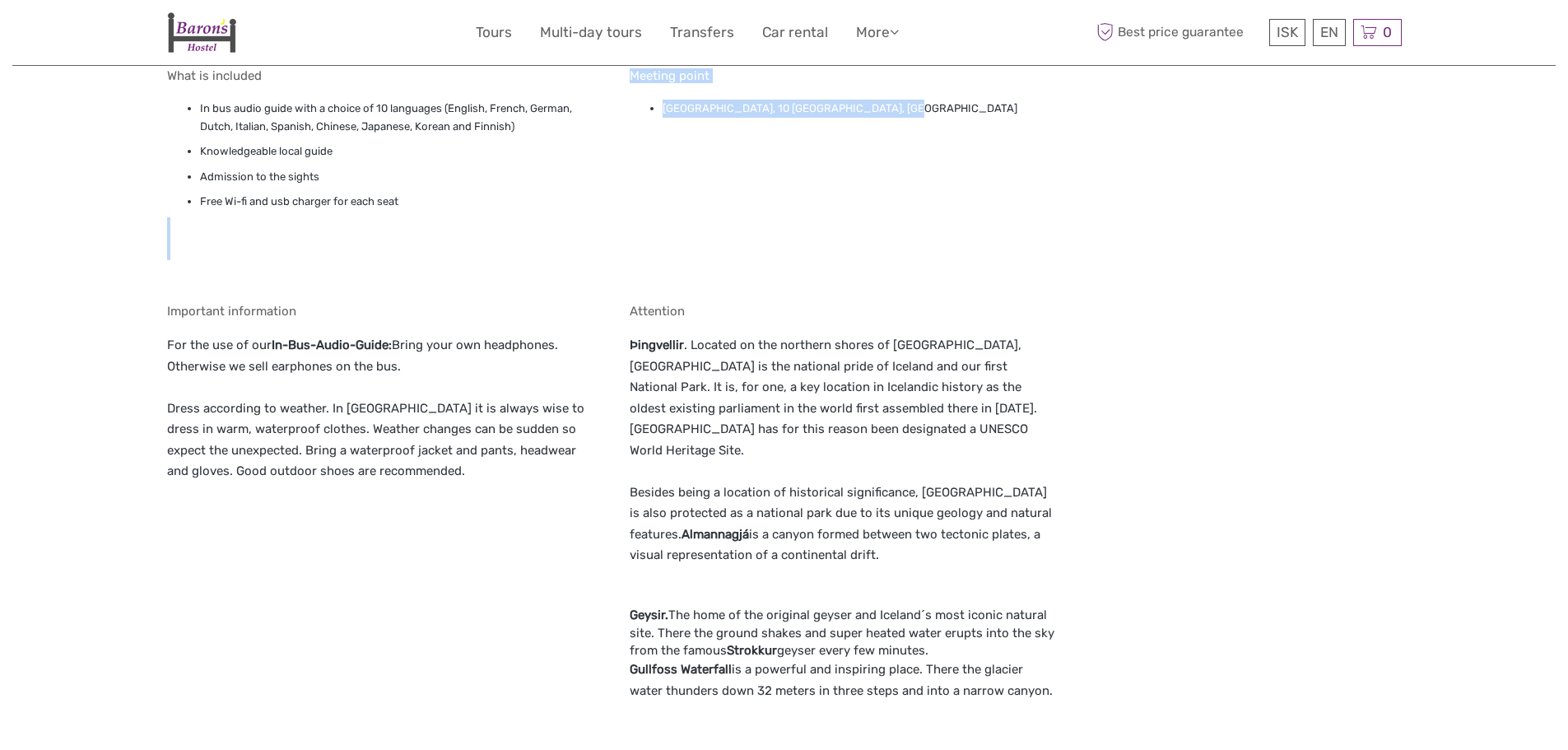
scroll to position [1399, 0]
